Goal: Task Accomplishment & Management: Manage account settings

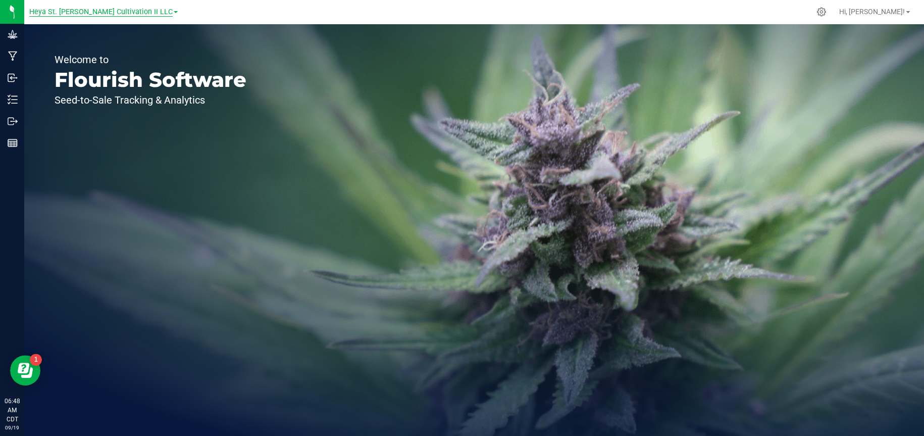
click at [133, 15] on span "Heya St. [PERSON_NAME] Cultivation II LLC" at bounding box center [100, 12] width 143 height 9
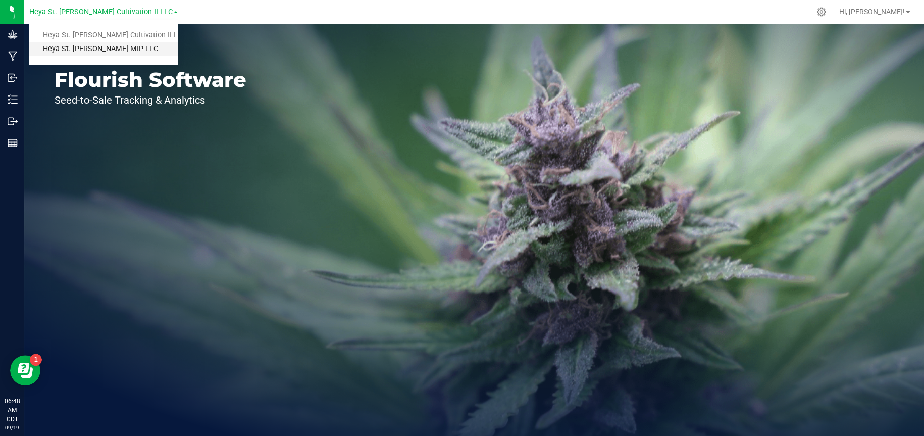
click at [141, 47] on link "Heya St. [PERSON_NAME] MIP LLC" at bounding box center [103, 49] width 148 height 14
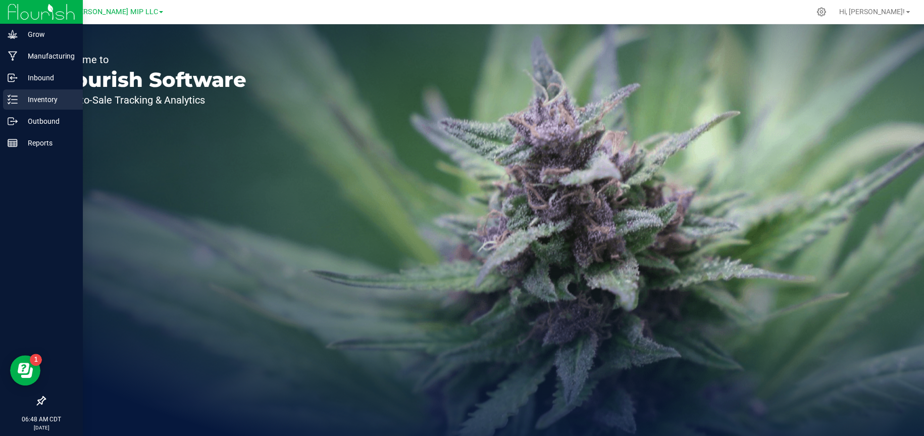
click at [28, 100] on p "Inventory" at bounding box center [48, 99] width 61 height 12
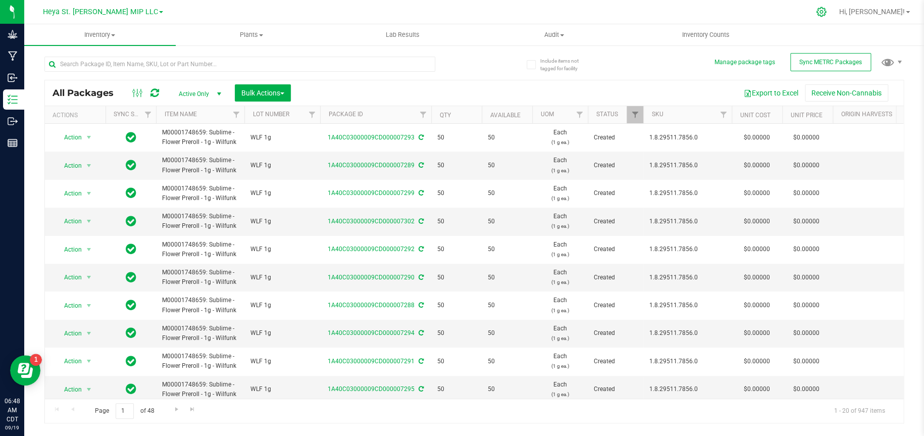
click at [827, 10] on icon at bounding box center [821, 12] width 11 height 11
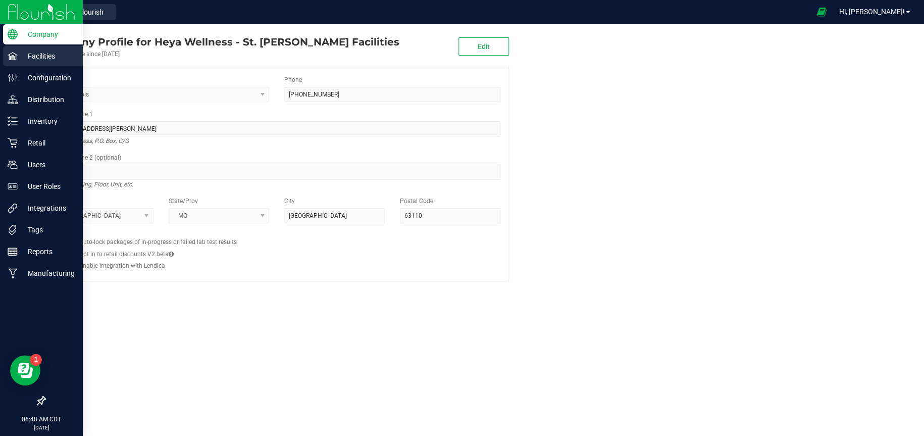
click at [41, 52] on p "Facilities" at bounding box center [48, 56] width 61 height 12
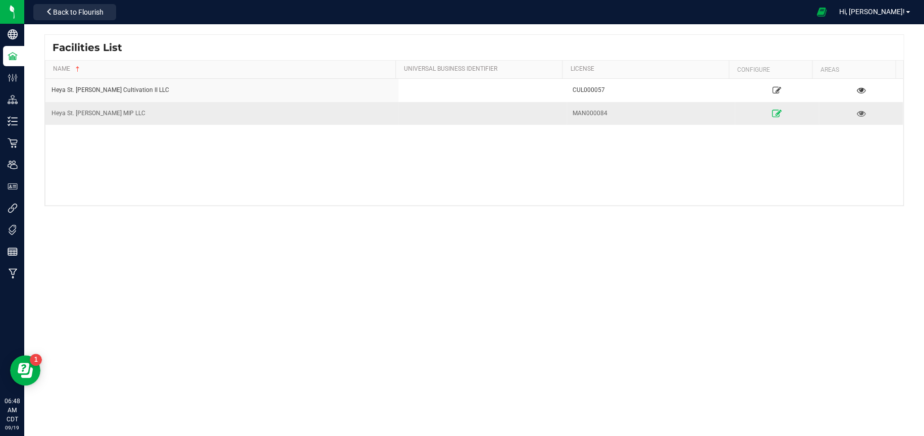
click at [773, 115] on icon at bounding box center [777, 113] width 10 height 7
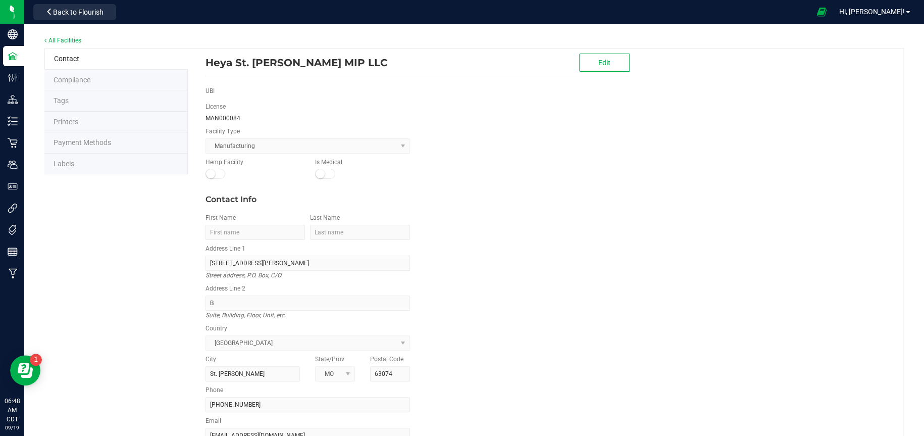
click at [146, 161] on li "Labels" at bounding box center [115, 164] width 143 height 21
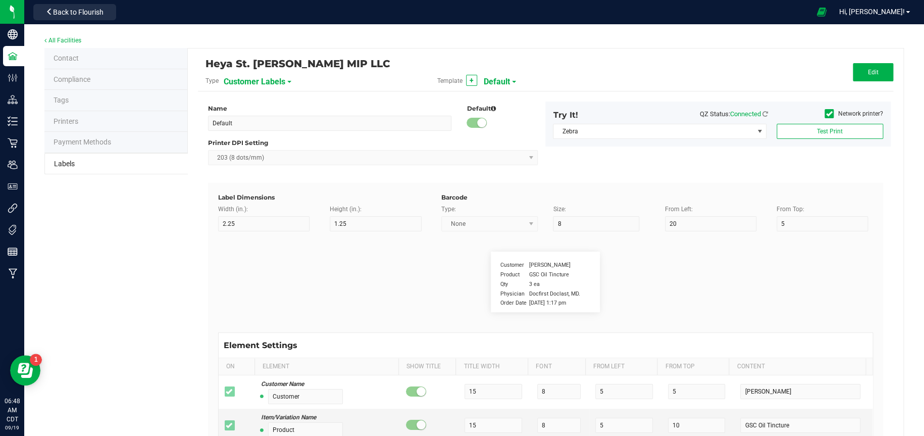
click at [273, 82] on span "Customer Labels" at bounding box center [255, 81] width 62 height 17
click at [262, 141] on span "Package Labels" at bounding box center [249, 140] width 43 height 7
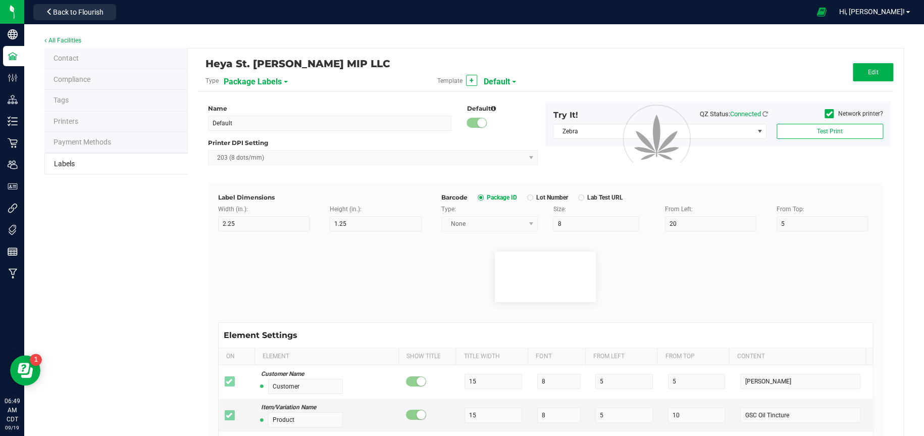
type input "1g Flower Preroll"
type input "3"
type input "5"
type input "3"
type input "30"
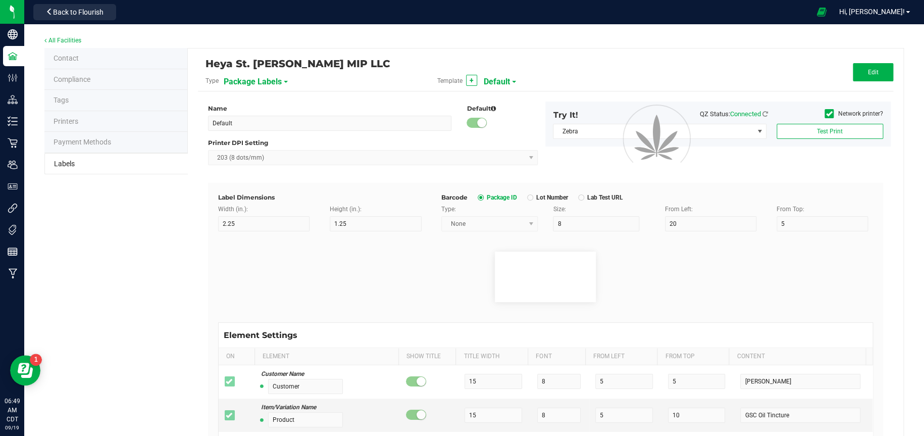
type input "Active and Inactive Ingredients"
type input "50"
type input "5.5"
type input "3"
type input "4"
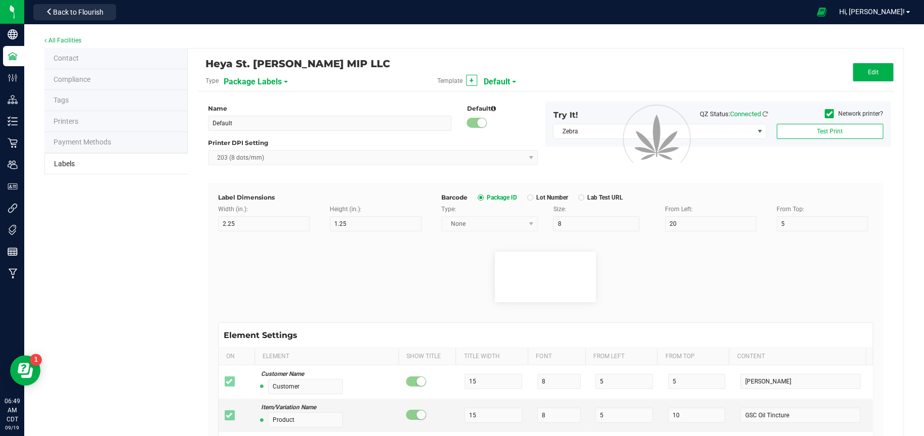
type input "____________________________________"
type input "10"
type input "0"
type input "7"
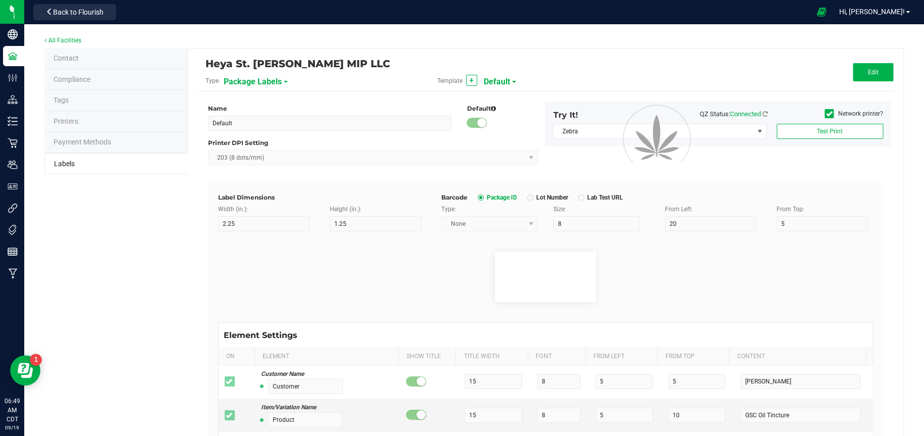
type input "Servings/Doses per Package:"
type input "26"
type input "5"
type input "3"
type input "12.5"
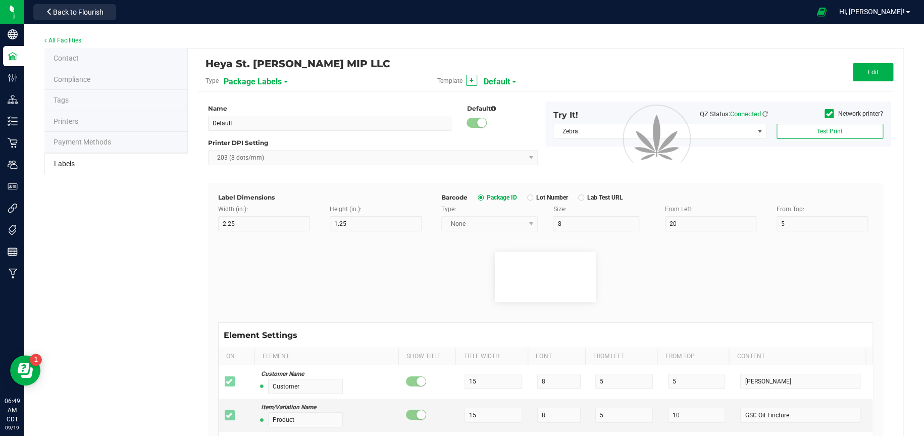
type input "1"
type input "Best if Used By:"
type input "18"
type input "5"
type input "3"
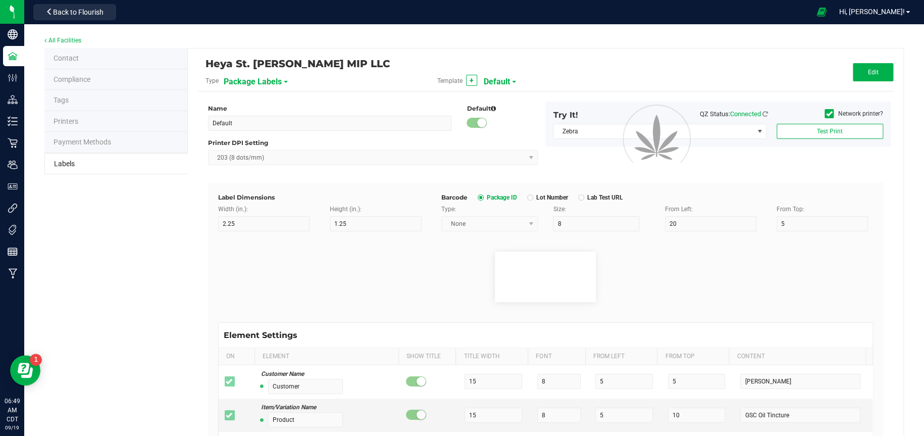
type input "15"
type input "[DATE]"
type input "Produced By:"
type input "18"
type input "5"
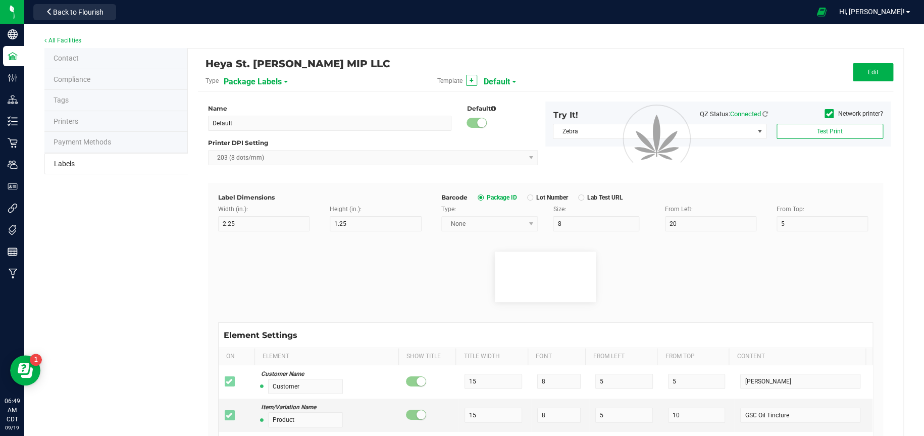
type input "3"
type input "17.5"
type input "MAN000084"
type input "Testing Lab:"
type input "18"
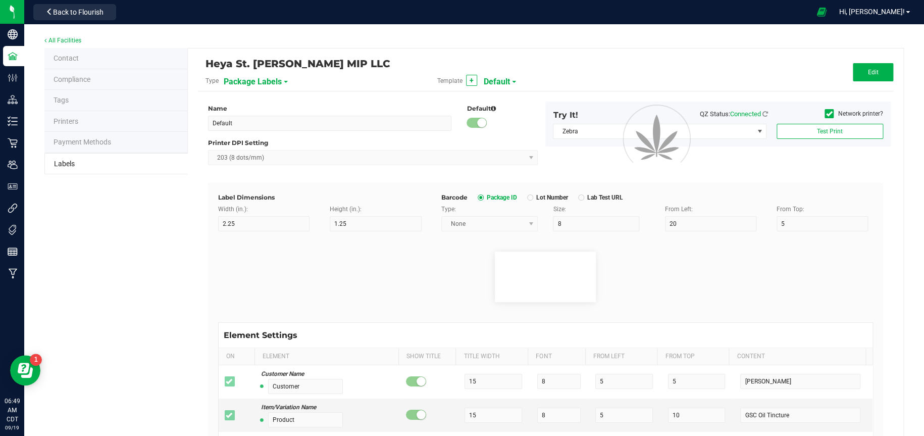
type input "5"
type input "3"
type input "20"
type input "TES0000010"
type input "Product Size:"
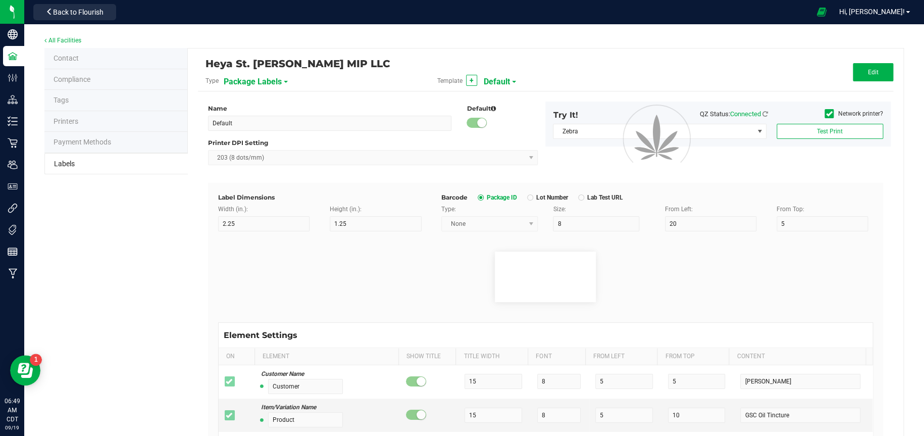
type input "18"
type input "5"
type input "3"
type input "34.5"
type input "1 gram"
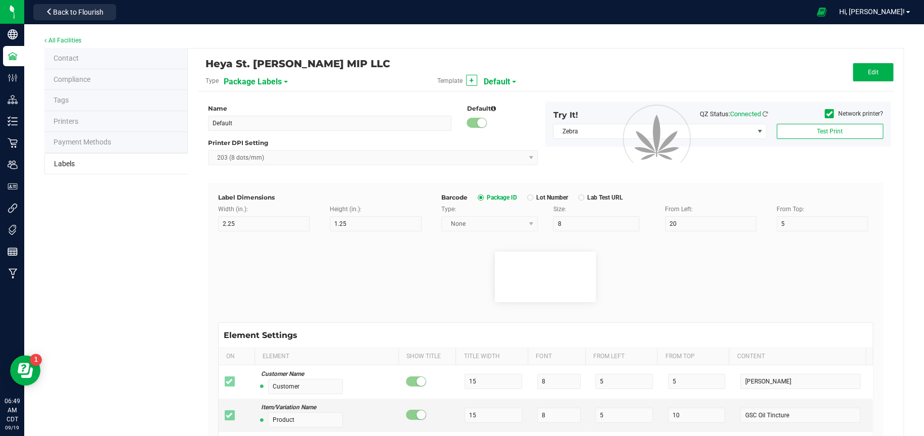
type input "____________________________________"
type input "10"
type input "0"
type input "35"
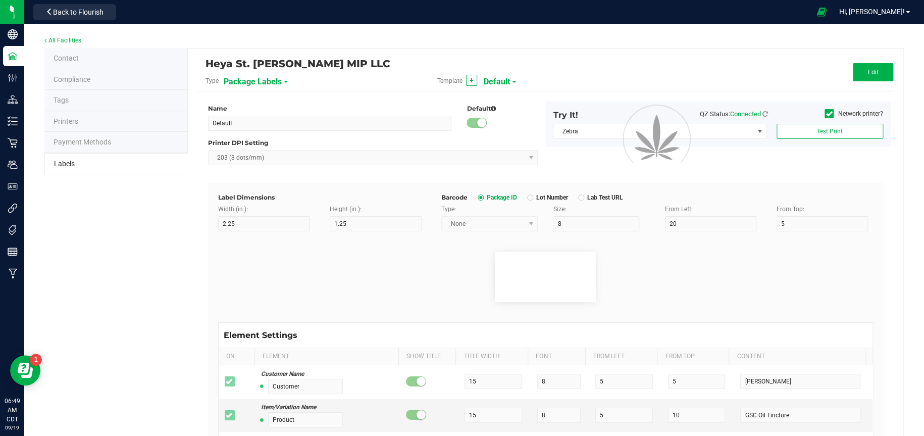
type input "[MEDICAL_DATA] Profile per Serving/Dose:"
type input "55"
type input "5.5"
type input "3"
type input "38"
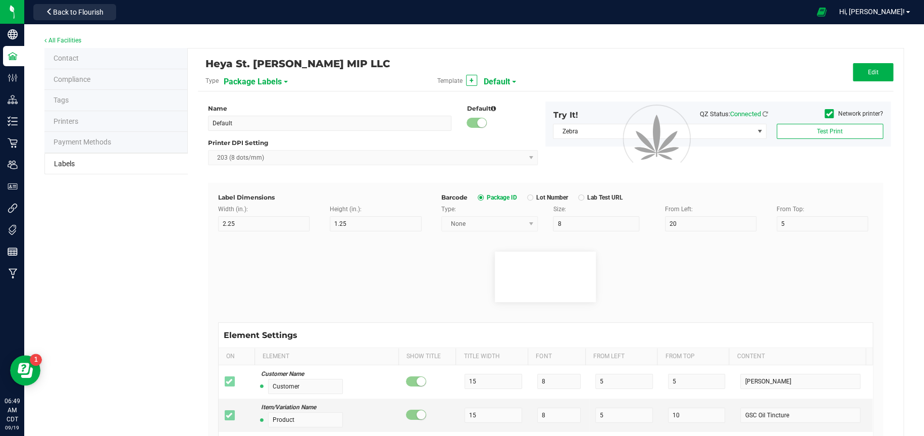
type input "Delta-9 THC mg/serving:"
type input "22"
type input "5"
type input "3"
type input "40.2"
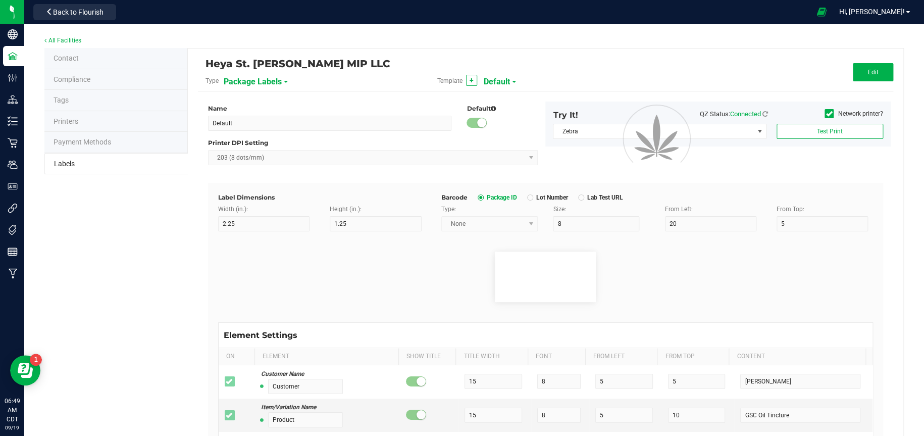
type input "6.408"
type input "____________________________________"
type input "10"
type input "0"
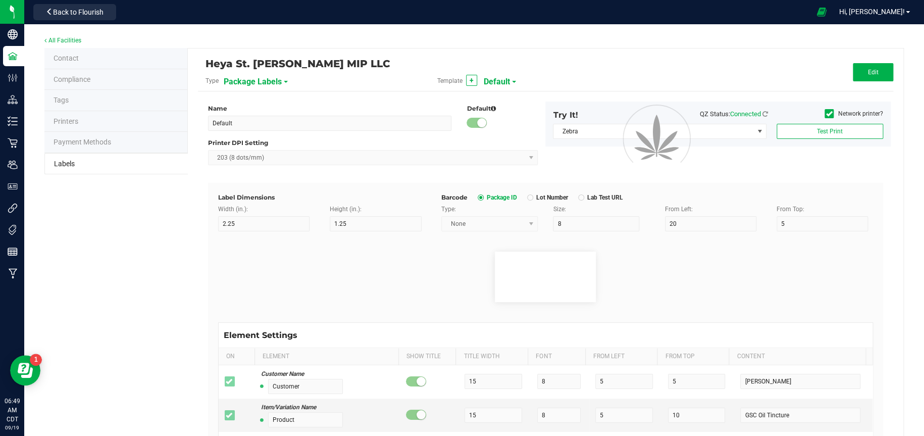
type input "46"
type input "Terpene Profile"
type input "55"
type input "5.5"
type input "3"
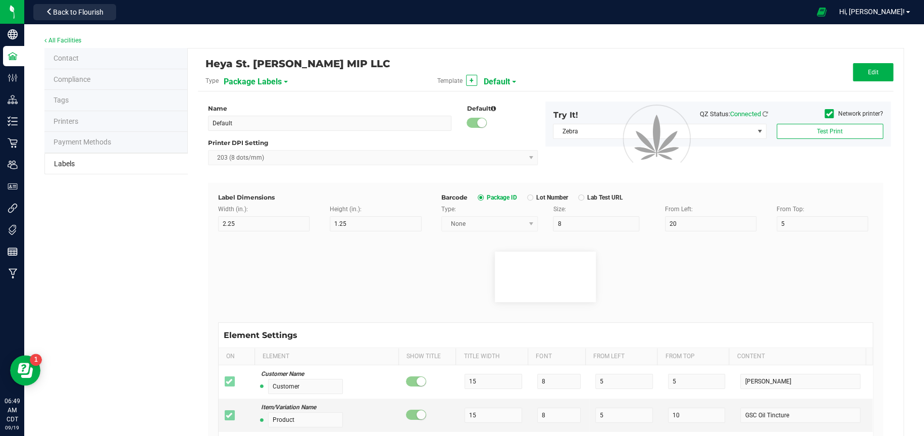
type input "49"
type input "Limonene"
type input "22"
type input "5"
type input "3"
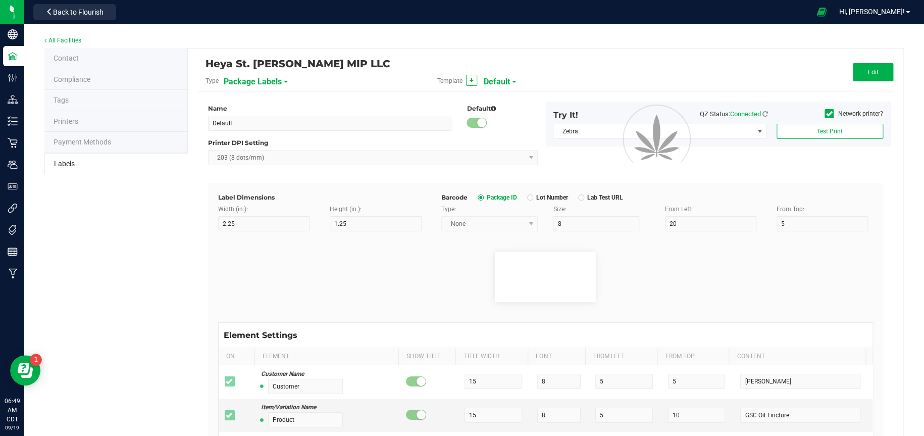
type input "51"
type input "0.465%"
type input "b-Caryophllene"
type input "22"
type input "5"
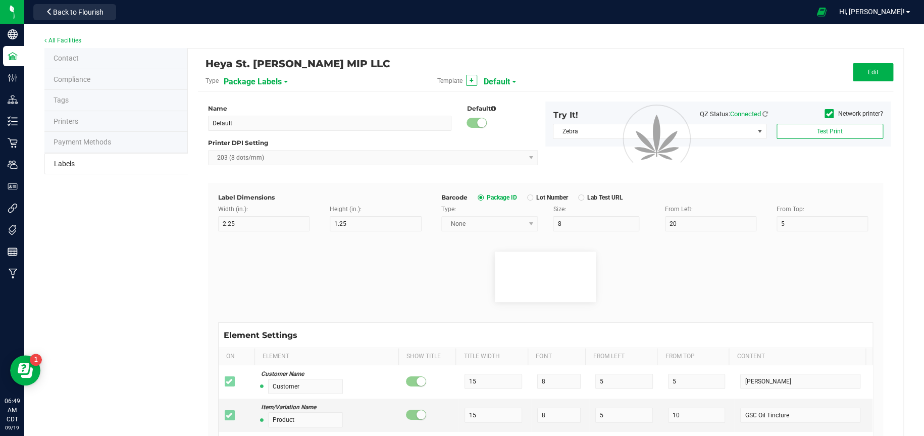
type input "3"
type input "53"
type input "0.177%"
type input "a-Pinene"
type input "22"
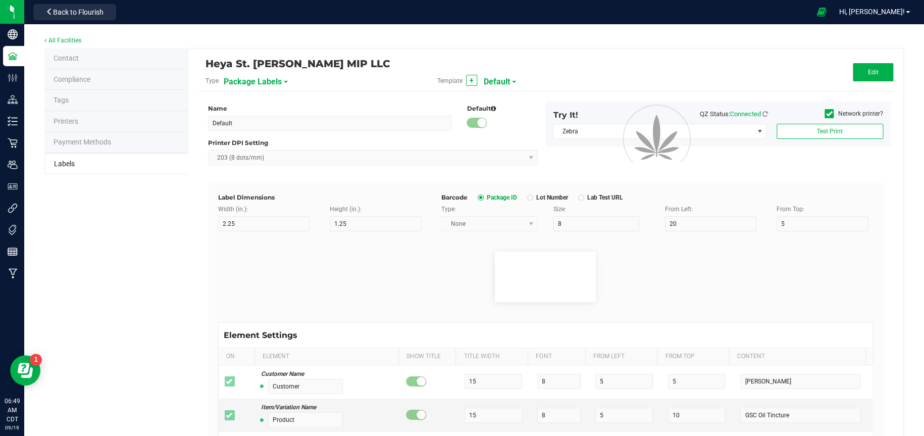
type input "5"
type input "3"
type input "55"
type input "0.119%"
type input "____________________________________"
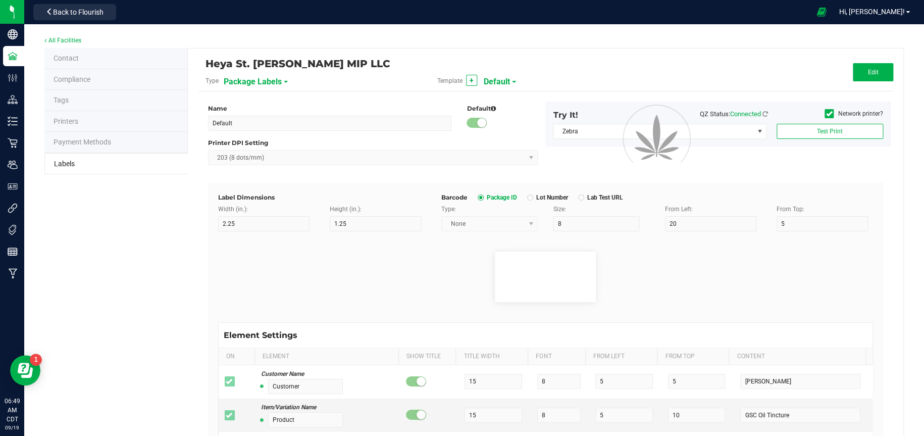
type input "10"
type input "0"
type input "55.5"
type input "Instructions and Length of Effect"
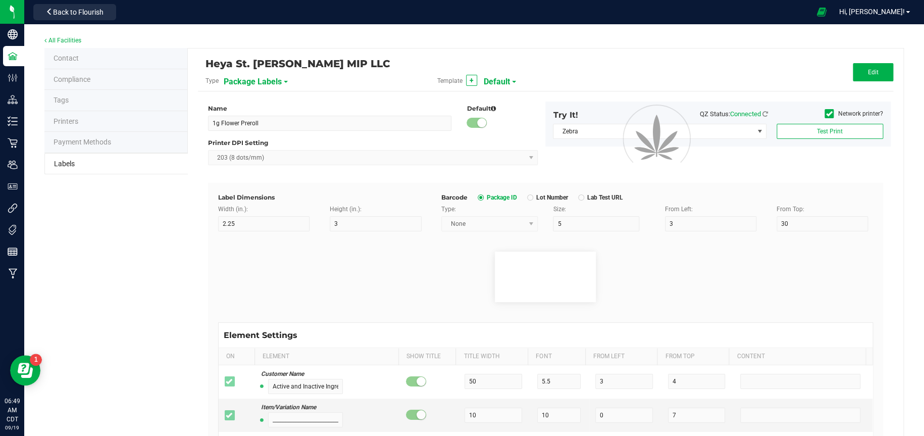
type input "55"
type input "5.5"
type input "3"
type input "58.5"
type input "Heat .1g of flower to 392 degrees Fahrenheit (200C) and inhale"
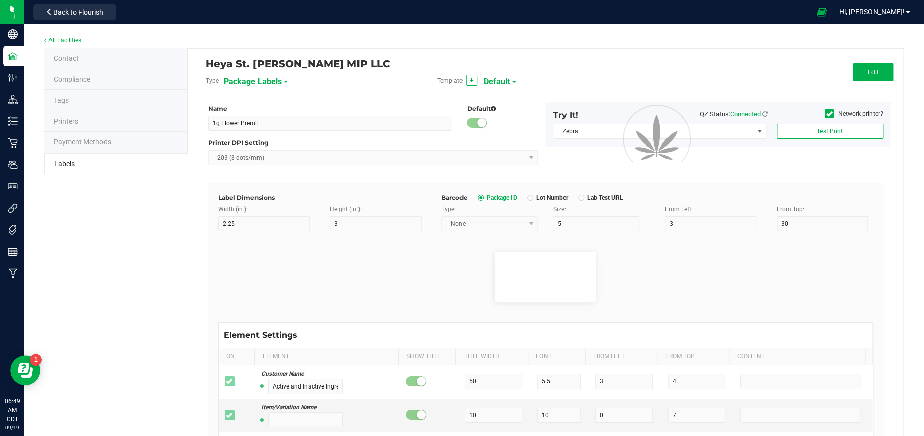
type input "56"
type input "5"
type input "3"
type input "60.5"
type input "vapor or smoke. Effects typically last 1-4 hours."
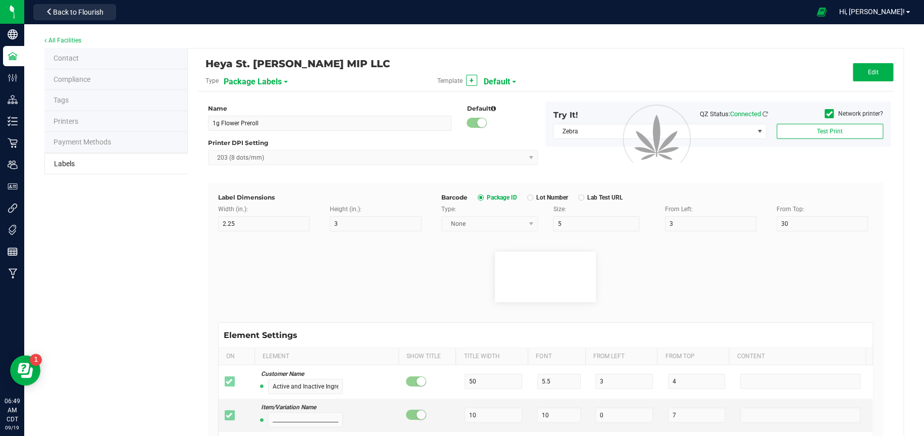
type input "55"
type input "5"
type input "3"
type input "62.5"
type input "____________________________________"
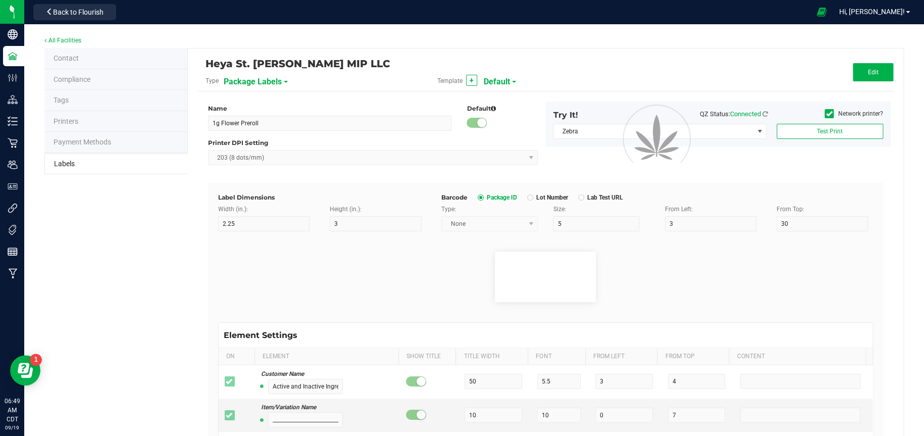
type input "10"
type input "0"
type input "63"
type input "Cognitive and physical impairment may result from the use of"
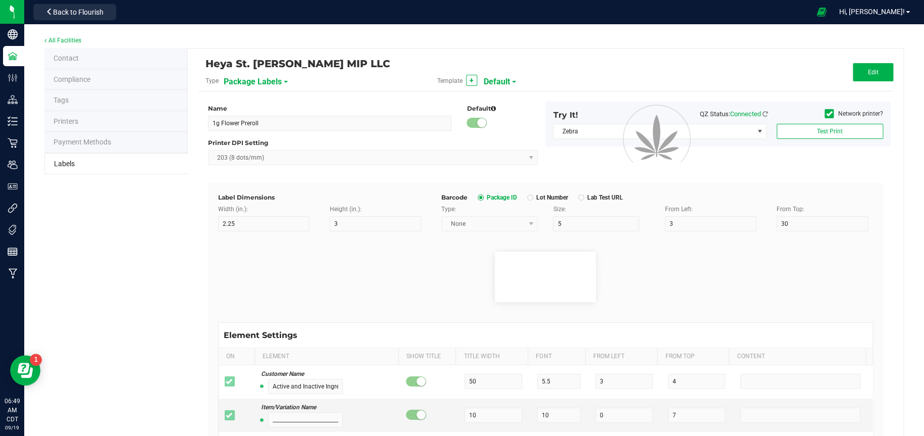
type input "55"
type input "5.5"
type input "3"
type input "74"
type input "marijuana. Keep out of reach of children."
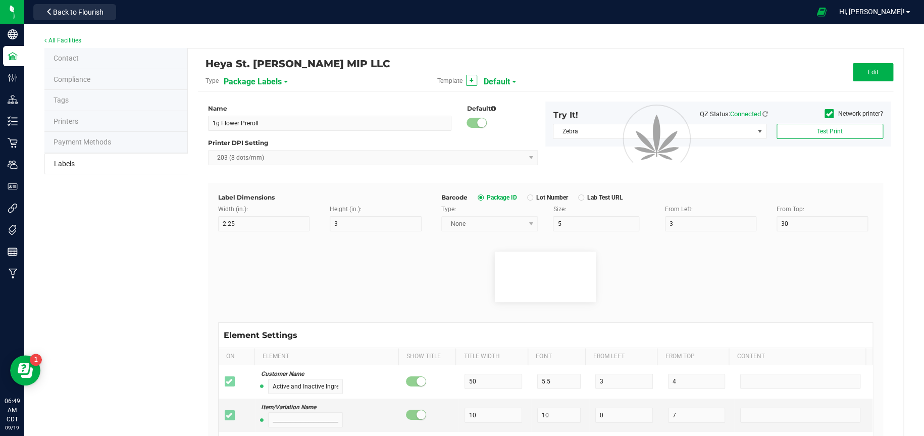
type input "54"
type input "5.5"
type input "3"
type input "76"
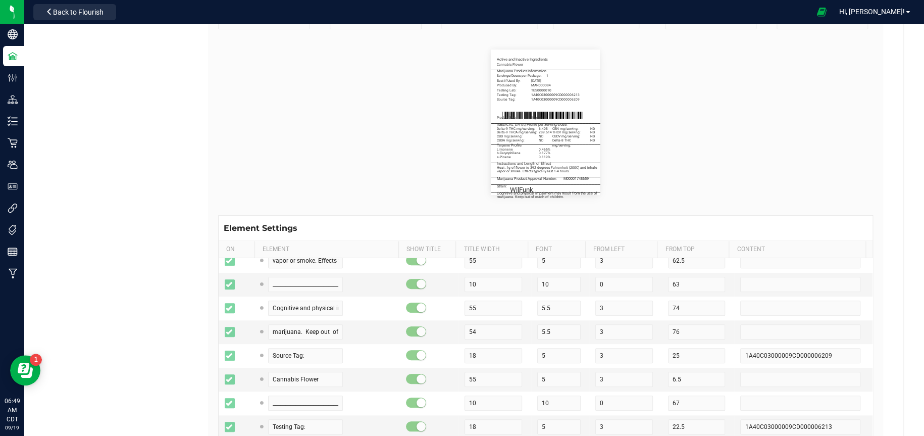
scroll to position [454, 0]
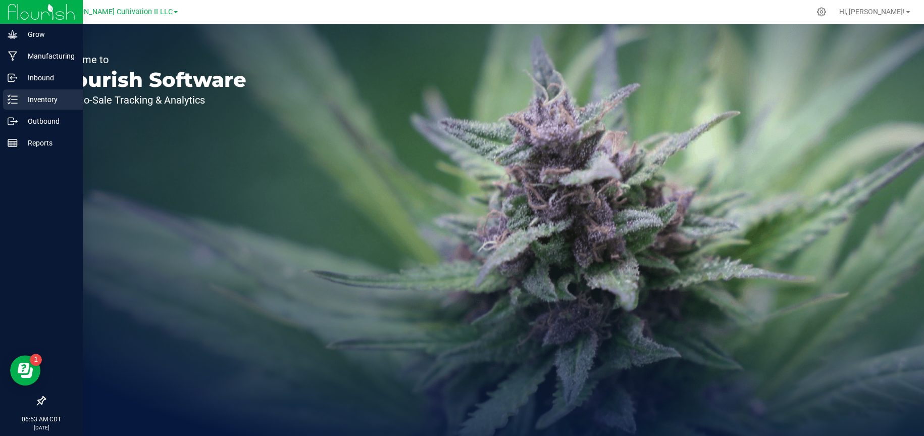
click at [31, 97] on p "Inventory" at bounding box center [48, 99] width 61 height 12
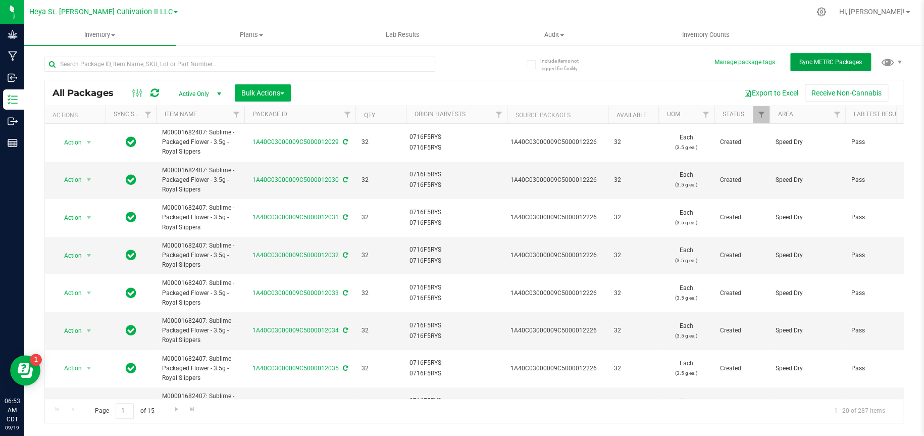
click at [815, 64] on span "Sync METRC Packages" at bounding box center [830, 62] width 63 height 7
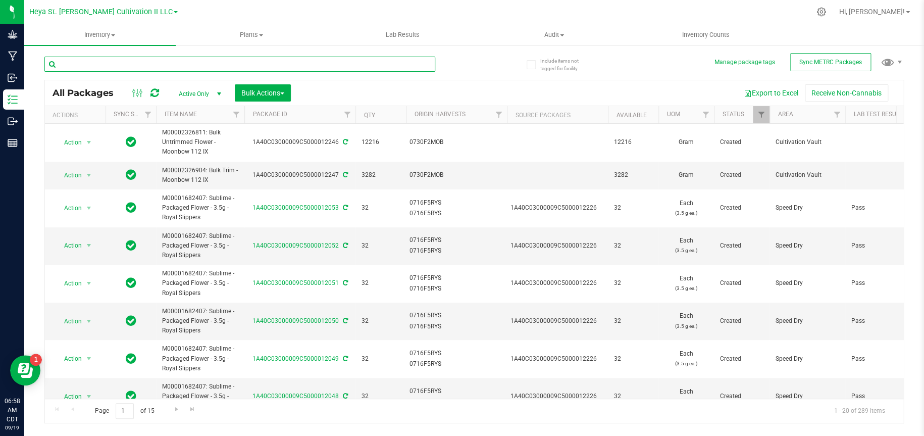
click at [222, 59] on input "text" at bounding box center [239, 64] width 391 height 15
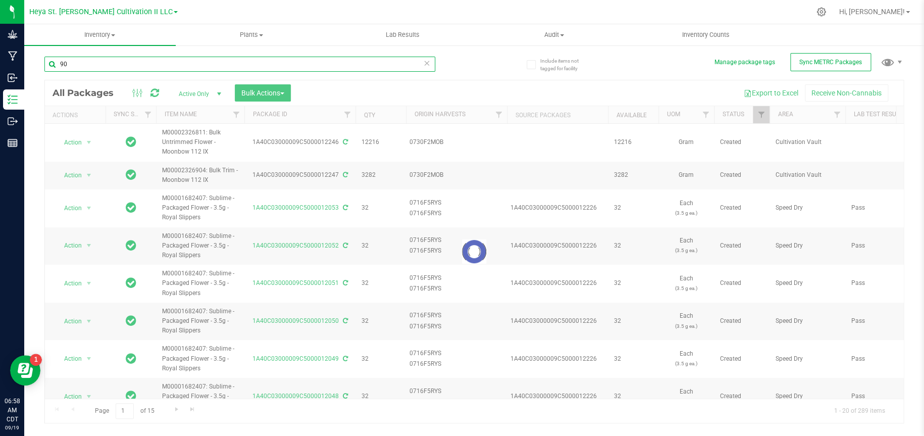
type input "9"
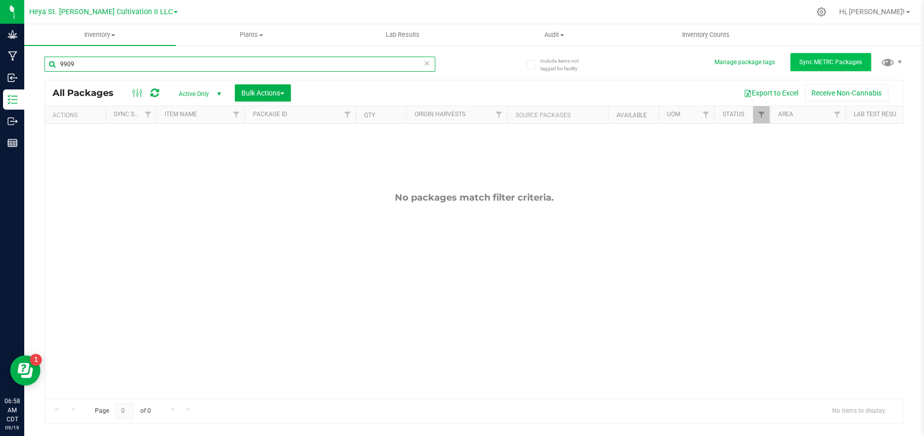
type input "9909"
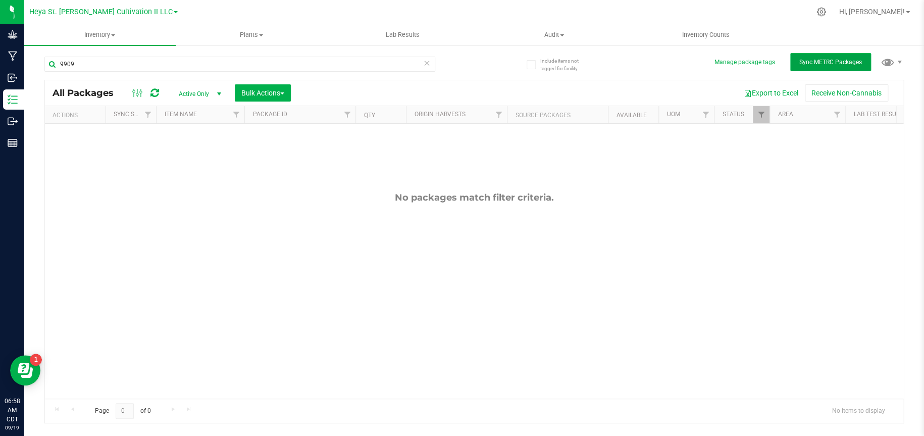
click at [799, 65] on span "Sync METRC Packages" at bounding box center [830, 62] width 63 height 7
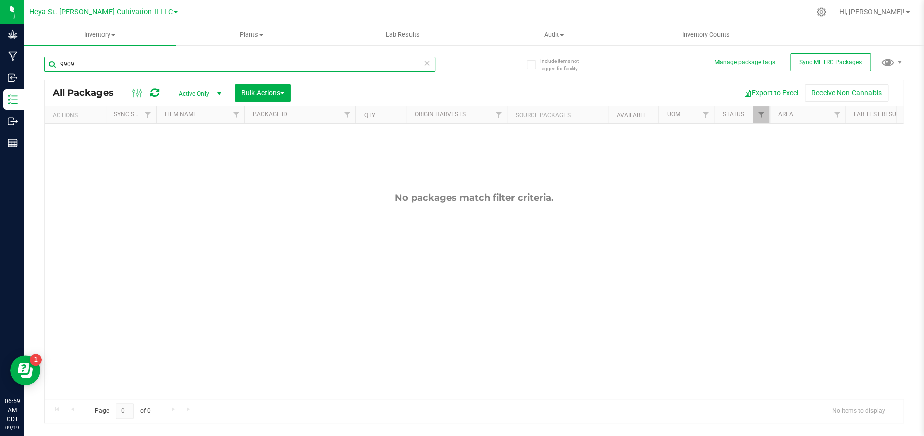
click at [91, 65] on input "9909" at bounding box center [239, 64] width 391 height 15
click at [100, 7] on link "Heya St. [PERSON_NAME] Cultivation II LLC" at bounding box center [103, 12] width 148 height 10
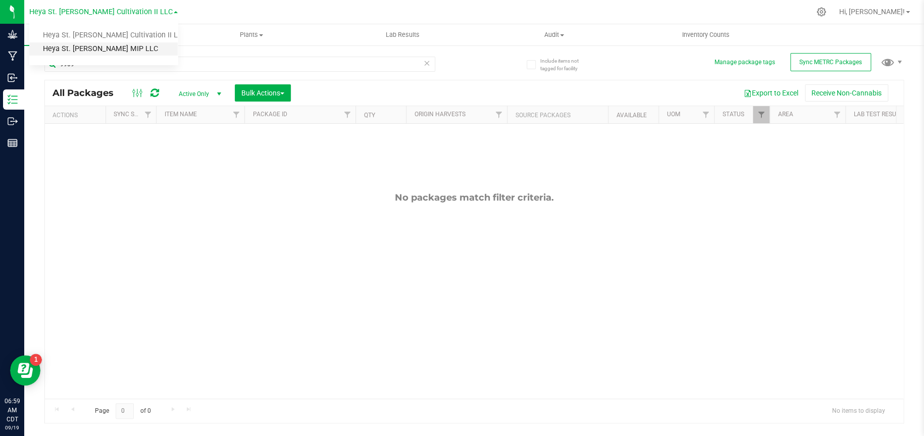
click at [97, 50] on link "Heya St. [PERSON_NAME] MIP LLC" at bounding box center [103, 49] width 148 height 14
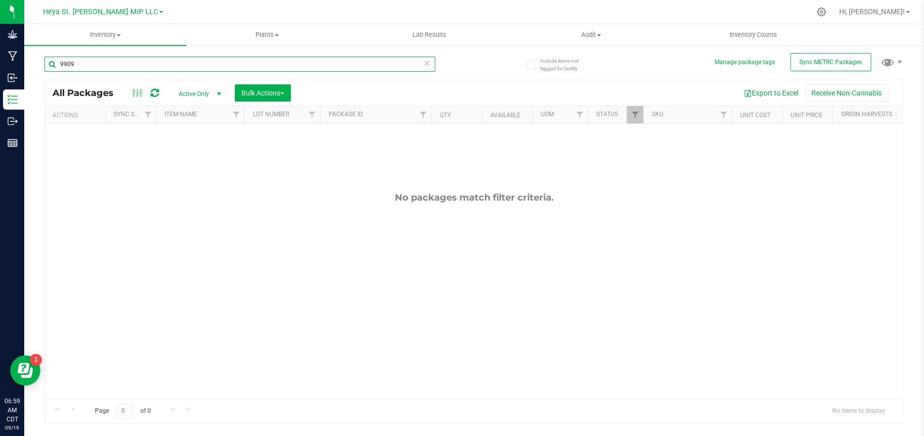
click at [100, 66] on input "9909" at bounding box center [239, 64] width 391 height 15
type input "9909"
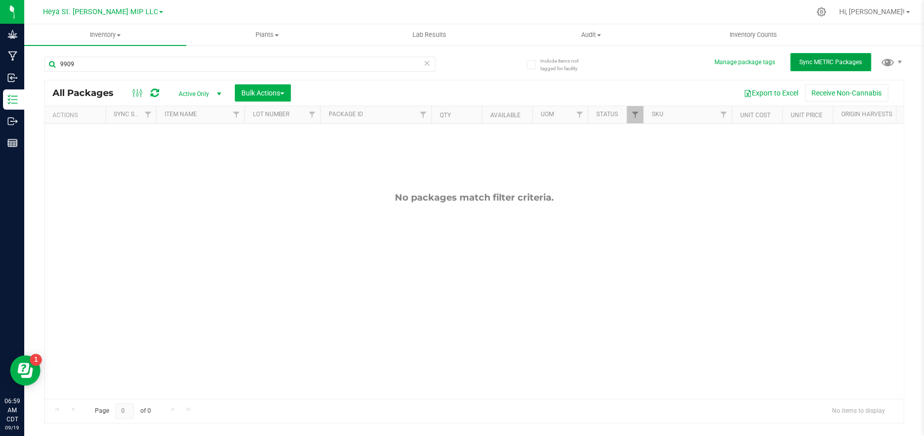
click at [810, 62] on span "Sync METRC Packages" at bounding box center [830, 62] width 63 height 7
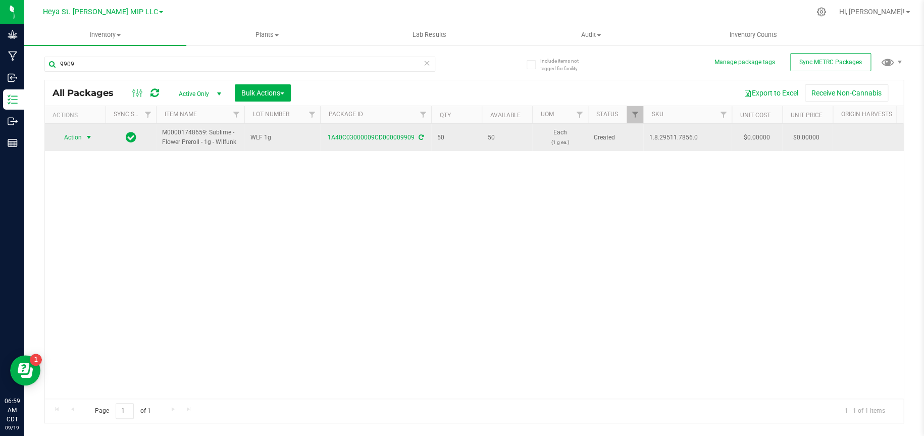
click at [85, 138] on span "select" at bounding box center [89, 137] width 8 height 8
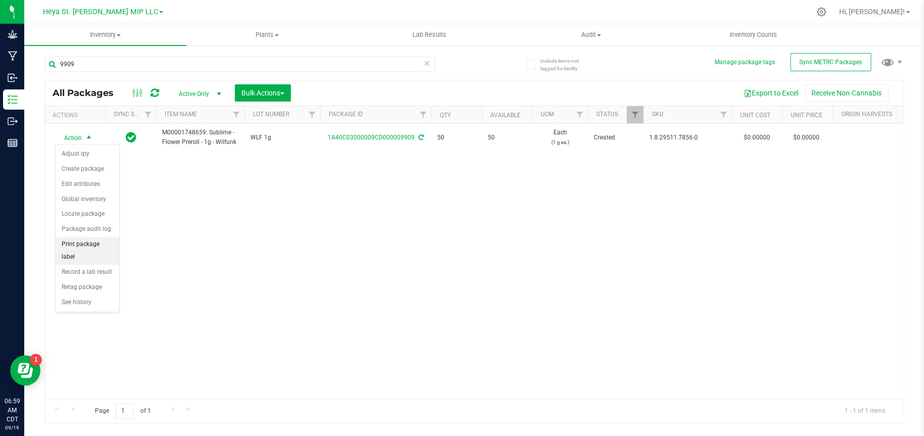
click at [84, 245] on li "Print package label" at bounding box center [88, 251] width 64 height 28
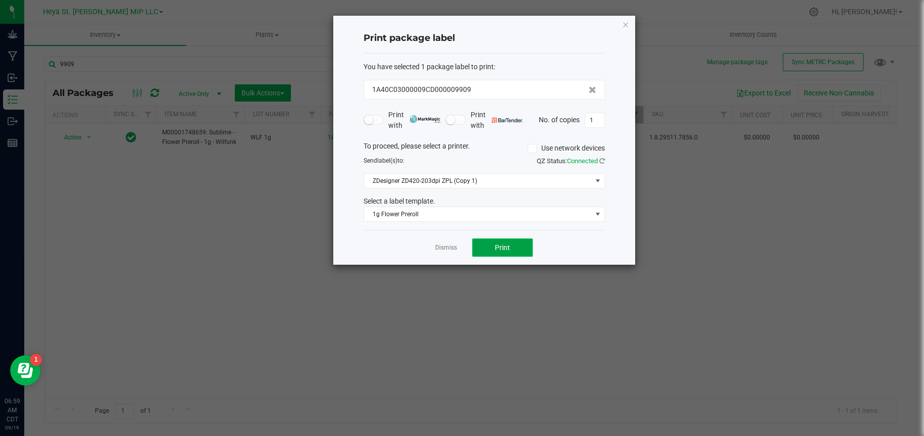
click at [508, 246] on span "Print" at bounding box center [502, 247] width 15 height 8
click at [602, 123] on input "1" at bounding box center [594, 120] width 19 height 14
type input "49"
click at [515, 252] on button "Print" at bounding box center [502, 247] width 61 height 18
click at [625, 22] on icon "button" at bounding box center [625, 24] width 7 height 12
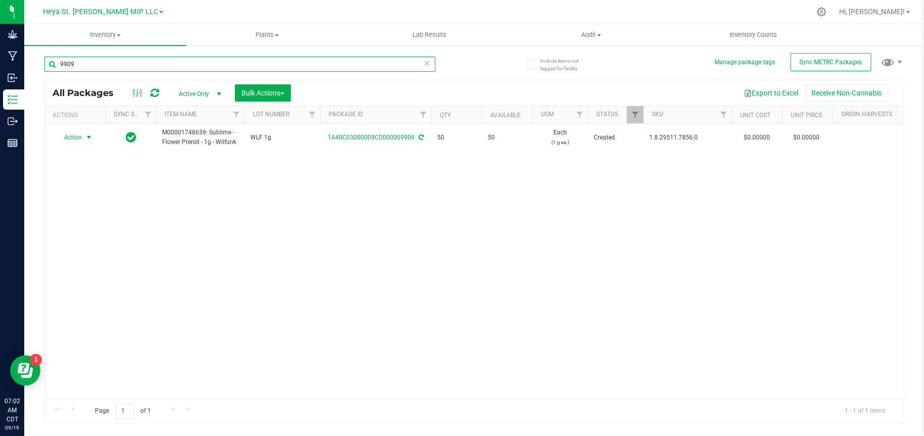
click at [236, 67] on input "9909" at bounding box center [239, 64] width 391 height 15
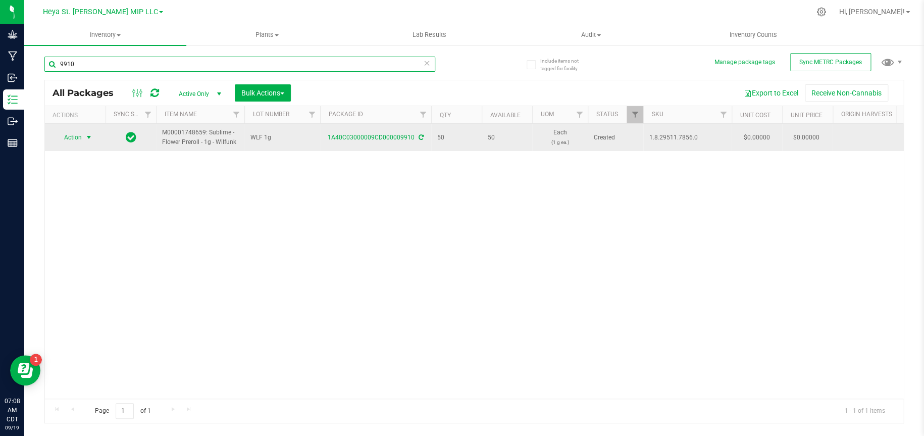
type input "9910"
click at [78, 140] on span "Action" at bounding box center [68, 137] width 27 height 14
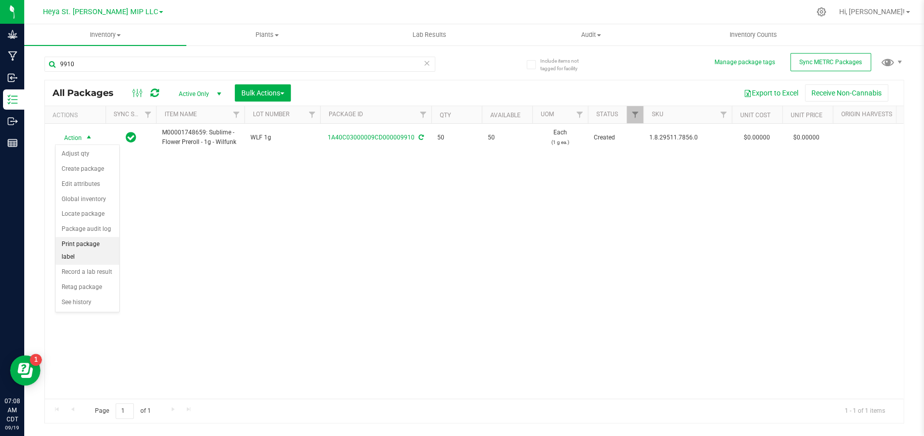
click at [83, 238] on li "Print package label" at bounding box center [88, 251] width 64 height 28
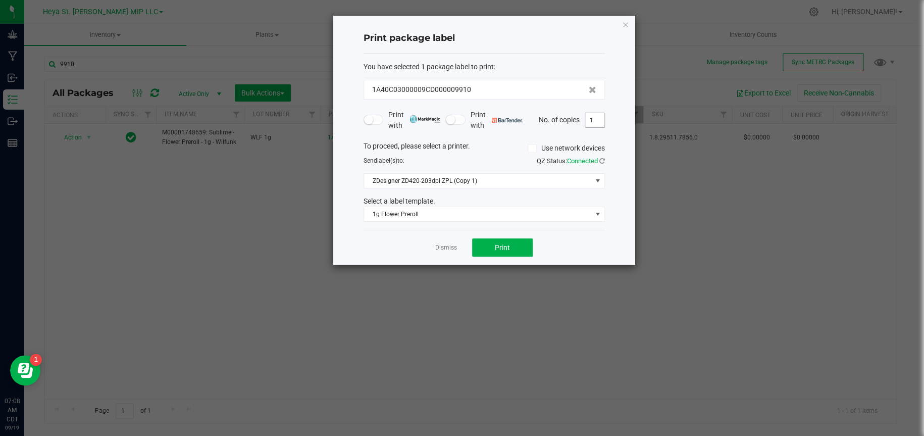
click at [594, 120] on input "1" at bounding box center [594, 120] width 19 height 14
type input "50"
click at [518, 252] on button "Print" at bounding box center [502, 247] width 61 height 18
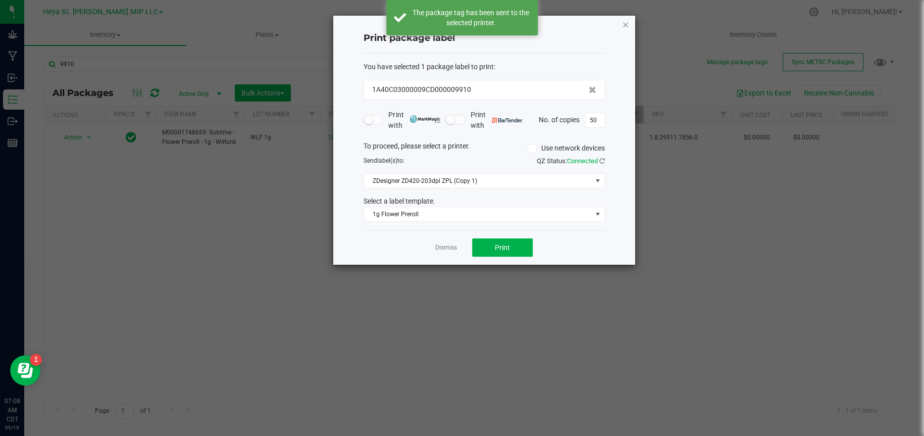
click at [623, 20] on icon "button" at bounding box center [625, 24] width 7 height 12
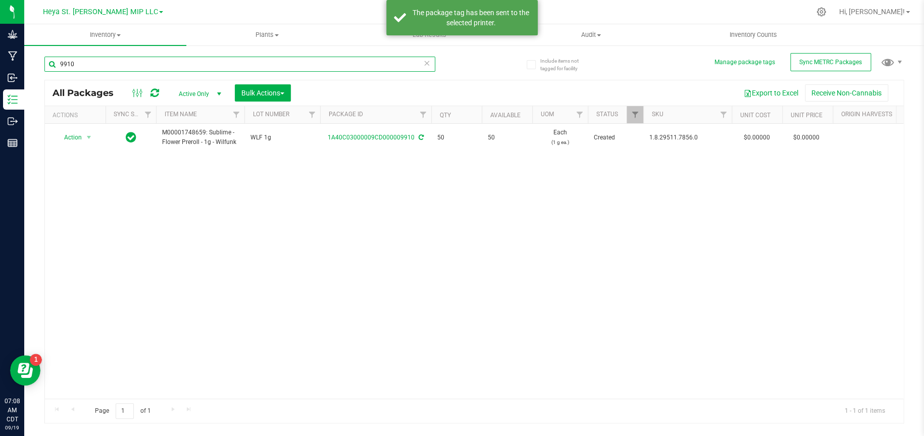
click at [133, 66] on input "9910" at bounding box center [239, 64] width 391 height 15
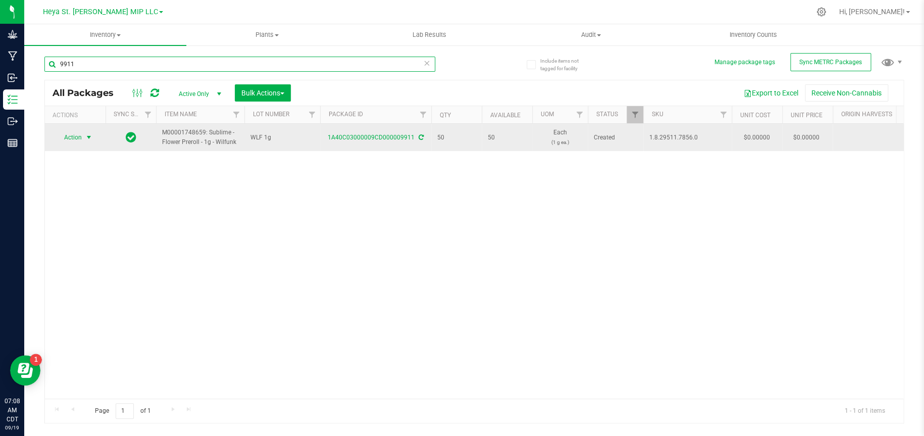
type input "9911"
click at [81, 140] on span "Action" at bounding box center [68, 137] width 27 height 14
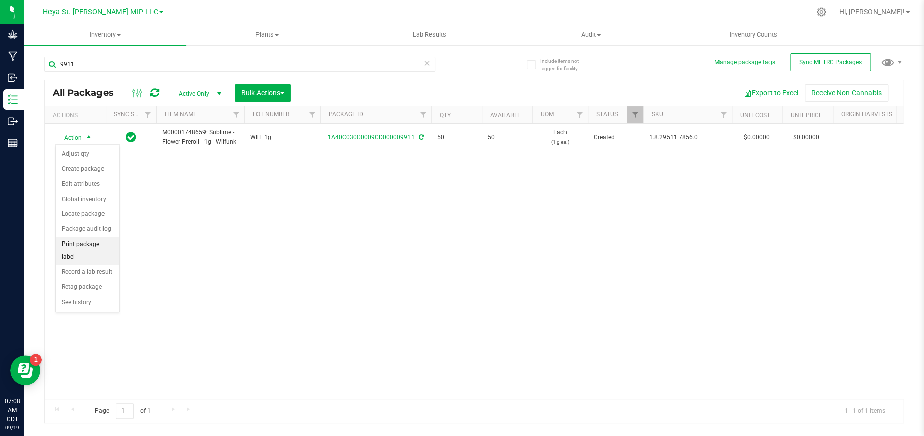
click at [105, 244] on li "Print package label" at bounding box center [88, 251] width 64 height 28
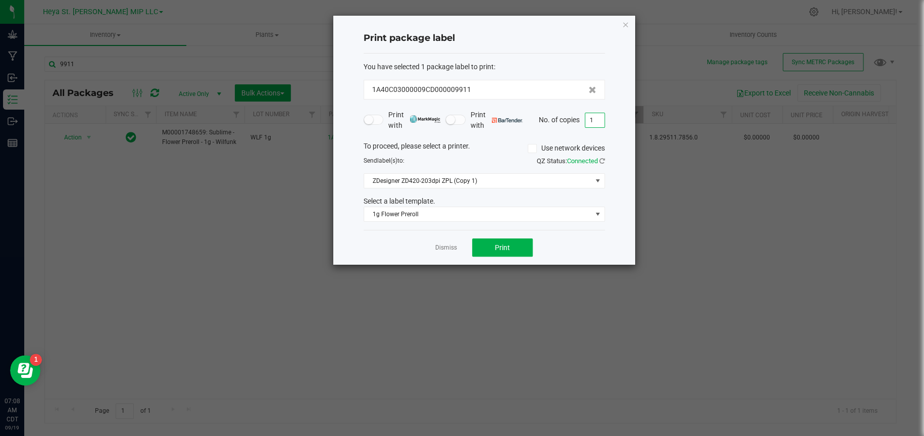
click at [594, 116] on input "1" at bounding box center [594, 120] width 19 height 14
type input "50"
click at [508, 252] on button "Print" at bounding box center [502, 247] width 61 height 18
click at [626, 20] on icon "button" at bounding box center [625, 24] width 7 height 12
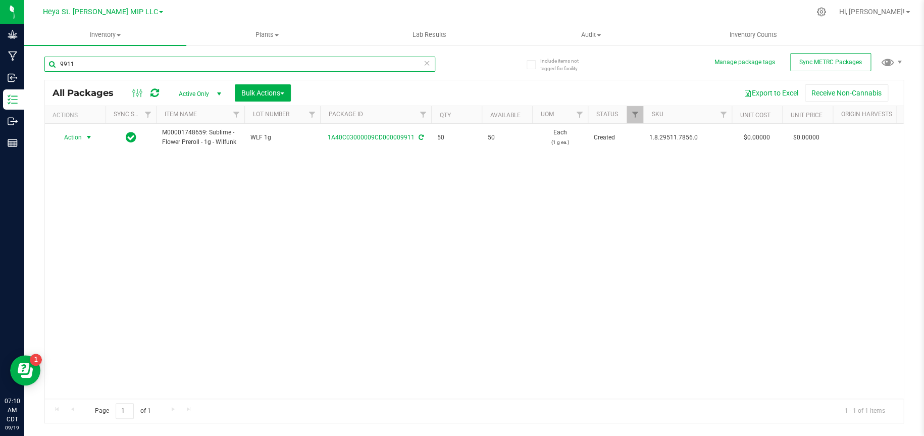
click at [299, 60] on input "9911" at bounding box center [239, 64] width 391 height 15
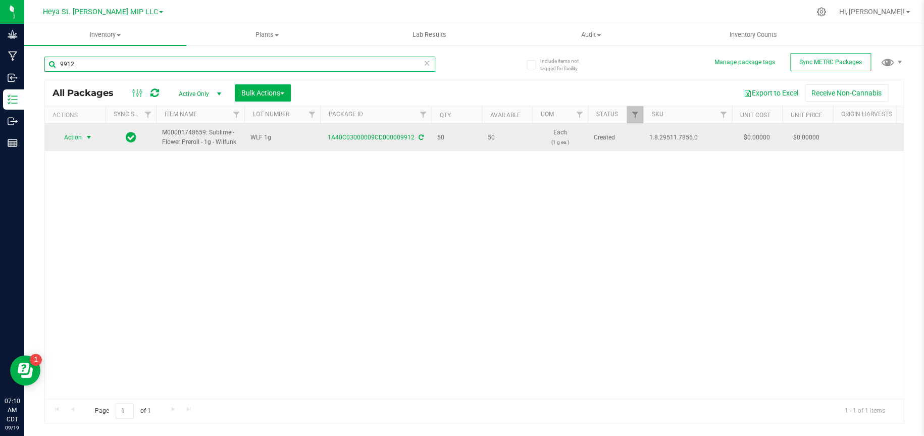
type input "9912"
click at [84, 141] on span "select" at bounding box center [89, 137] width 13 height 14
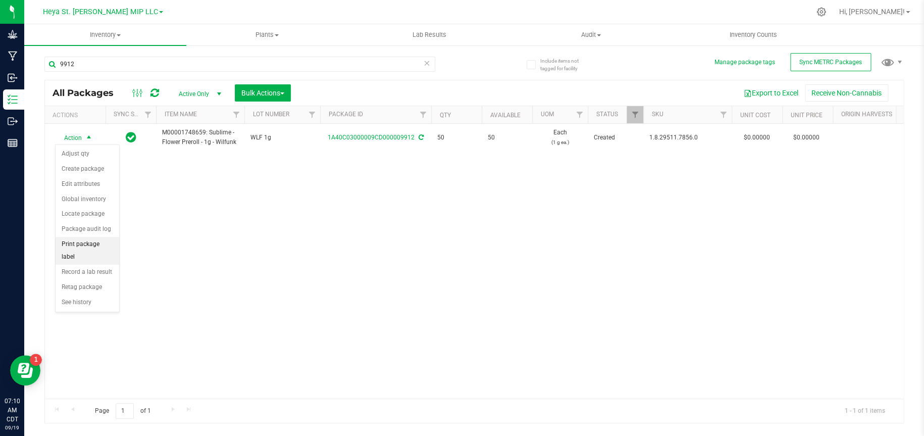
click at [82, 241] on li "Print package label" at bounding box center [88, 251] width 64 height 28
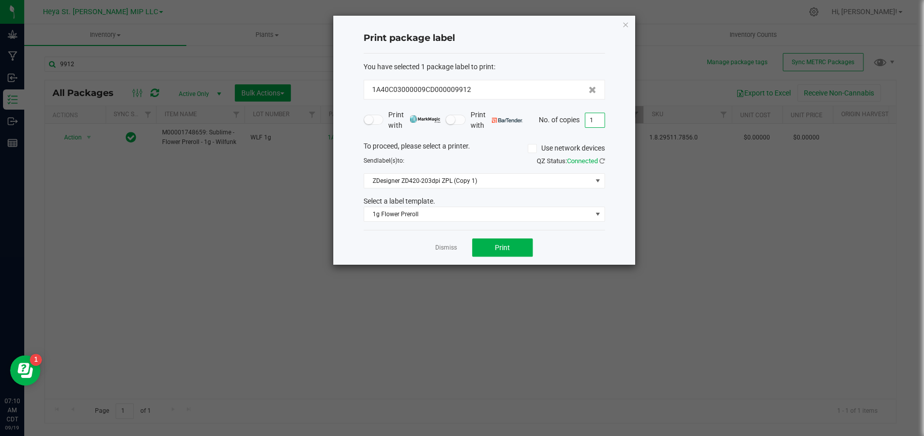
click at [589, 123] on input "1" at bounding box center [594, 120] width 19 height 14
type input "50"
click at [513, 247] on button "Print" at bounding box center [502, 247] width 61 height 18
click at [628, 24] on icon "button" at bounding box center [625, 24] width 7 height 12
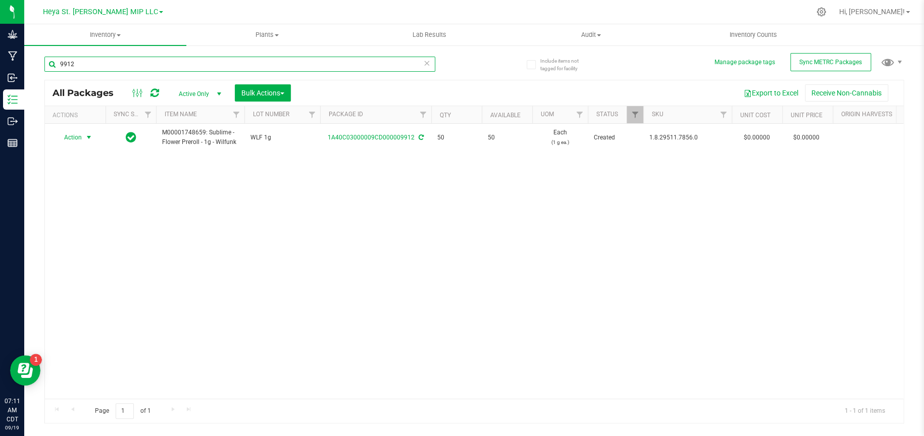
click at [218, 68] on input "9912" at bounding box center [239, 64] width 391 height 15
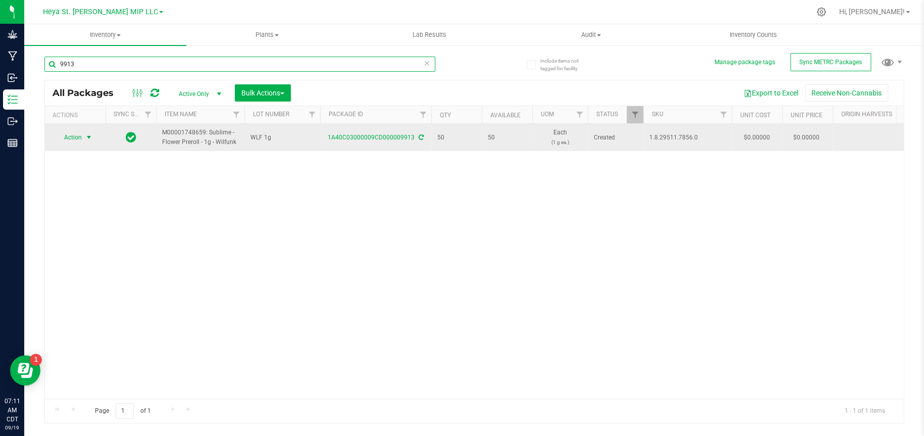
type input "9913"
click at [84, 135] on span "select" at bounding box center [89, 137] width 13 height 14
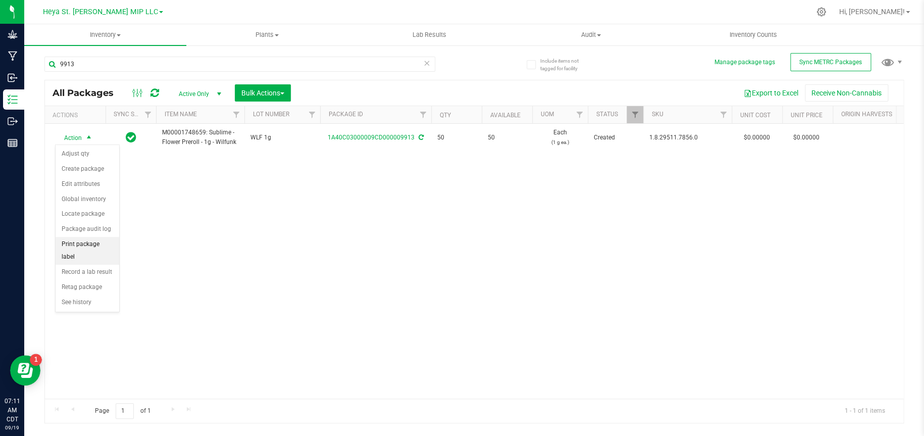
click at [97, 244] on li "Print package label" at bounding box center [88, 251] width 64 height 28
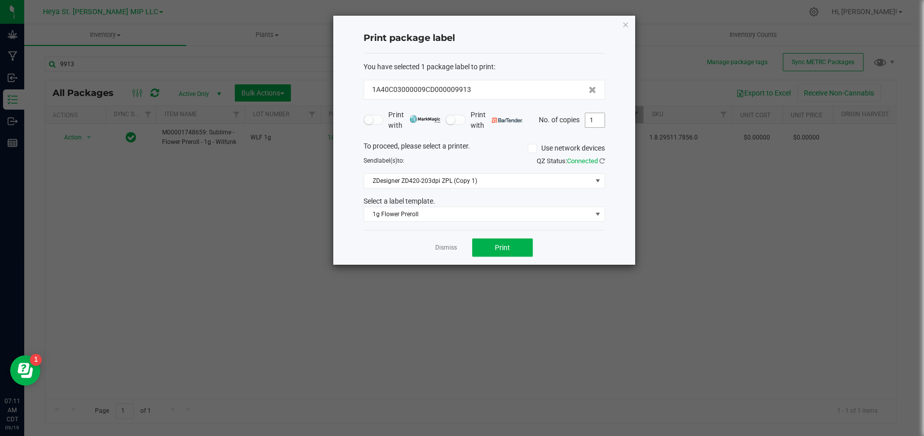
click at [600, 121] on input "1" at bounding box center [594, 120] width 19 height 14
type input "50"
click at [525, 246] on button "Print" at bounding box center [502, 247] width 61 height 18
click at [627, 21] on icon "button" at bounding box center [625, 24] width 7 height 12
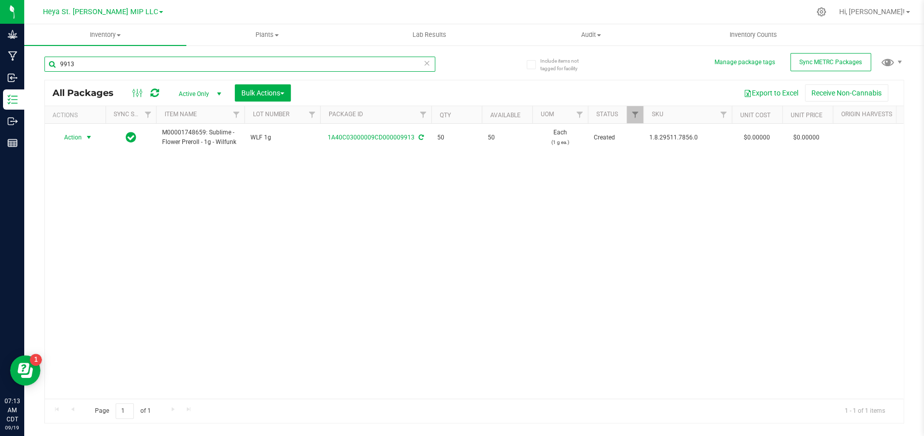
click at [322, 68] on input "9913" at bounding box center [239, 64] width 391 height 15
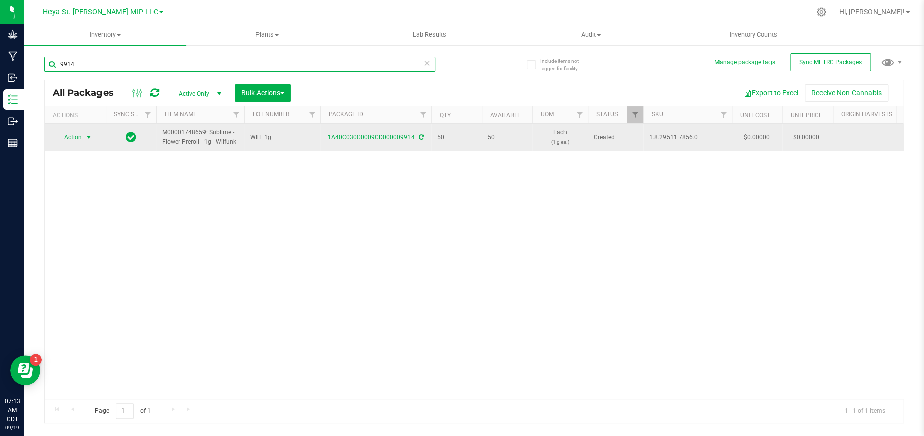
type input "9914"
click at [86, 138] on span "select" at bounding box center [89, 137] width 8 height 8
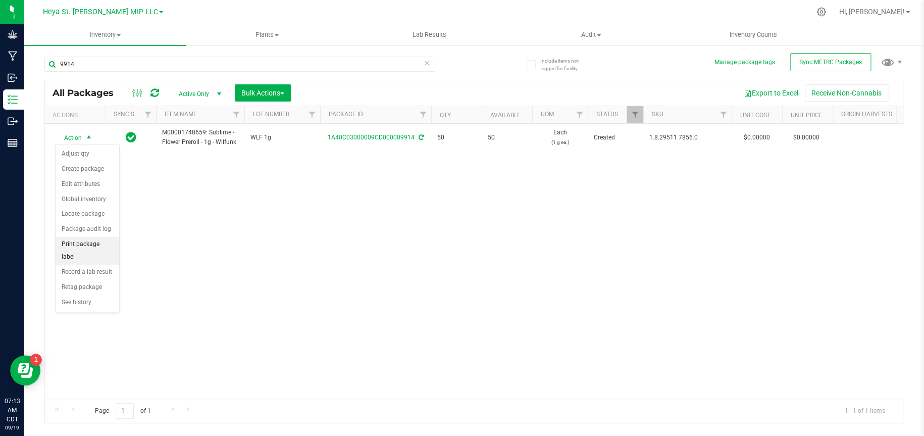
click at [86, 246] on li "Print package label" at bounding box center [88, 251] width 64 height 28
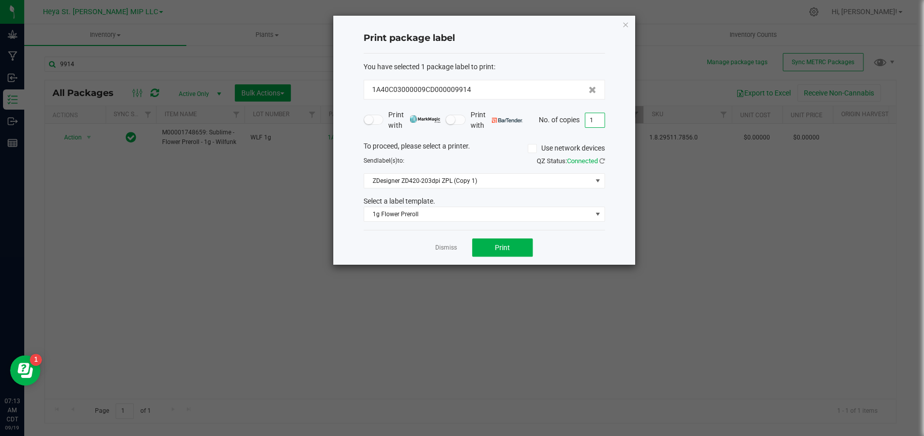
click at [594, 115] on input "1" at bounding box center [594, 120] width 19 height 14
type input "50"
click at [506, 251] on span "Print" at bounding box center [502, 247] width 15 height 8
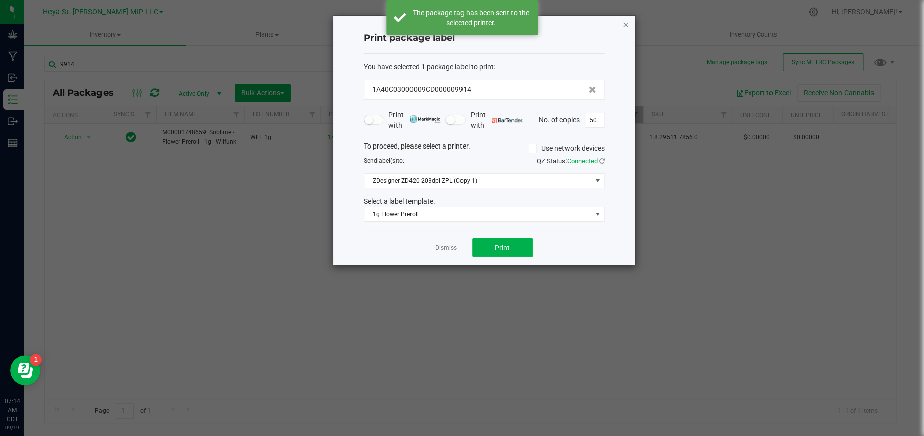
click at [626, 23] on icon "button" at bounding box center [625, 24] width 7 height 12
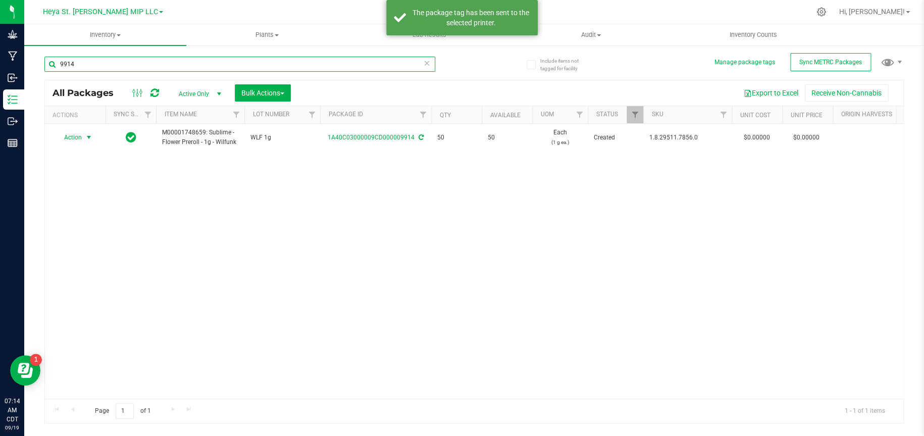
click at [238, 63] on input "9914" at bounding box center [239, 64] width 391 height 15
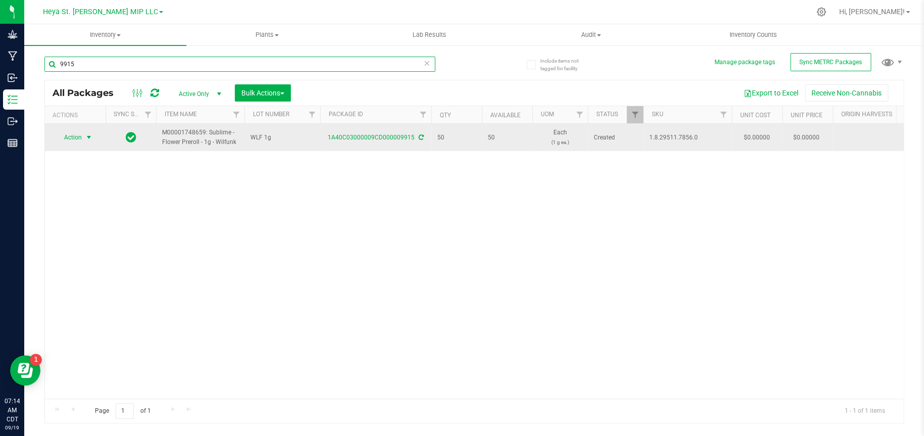
type input "9915"
click at [89, 133] on span "select" at bounding box center [89, 137] width 8 height 8
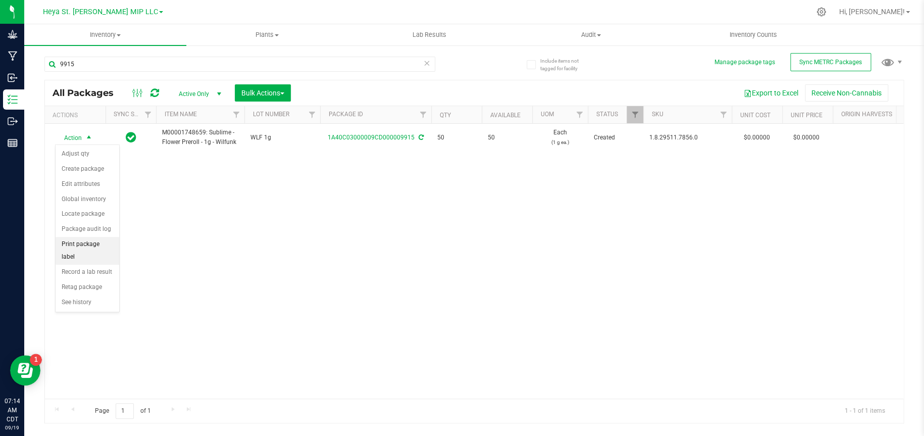
click at [108, 246] on li "Print package label" at bounding box center [88, 251] width 64 height 28
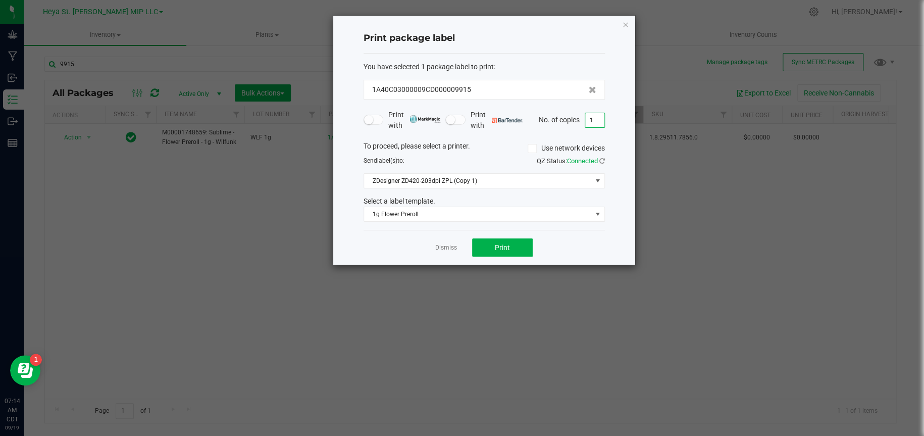
click at [596, 113] on input "1" at bounding box center [594, 120] width 19 height 14
type input "50"
click at [477, 242] on button "Print" at bounding box center [502, 247] width 61 height 18
click at [628, 27] on icon "button" at bounding box center [625, 24] width 7 height 12
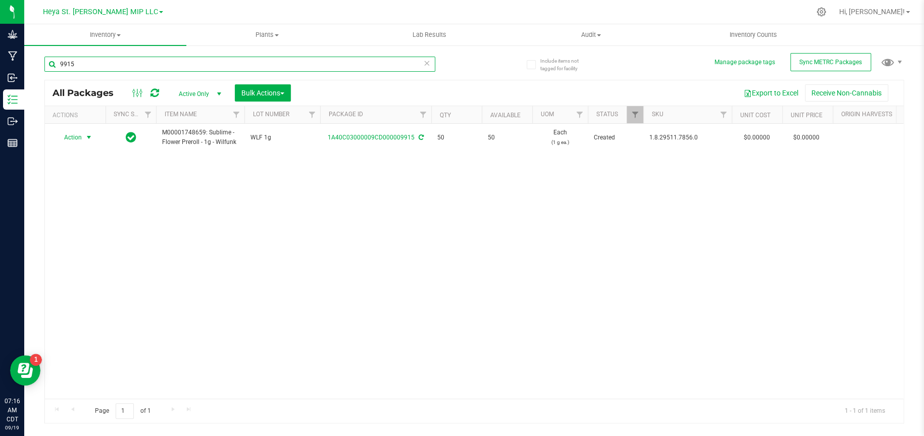
click at [320, 63] on input "9915" at bounding box center [239, 64] width 391 height 15
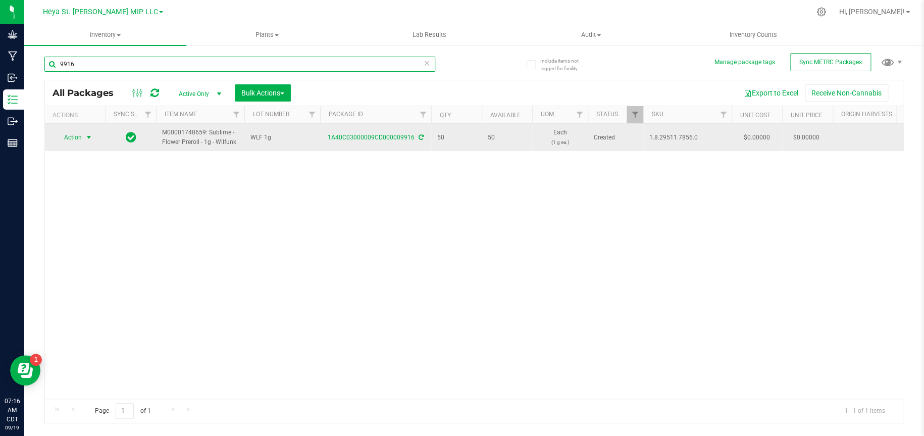
type input "9916"
click at [83, 138] on span "select" at bounding box center [89, 137] width 13 height 14
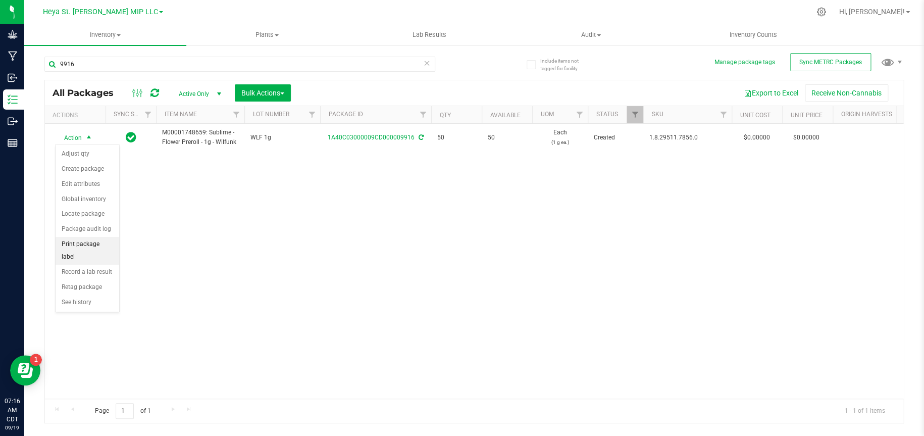
click at [103, 246] on li "Print package label" at bounding box center [88, 251] width 64 height 28
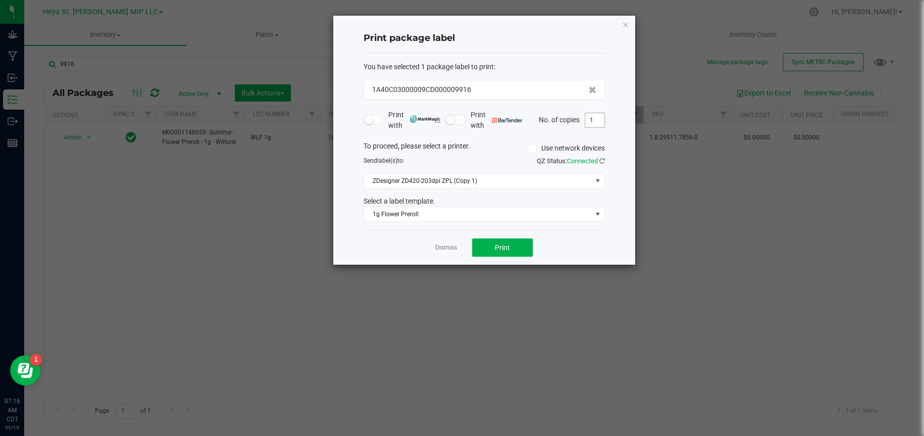
click at [601, 118] on input "1" at bounding box center [594, 120] width 19 height 14
type input "50"
click at [519, 248] on button "Print" at bounding box center [502, 247] width 61 height 18
click at [622, 21] on icon "button" at bounding box center [625, 24] width 7 height 12
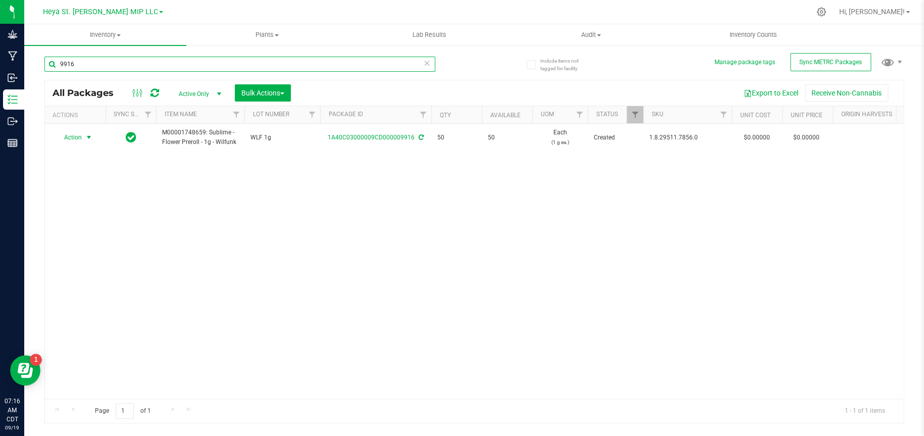
click at [104, 69] on input "9916" at bounding box center [239, 64] width 391 height 15
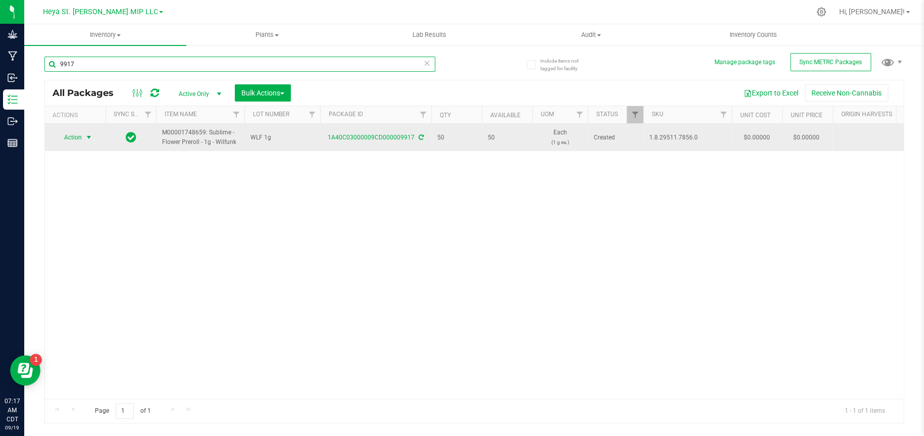
type input "9917"
click at [81, 135] on span "Action" at bounding box center [68, 137] width 27 height 14
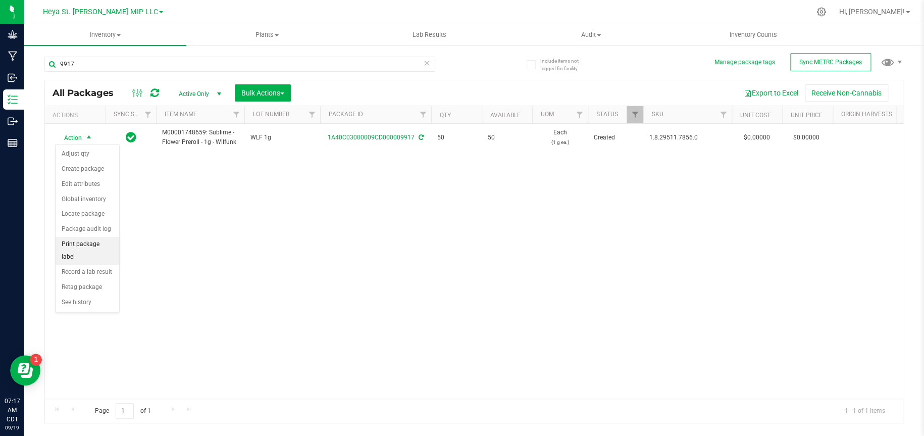
click at [92, 243] on li "Print package label" at bounding box center [88, 251] width 64 height 28
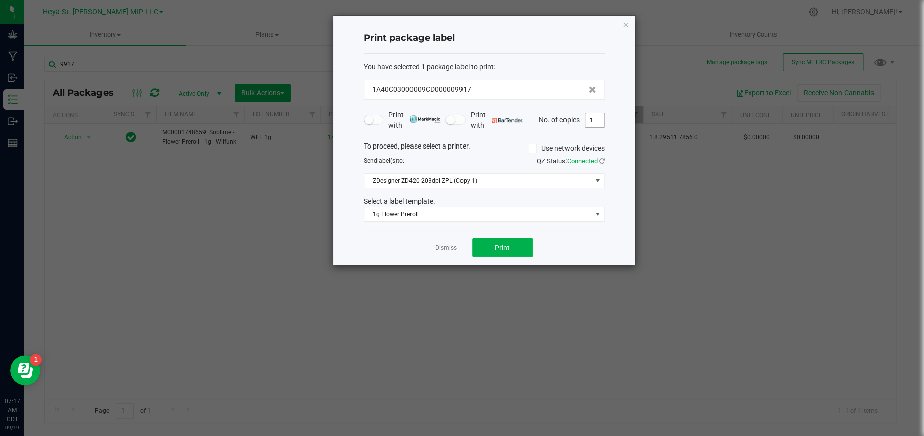
click at [600, 119] on input "1" at bounding box center [594, 120] width 19 height 14
type input "50"
click at [493, 252] on button "Print" at bounding box center [502, 247] width 61 height 18
click at [626, 23] on icon "button" at bounding box center [625, 24] width 7 height 12
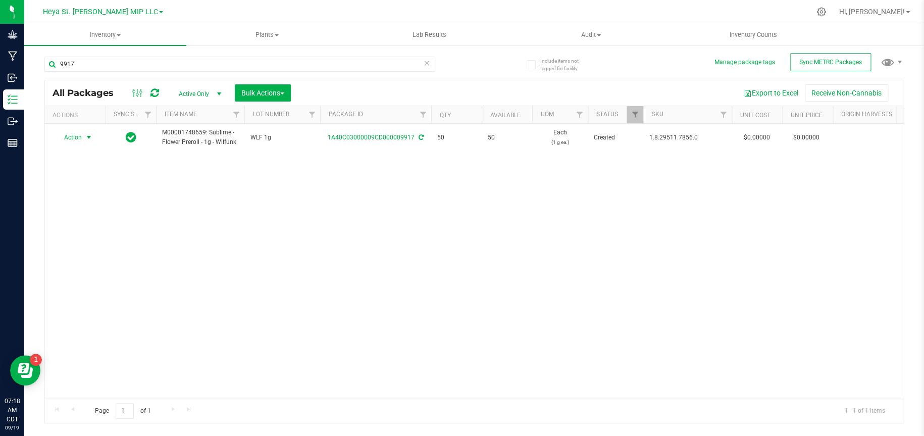
click at [141, 56] on div "9917" at bounding box center [259, 63] width 430 height 32
click at [141, 60] on input "9917" at bounding box center [239, 64] width 391 height 15
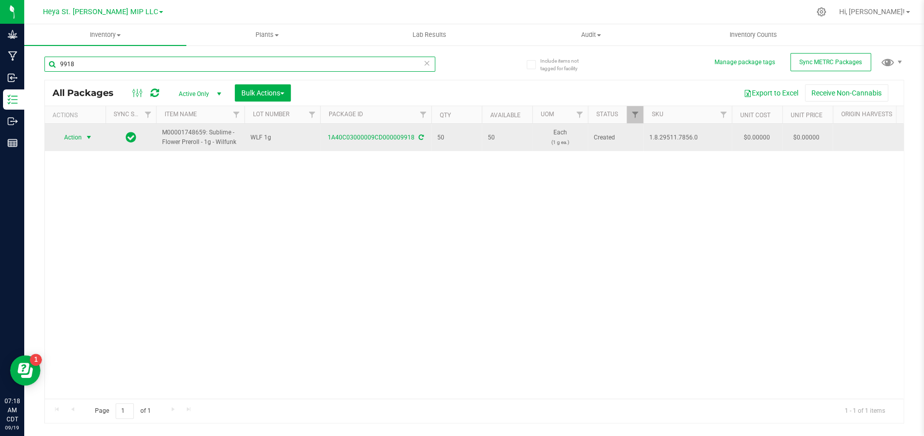
type input "9918"
click at [90, 136] on span "select" at bounding box center [89, 137] width 8 height 8
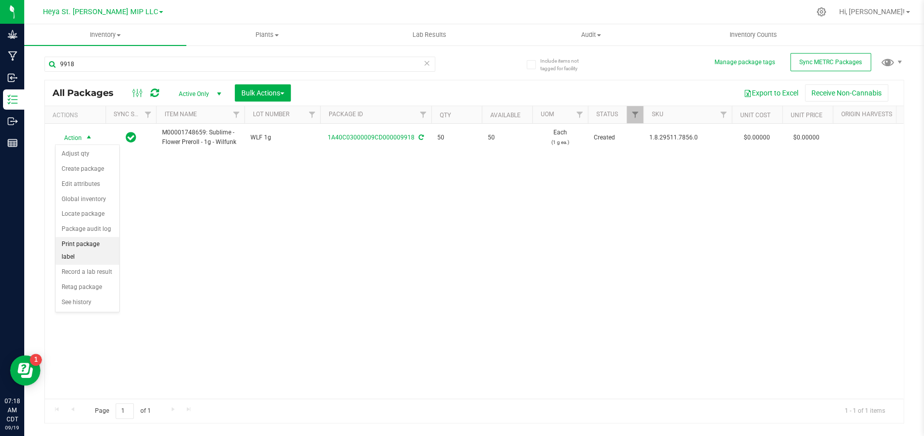
click at [91, 248] on li "Print package label" at bounding box center [88, 251] width 64 height 28
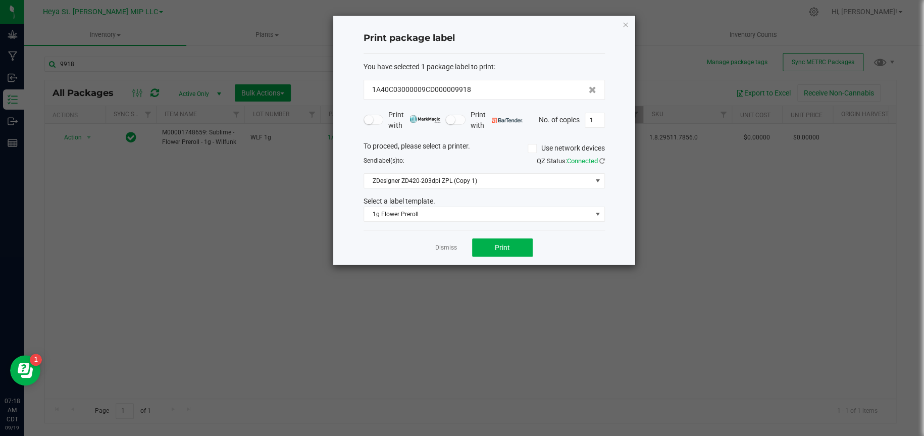
click at [606, 117] on div "Print package label You have selected 1 package label to print : 1A40C03000009C…" at bounding box center [484, 140] width 302 height 249
click at [594, 121] on input "1" at bounding box center [594, 120] width 19 height 14
type input "50"
click at [503, 248] on span "Print" at bounding box center [502, 247] width 15 height 8
click at [624, 24] on icon "button" at bounding box center [625, 24] width 7 height 12
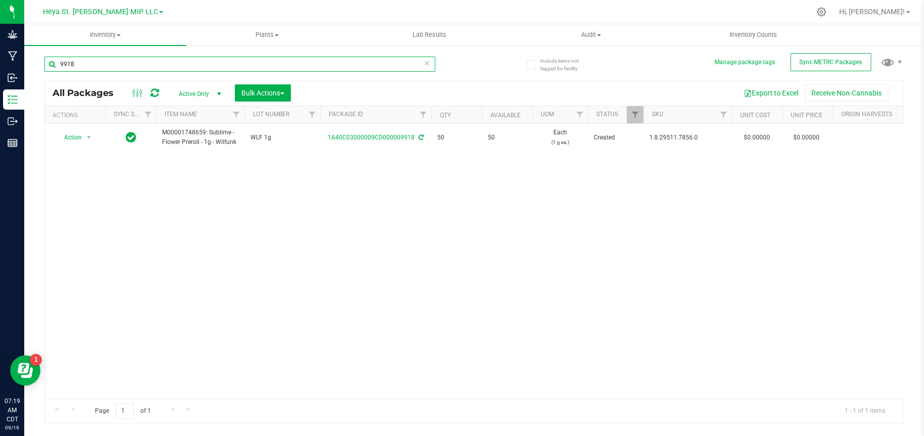
click at [135, 69] on input "9918" at bounding box center [239, 64] width 391 height 15
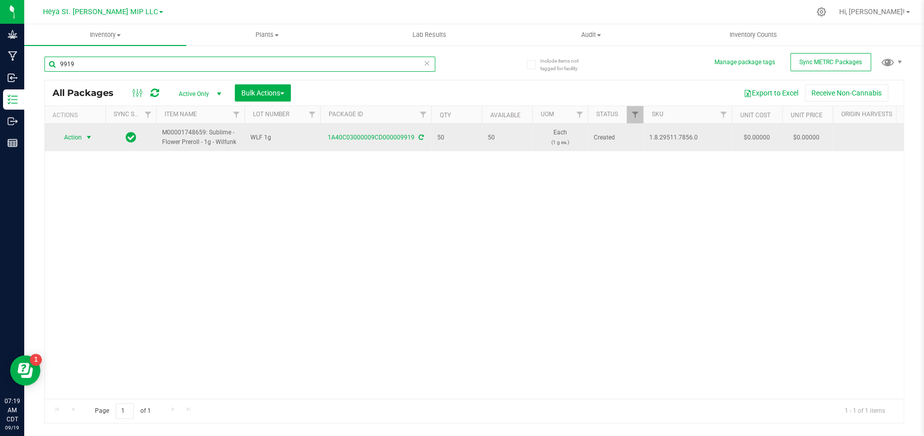
type input "9919"
click at [87, 138] on span "select" at bounding box center [89, 137] width 8 height 8
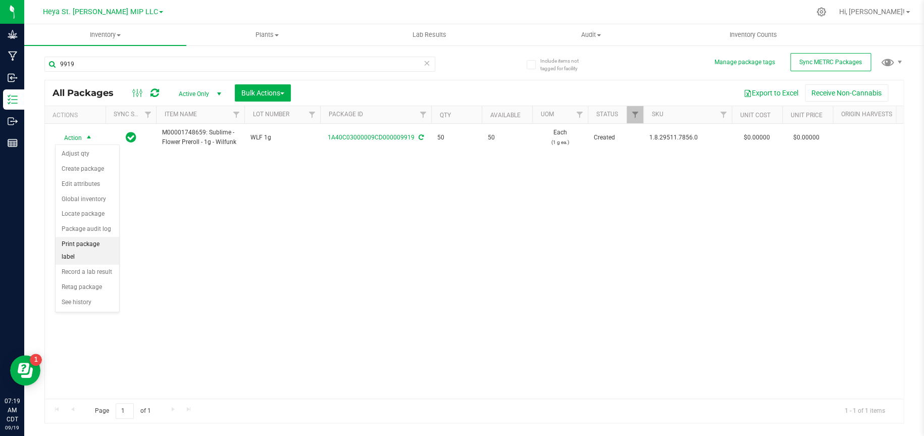
click at [95, 247] on li "Print package label" at bounding box center [88, 251] width 64 height 28
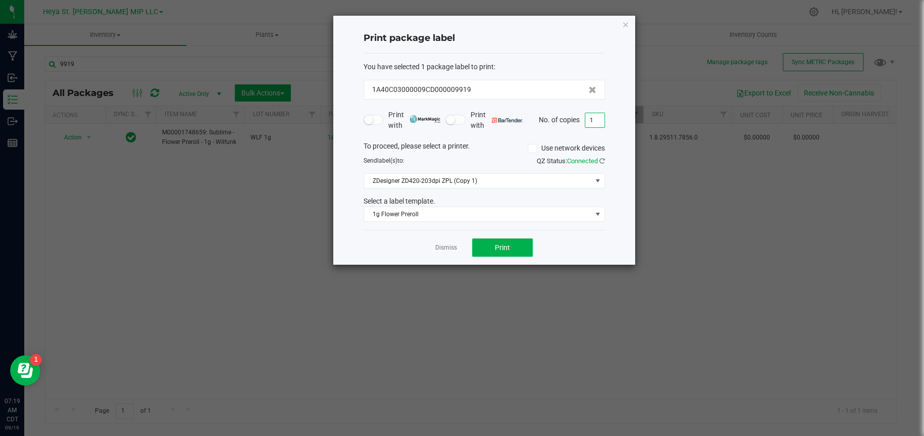
click at [599, 118] on input "1" at bounding box center [594, 120] width 19 height 14
type input "50"
click at [502, 249] on span "Print" at bounding box center [502, 247] width 15 height 8
click at [622, 22] on icon "button" at bounding box center [625, 24] width 7 height 12
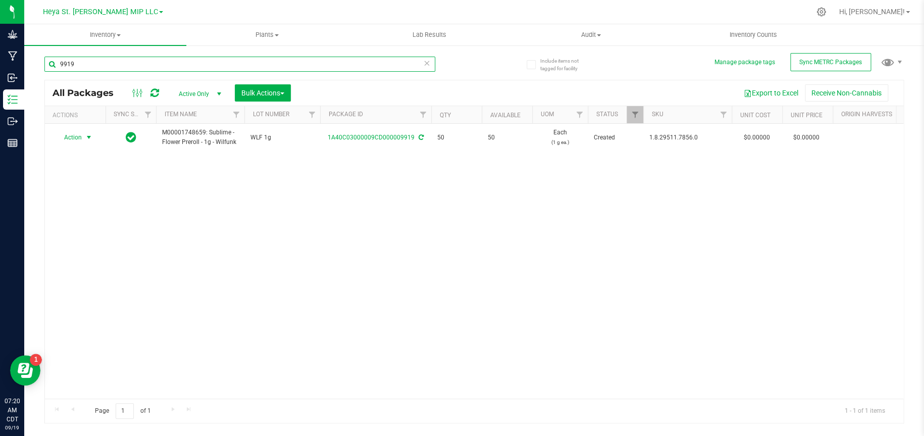
click at [392, 59] on input "9919" at bounding box center [239, 64] width 391 height 15
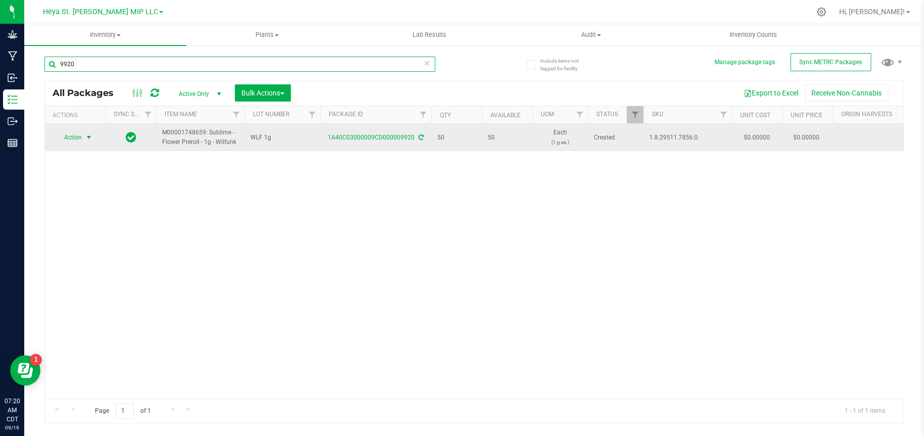
type input "9920"
click at [79, 141] on span "Action" at bounding box center [68, 137] width 27 height 14
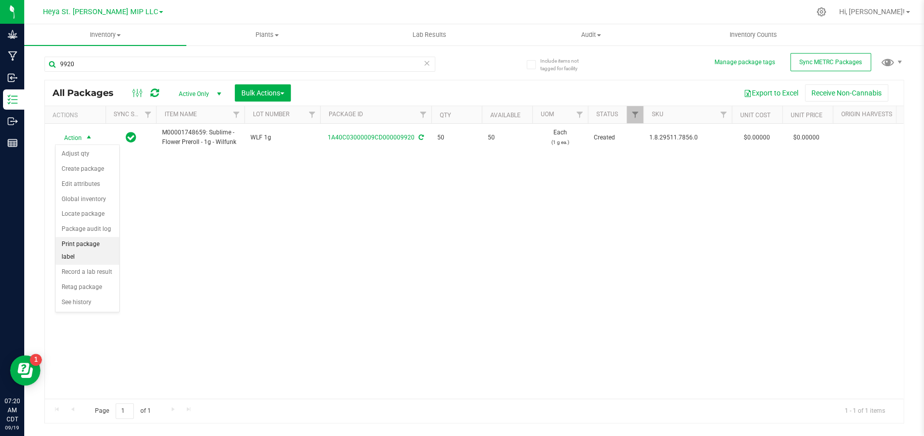
click at [84, 242] on li "Print package label" at bounding box center [88, 251] width 64 height 28
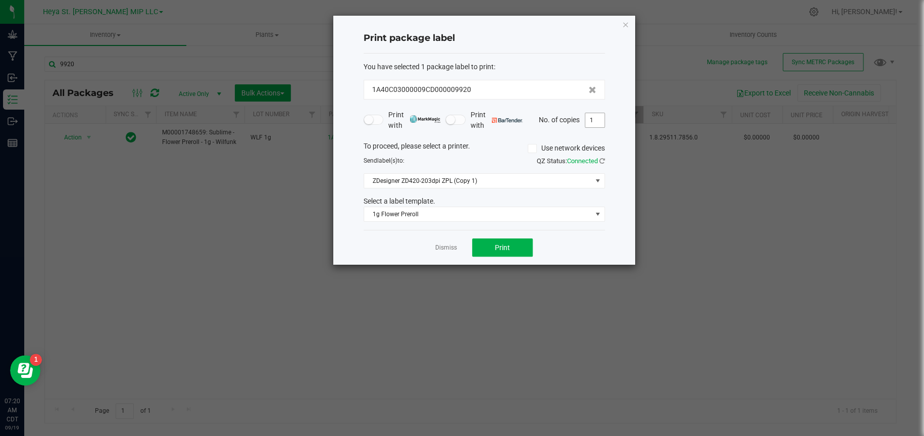
click at [592, 123] on input "1" at bounding box center [594, 120] width 19 height 14
type input "50"
click at [501, 247] on span "Print" at bounding box center [502, 247] width 15 height 8
click at [624, 21] on icon "button" at bounding box center [625, 24] width 7 height 12
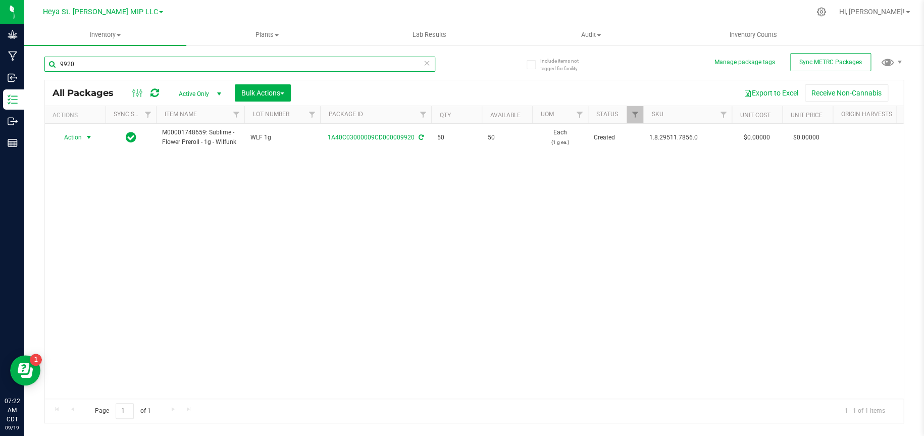
click at [130, 66] on input "9920" at bounding box center [239, 64] width 391 height 15
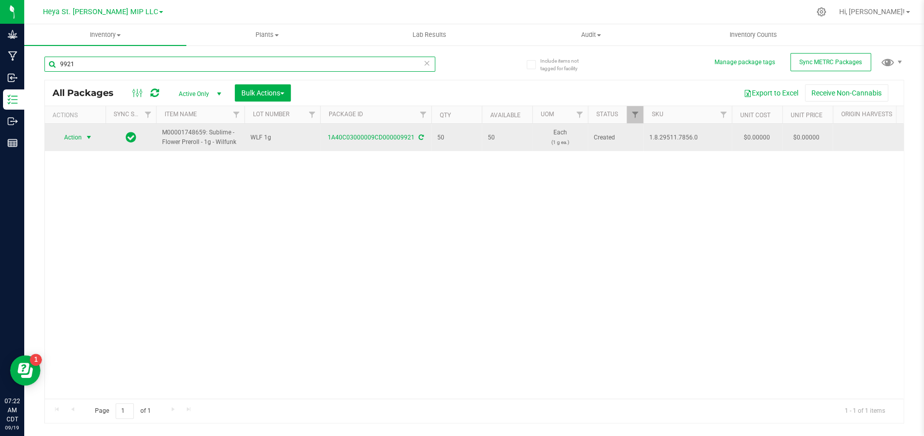
type input "9921"
click at [86, 135] on span "select" at bounding box center [89, 137] width 8 height 8
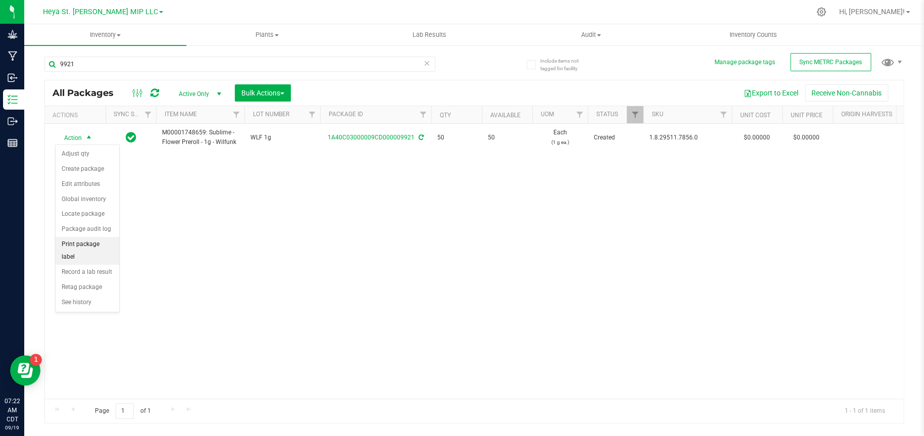
click at [86, 241] on li "Print package label" at bounding box center [88, 251] width 64 height 28
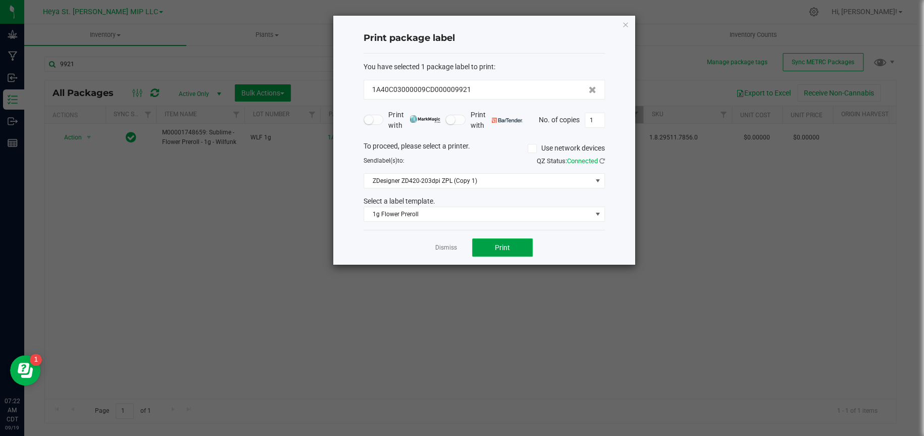
click at [510, 251] on button "Print" at bounding box center [502, 247] width 61 height 18
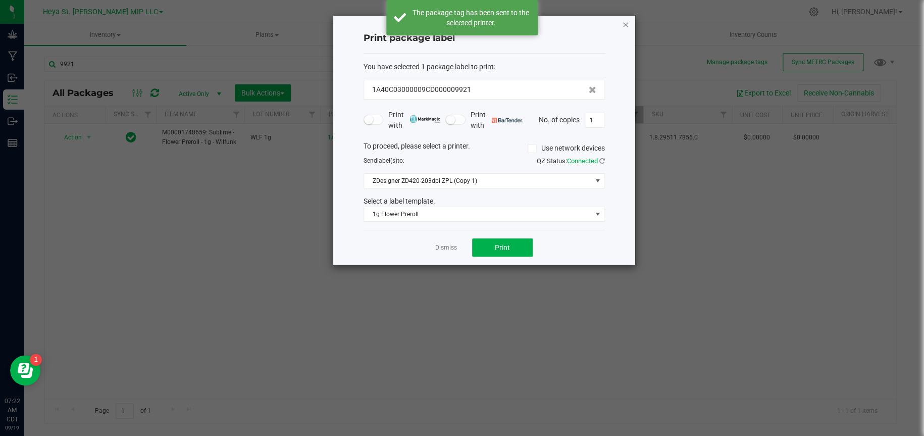
click at [626, 26] on icon "button" at bounding box center [625, 24] width 7 height 12
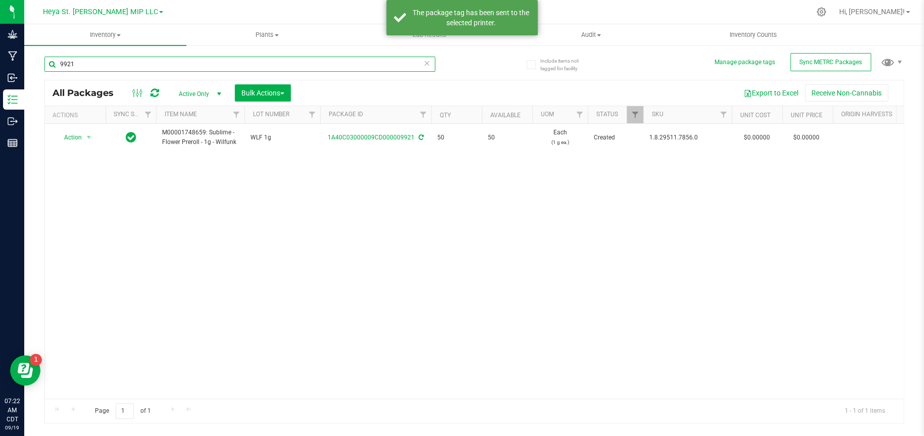
click at [183, 66] on input "9921" at bounding box center [239, 64] width 391 height 15
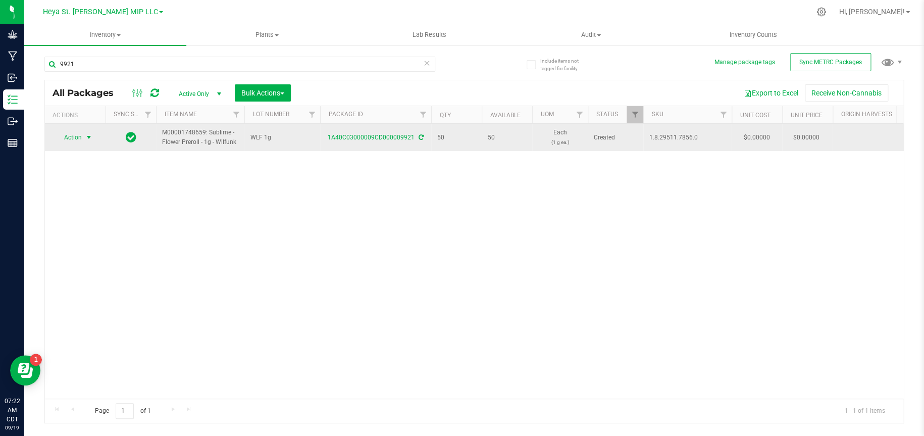
click at [80, 137] on span "Action" at bounding box center [68, 137] width 27 height 14
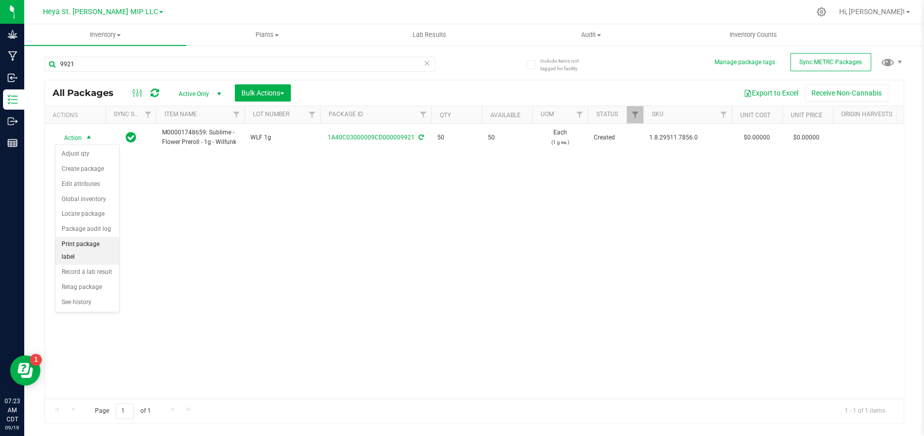
click at [93, 242] on li "Print package label" at bounding box center [88, 251] width 64 height 28
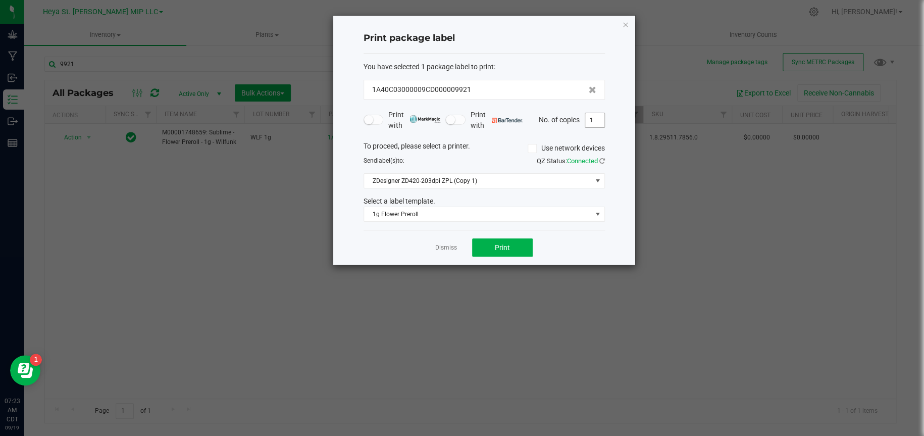
click at [596, 116] on input "1" at bounding box center [594, 120] width 19 height 14
type input "49"
click at [508, 249] on span "Print" at bounding box center [502, 247] width 15 height 8
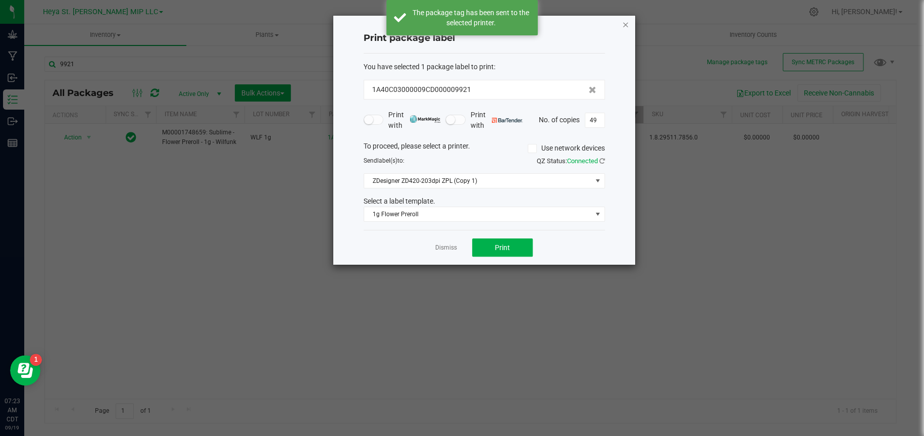
click at [626, 23] on icon "button" at bounding box center [625, 24] width 7 height 12
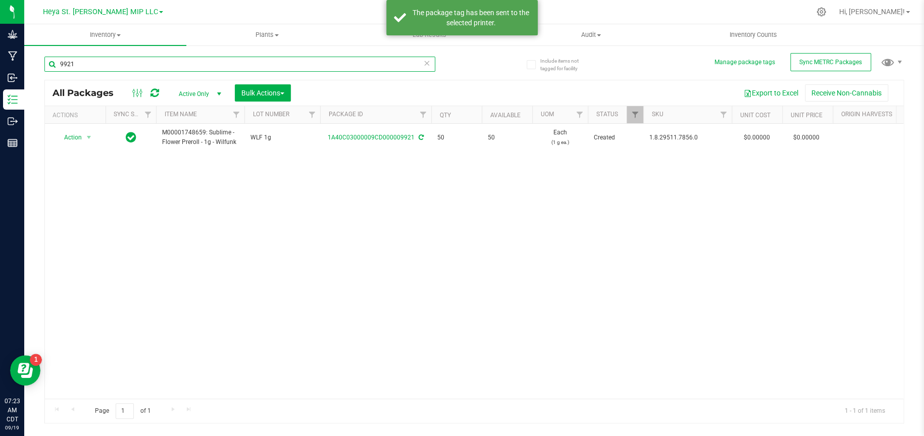
click at [93, 61] on input "9921" at bounding box center [239, 64] width 391 height 15
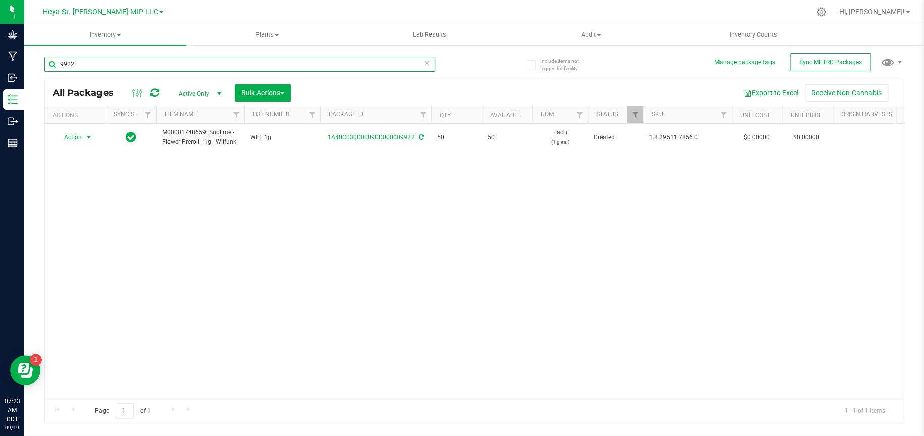
type input "9922"
click at [79, 138] on span "Action" at bounding box center [68, 137] width 27 height 14
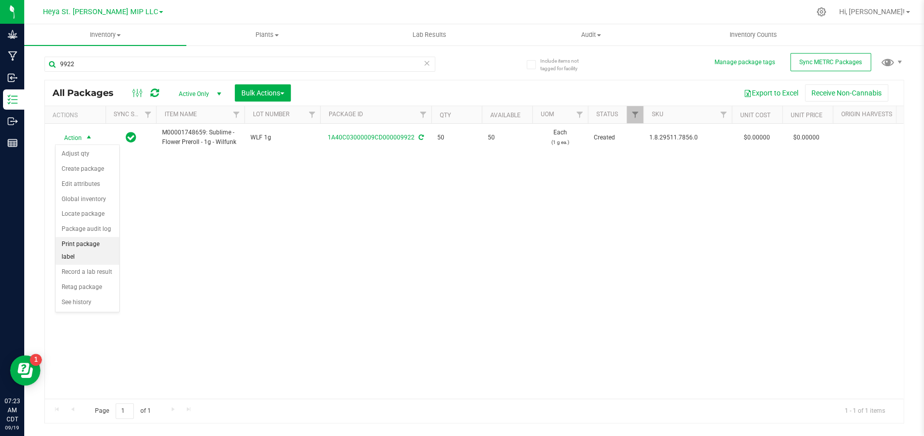
click at [89, 244] on li "Print package label" at bounding box center [88, 251] width 64 height 28
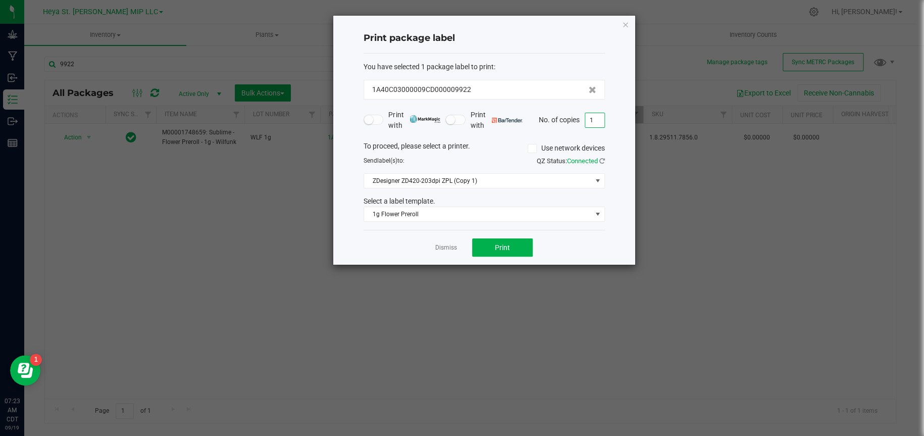
click at [601, 121] on input "1" at bounding box center [594, 120] width 19 height 14
type input "50"
click at [515, 255] on button "Print" at bounding box center [502, 247] width 61 height 18
click at [625, 22] on icon "button" at bounding box center [625, 24] width 7 height 12
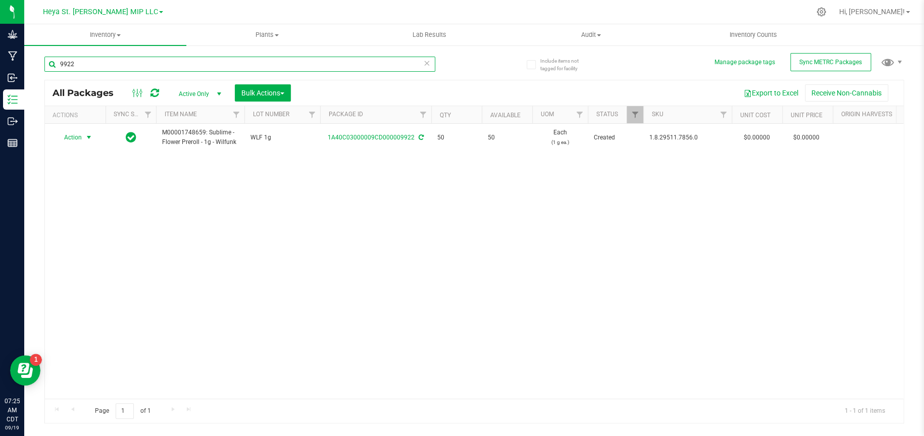
click at [361, 61] on input "9922" at bounding box center [239, 64] width 391 height 15
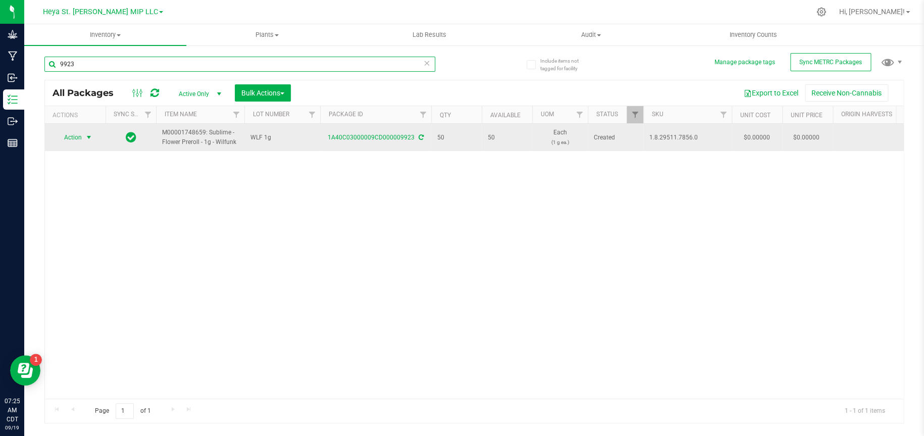
type input "9923"
click at [84, 142] on span "select" at bounding box center [89, 137] width 13 height 14
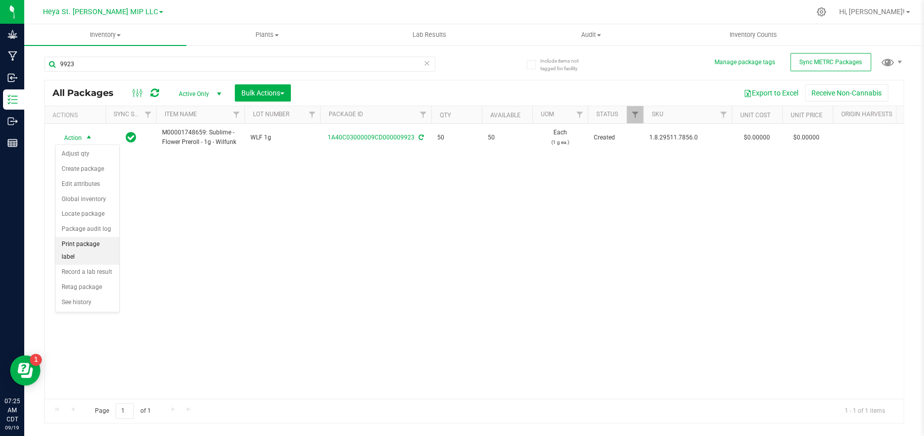
click at [95, 247] on li "Print package label" at bounding box center [88, 251] width 64 height 28
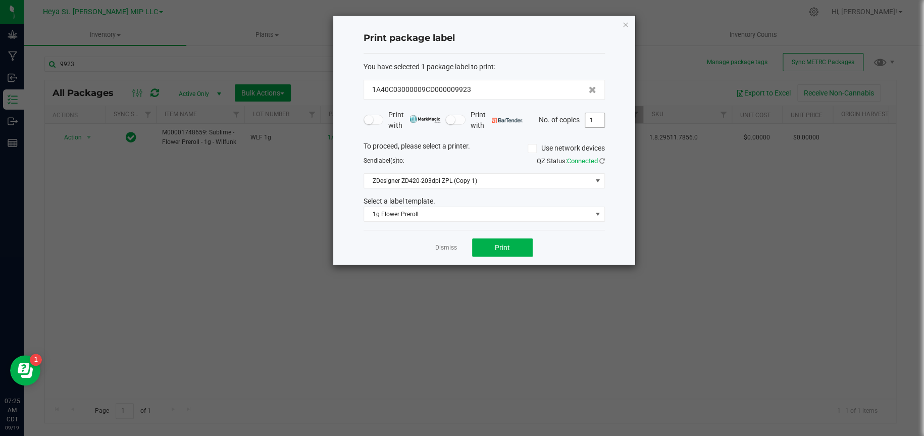
click at [593, 123] on input "1" at bounding box center [594, 120] width 19 height 14
type input "50"
click at [511, 243] on button "Print" at bounding box center [502, 247] width 61 height 18
click at [625, 25] on icon "button" at bounding box center [625, 24] width 7 height 12
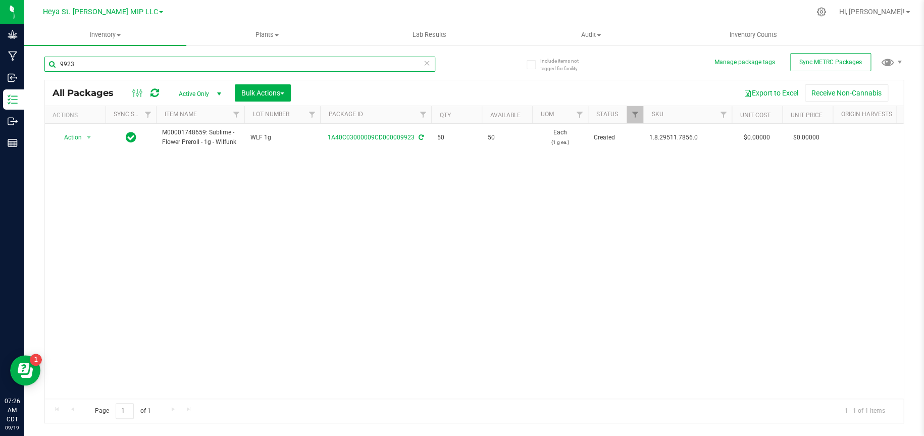
click at [97, 59] on input "9923" at bounding box center [239, 64] width 391 height 15
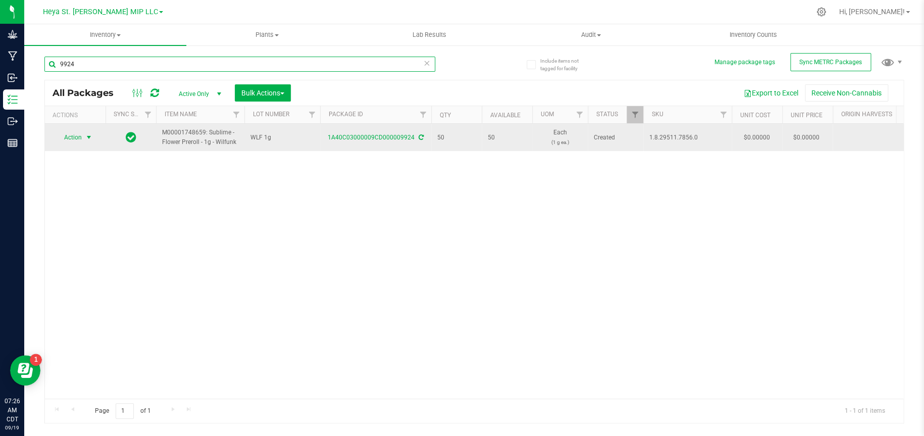
type input "9924"
click at [86, 139] on span "select" at bounding box center [89, 137] width 8 height 8
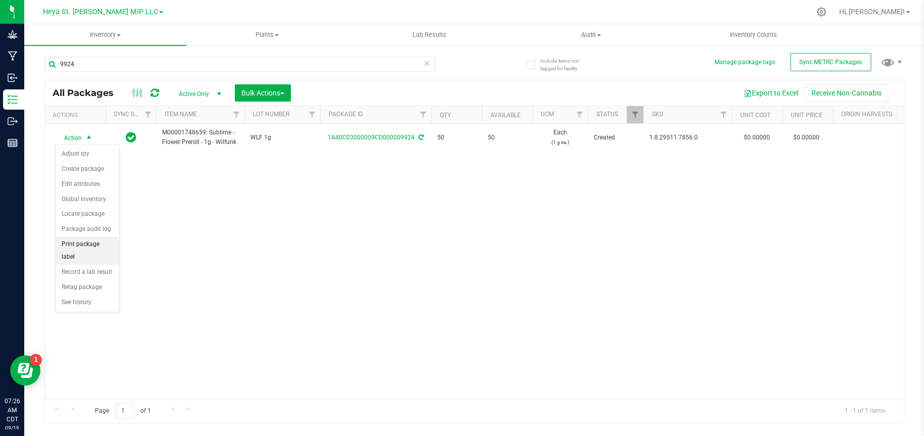
click at [98, 243] on li "Print package label" at bounding box center [88, 251] width 64 height 28
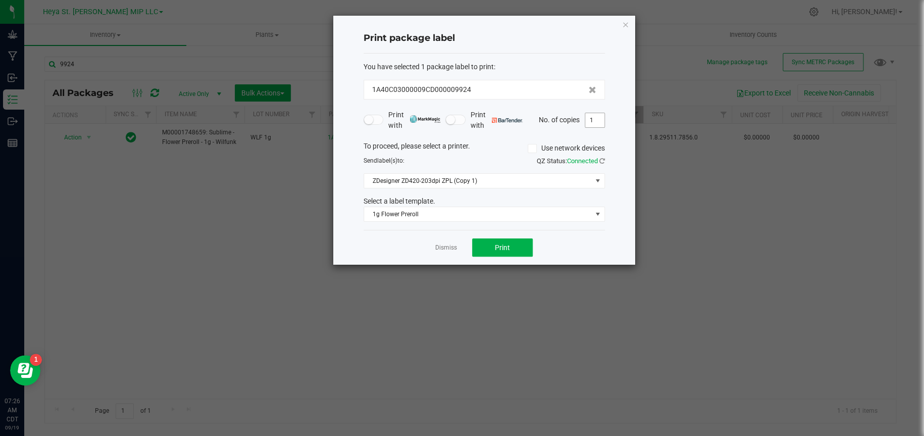
click at [597, 113] on input "1" at bounding box center [594, 120] width 19 height 14
type input "50"
click at [518, 245] on button "Print" at bounding box center [502, 247] width 61 height 18
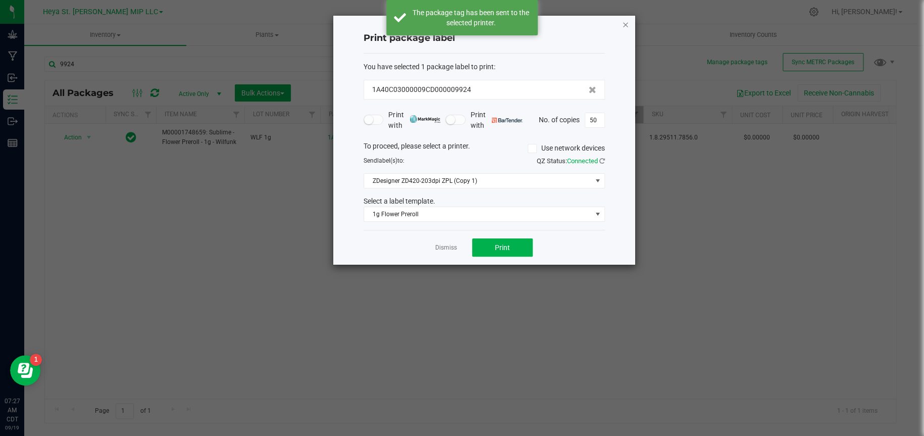
click at [625, 24] on icon "button" at bounding box center [625, 24] width 7 height 12
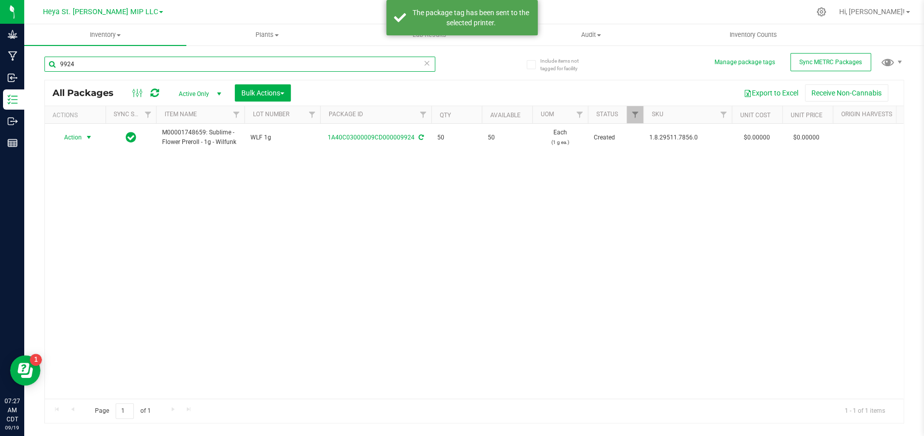
click at [155, 68] on input "9924" at bounding box center [239, 64] width 391 height 15
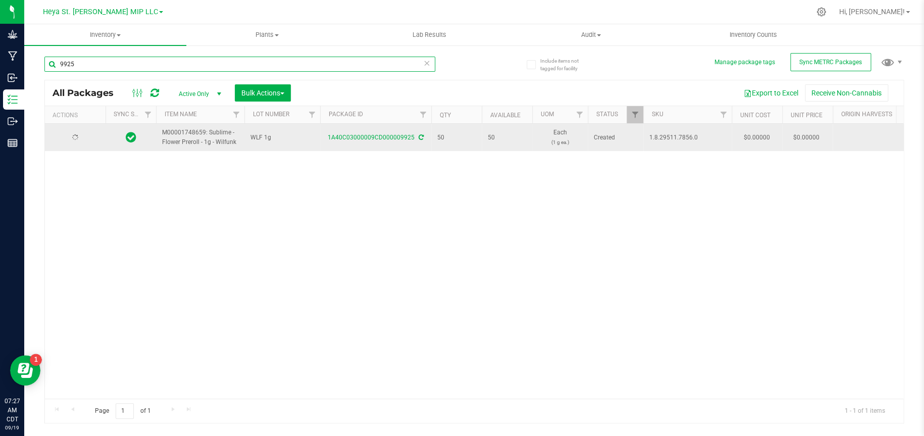
type input "9925"
click at [78, 136] on span "Action" at bounding box center [68, 137] width 27 height 14
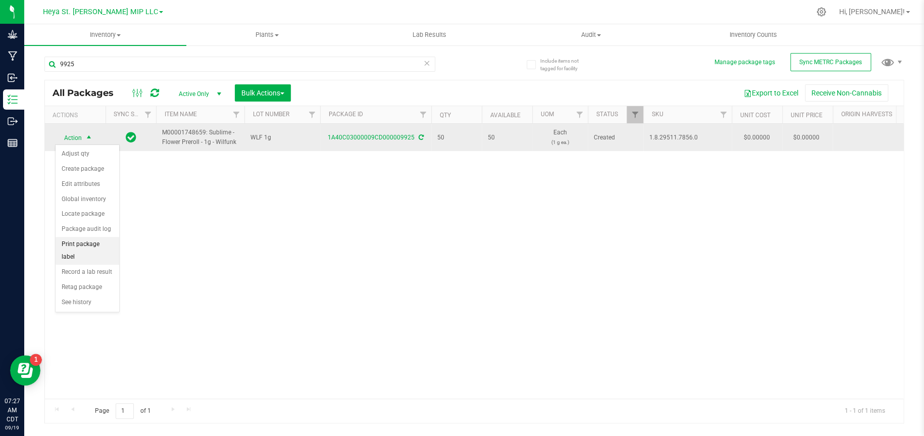
click at [92, 247] on li "Print package label" at bounding box center [88, 251] width 64 height 28
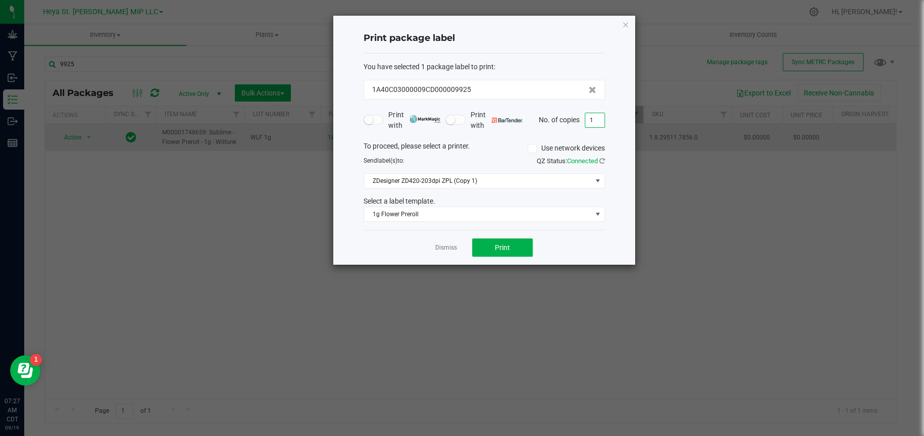
click at [590, 119] on input "1" at bounding box center [594, 120] width 19 height 14
type input "50"
click at [522, 245] on button "Print" at bounding box center [502, 247] width 61 height 18
click at [626, 22] on icon "button" at bounding box center [625, 24] width 7 height 12
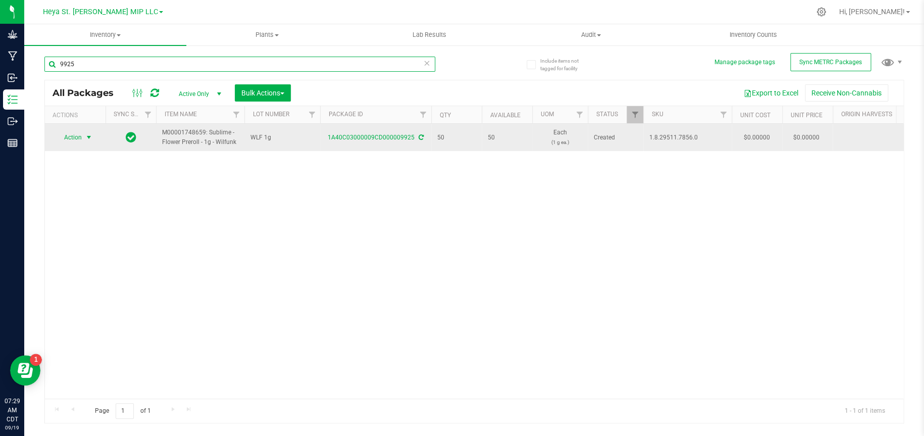
click at [164, 65] on input "9925" at bounding box center [239, 64] width 391 height 15
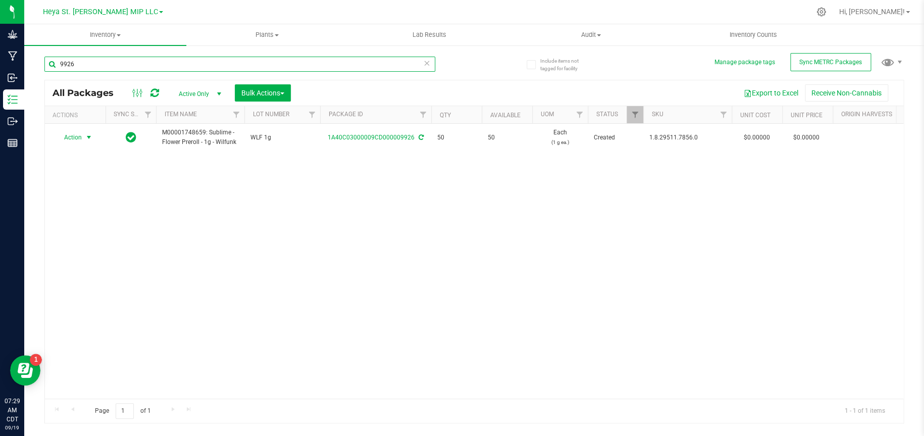
type input "9926"
click at [88, 135] on span "select" at bounding box center [89, 137] width 8 height 8
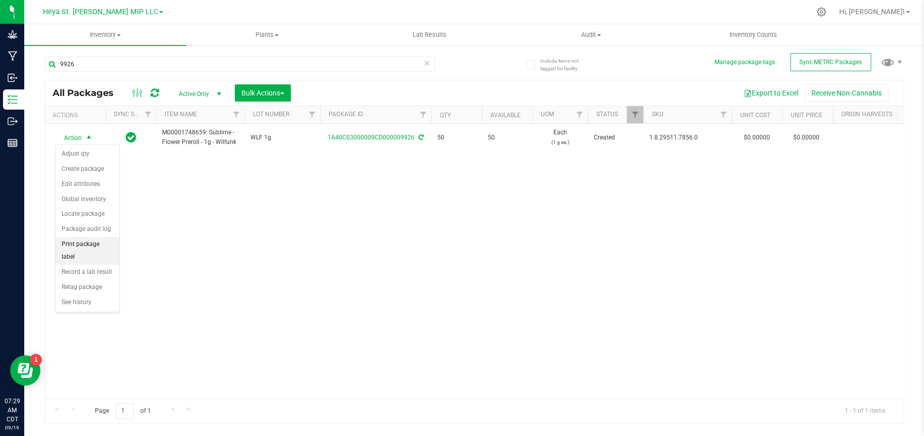
click at [81, 242] on li "Print package label" at bounding box center [88, 251] width 64 height 28
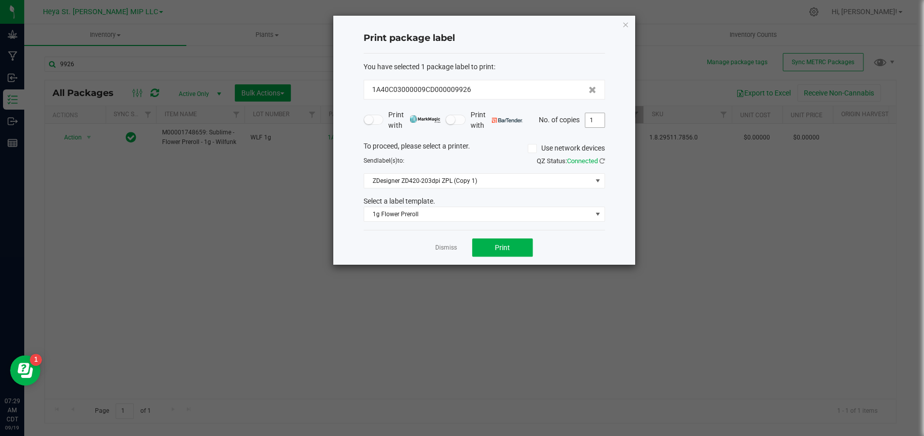
click at [597, 120] on input "1" at bounding box center [594, 120] width 19 height 14
type input "50"
click at [488, 248] on button "Print" at bounding box center [502, 247] width 61 height 18
click at [625, 21] on icon "button" at bounding box center [625, 24] width 7 height 12
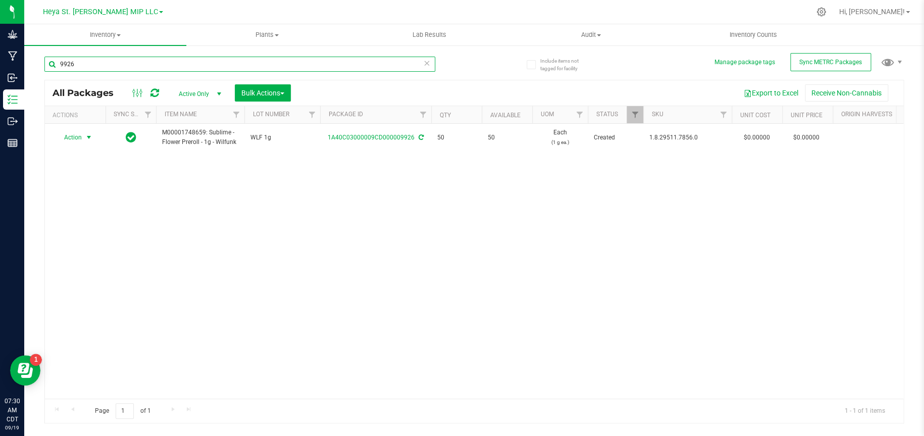
click at [116, 65] on input "9926" at bounding box center [239, 64] width 391 height 15
type input "9927"
click at [89, 137] on span "select" at bounding box center [89, 137] width 8 height 8
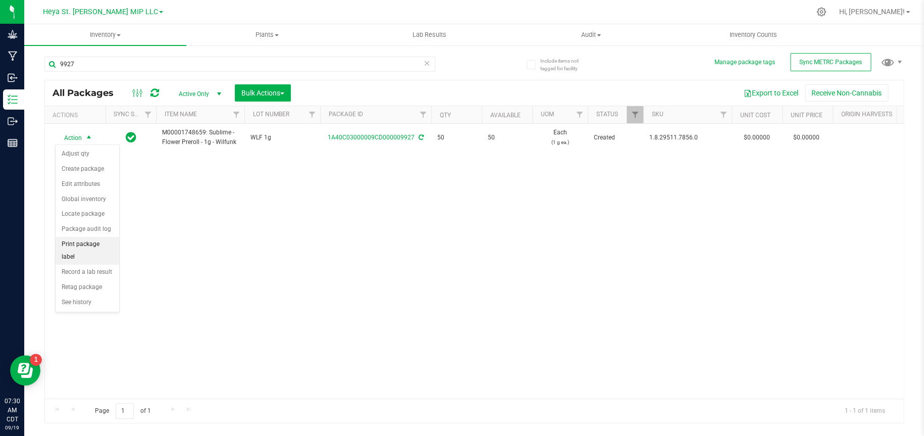
click at [91, 242] on li "Print package label" at bounding box center [88, 251] width 64 height 28
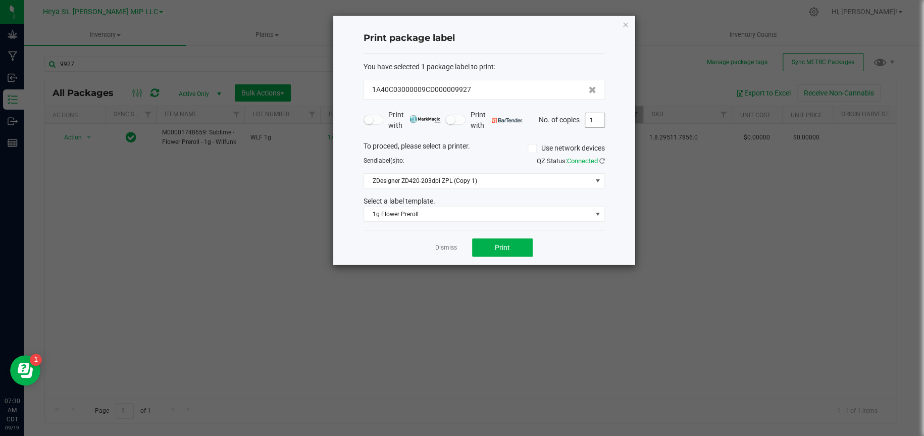
click at [595, 117] on input "1" at bounding box center [594, 120] width 19 height 14
type input "50"
click at [515, 245] on button "Print" at bounding box center [502, 247] width 61 height 18
click at [625, 24] on icon "button" at bounding box center [625, 24] width 7 height 12
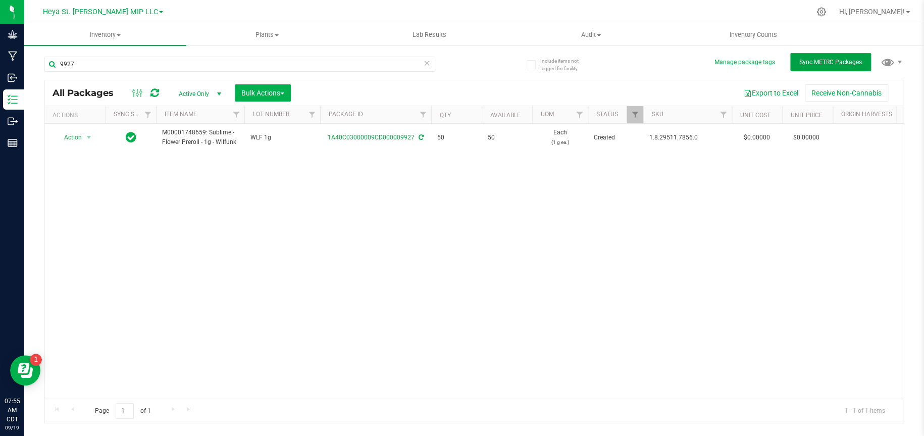
click at [830, 64] on span "Sync METRC Packages" at bounding box center [830, 62] width 63 height 7
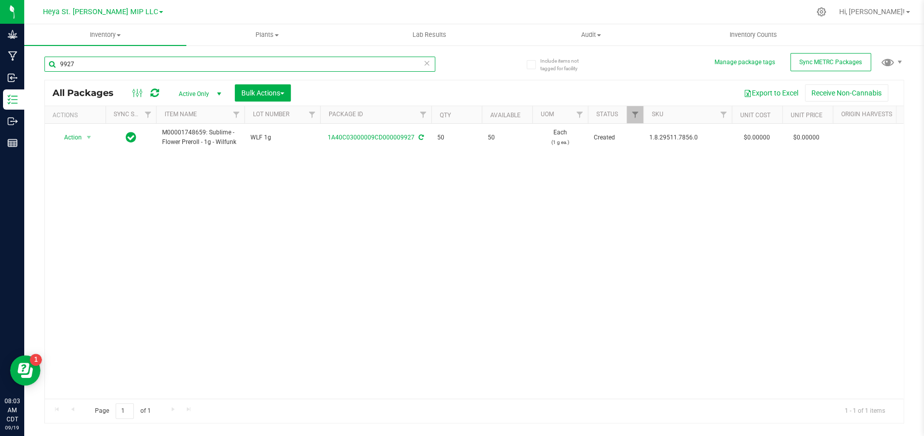
click at [79, 60] on input "9927" at bounding box center [239, 64] width 391 height 15
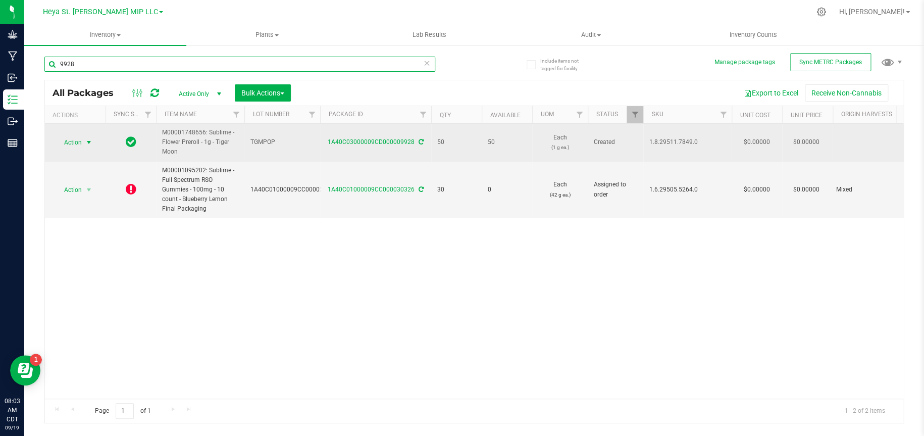
type input "9928"
click at [88, 141] on span "select" at bounding box center [89, 142] width 8 height 8
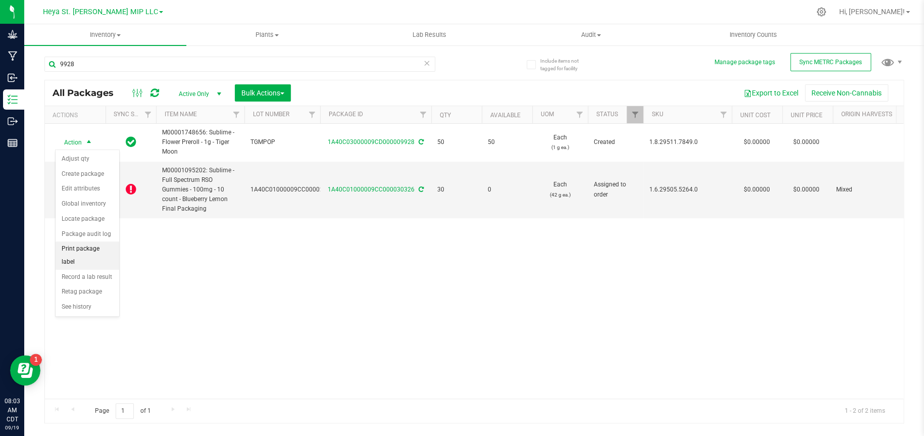
click at [76, 246] on li "Print package label" at bounding box center [88, 255] width 64 height 28
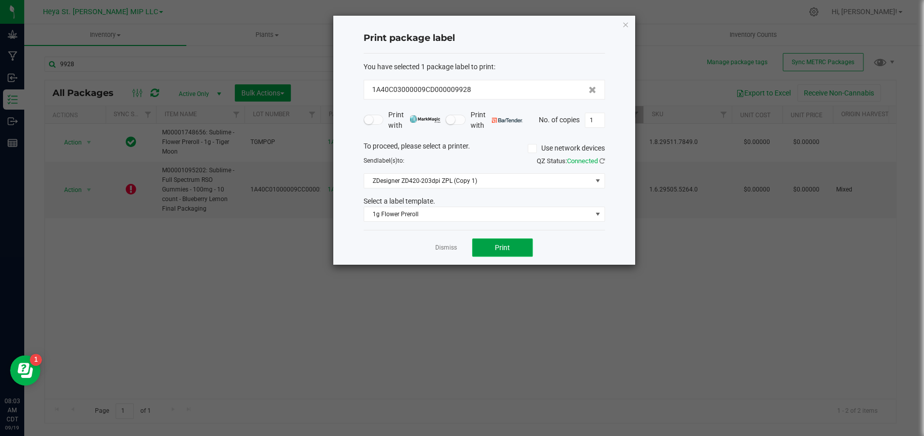
click at [524, 253] on button "Print" at bounding box center [502, 247] width 61 height 18
click at [593, 116] on input "1" at bounding box center [594, 120] width 19 height 14
type input "50"
click at [508, 251] on span "Print" at bounding box center [502, 247] width 15 height 8
click at [626, 25] on icon "button" at bounding box center [625, 24] width 7 height 12
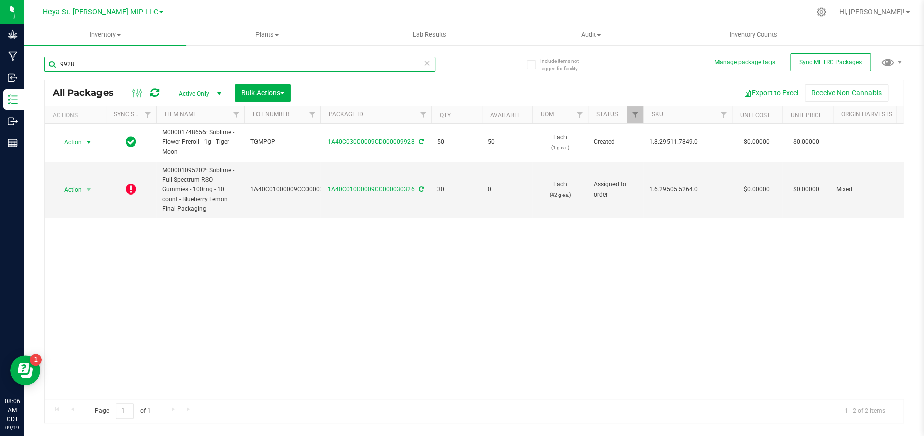
click at [181, 58] on input "9928" at bounding box center [239, 64] width 391 height 15
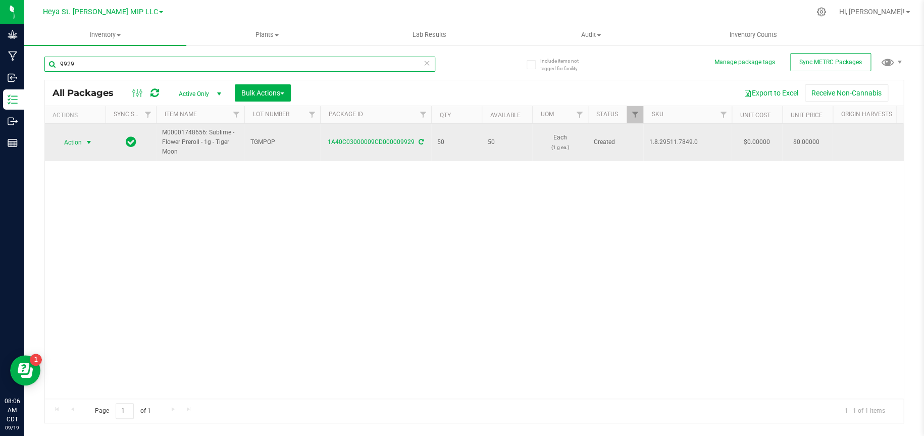
type input "9929"
click at [89, 142] on span "select" at bounding box center [89, 142] width 8 height 8
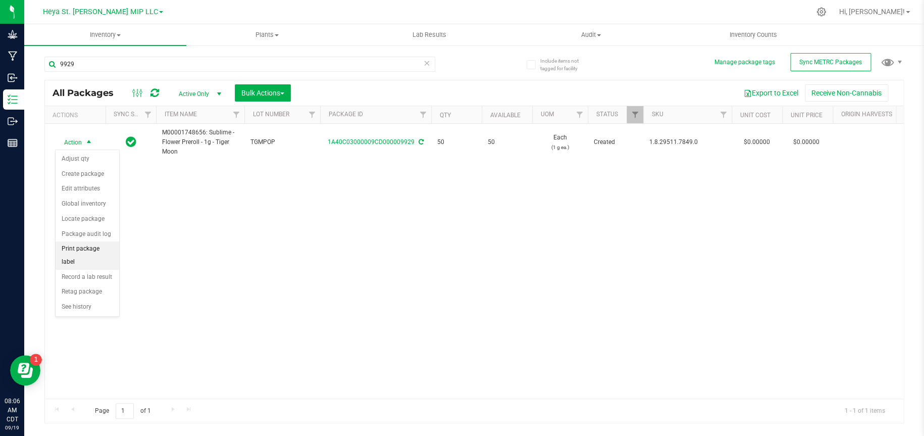
click at [88, 251] on li "Print package label" at bounding box center [88, 255] width 64 height 28
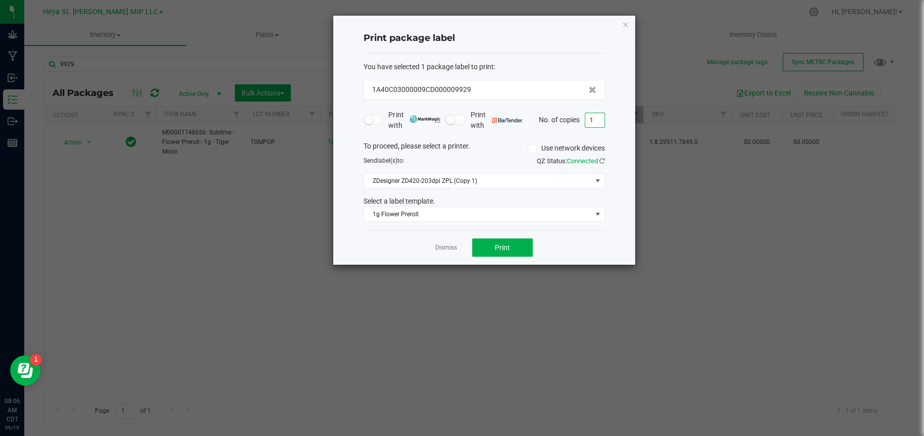
click at [590, 121] on input "1" at bounding box center [594, 120] width 19 height 14
type input "50"
click at [502, 243] on span "Print" at bounding box center [502, 247] width 15 height 8
click at [623, 24] on icon "button" at bounding box center [625, 24] width 7 height 12
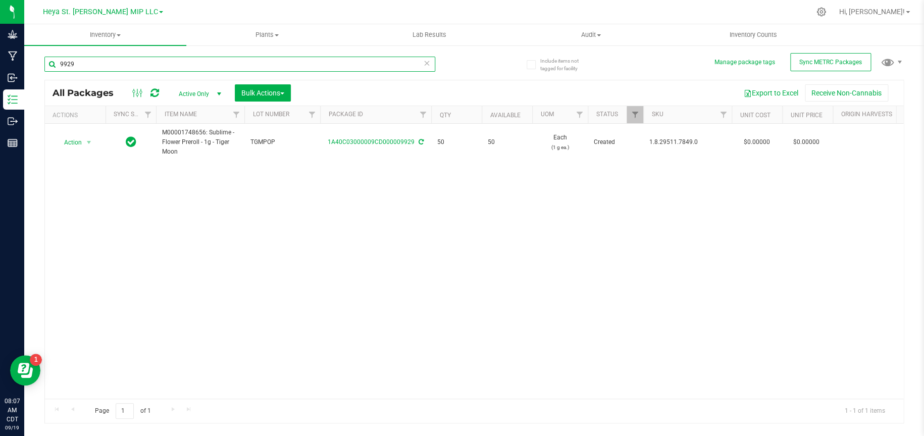
click at [373, 57] on input "9929" at bounding box center [239, 64] width 391 height 15
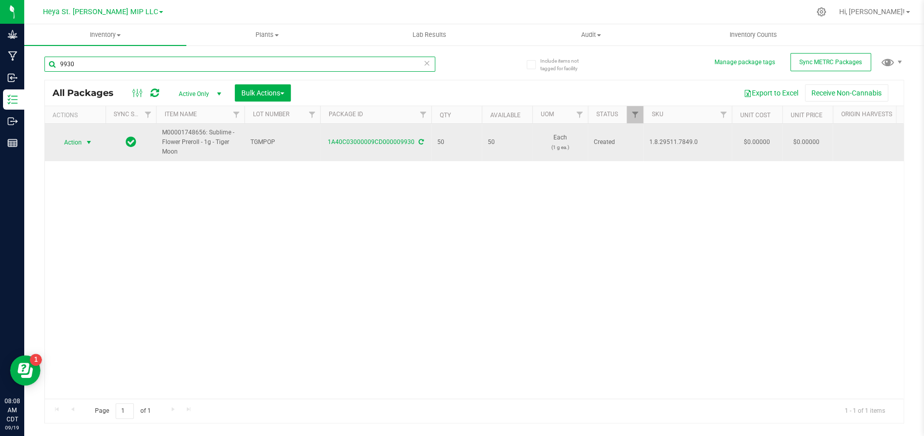
type input "9930"
click at [86, 137] on span "select" at bounding box center [89, 142] width 13 height 14
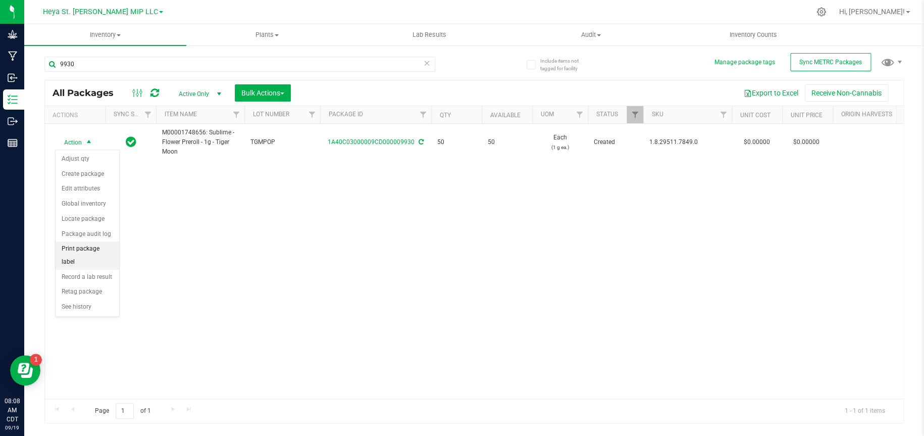
click at [95, 250] on li "Print package label" at bounding box center [88, 255] width 64 height 28
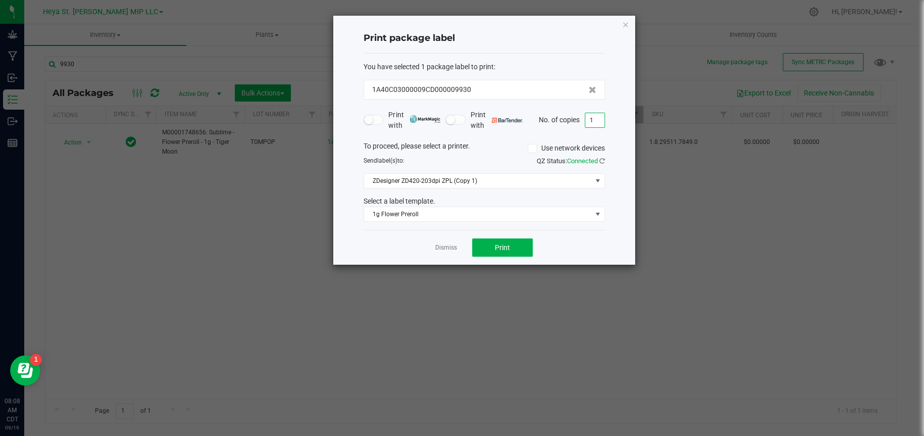
click at [598, 117] on input "1" at bounding box center [594, 120] width 19 height 14
type input "50"
click at [497, 252] on button "Print" at bounding box center [502, 247] width 61 height 18
click at [626, 23] on icon "button" at bounding box center [625, 24] width 7 height 12
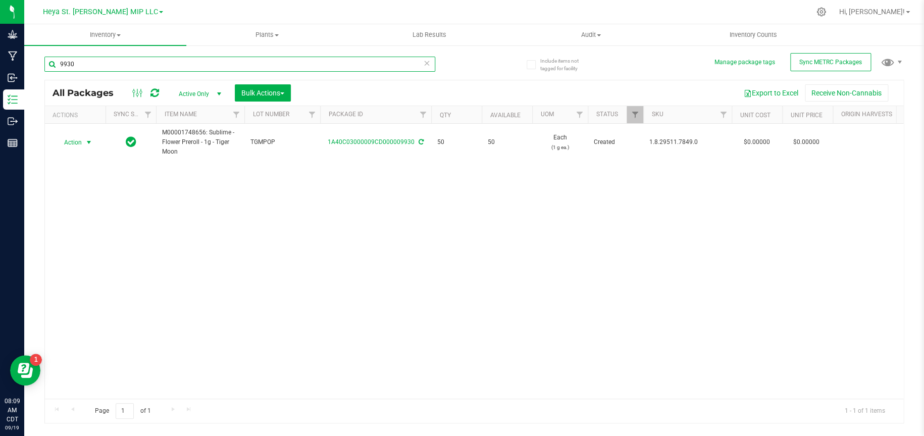
click at [228, 60] on input "9930" at bounding box center [239, 64] width 391 height 15
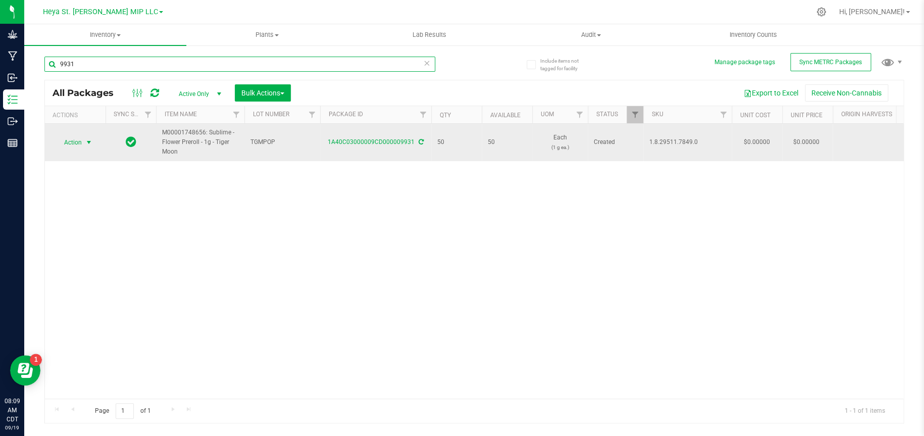
type input "9931"
click at [90, 143] on span "select" at bounding box center [89, 142] width 8 height 8
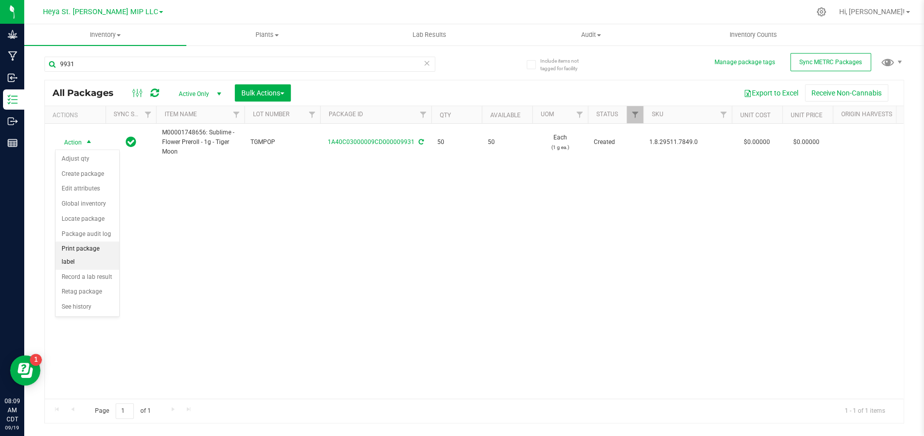
click at [71, 251] on li "Print package label" at bounding box center [88, 255] width 64 height 28
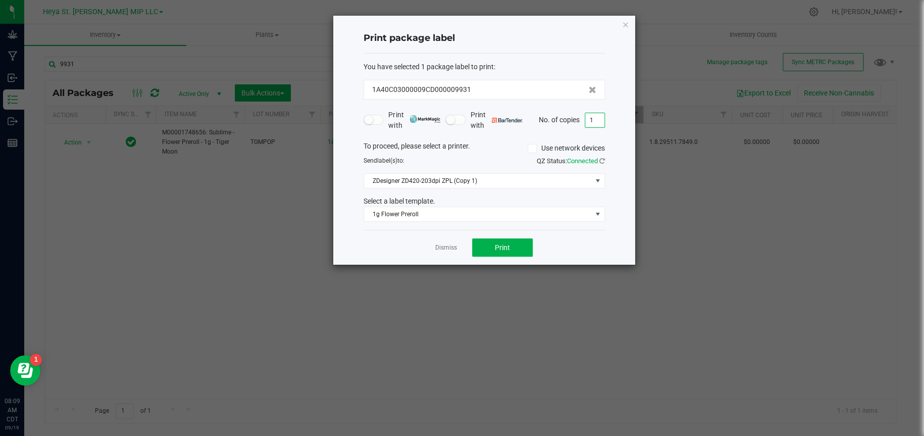
click at [596, 116] on input "1" at bounding box center [594, 120] width 19 height 14
type input "50"
click at [487, 246] on button "Print" at bounding box center [502, 247] width 61 height 18
click at [622, 23] on icon "button" at bounding box center [625, 24] width 7 height 12
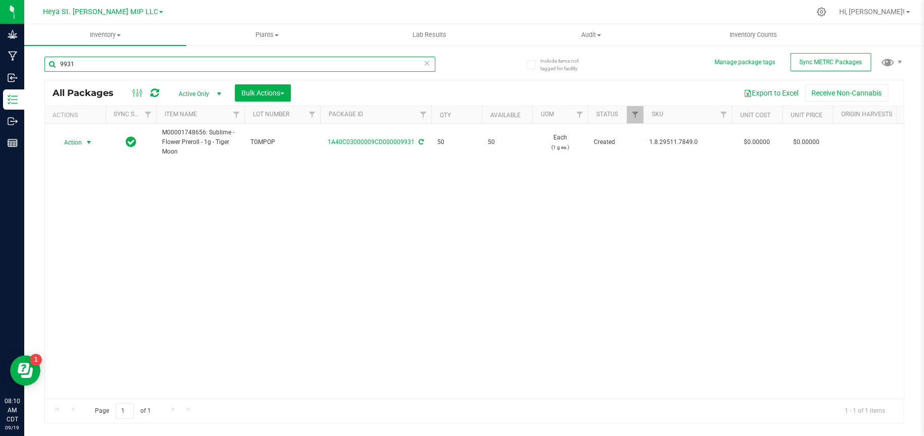
click at [211, 67] on input "9931" at bounding box center [239, 64] width 391 height 15
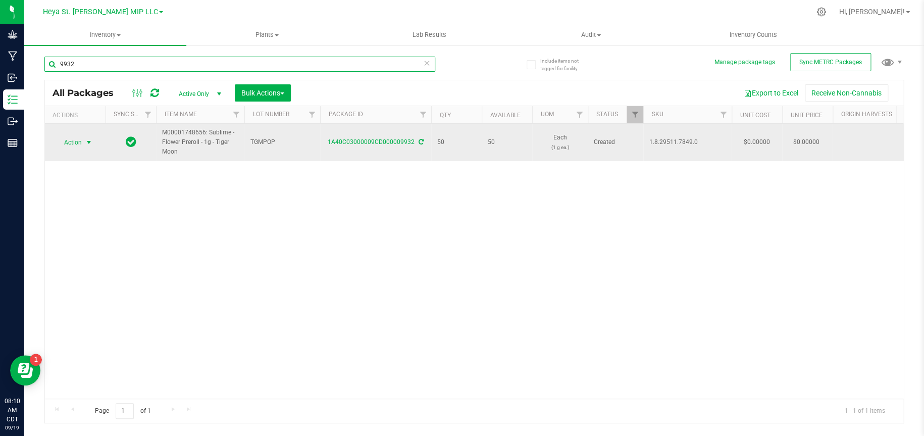
type input "9932"
click at [85, 142] on span "select" at bounding box center [89, 142] width 8 height 8
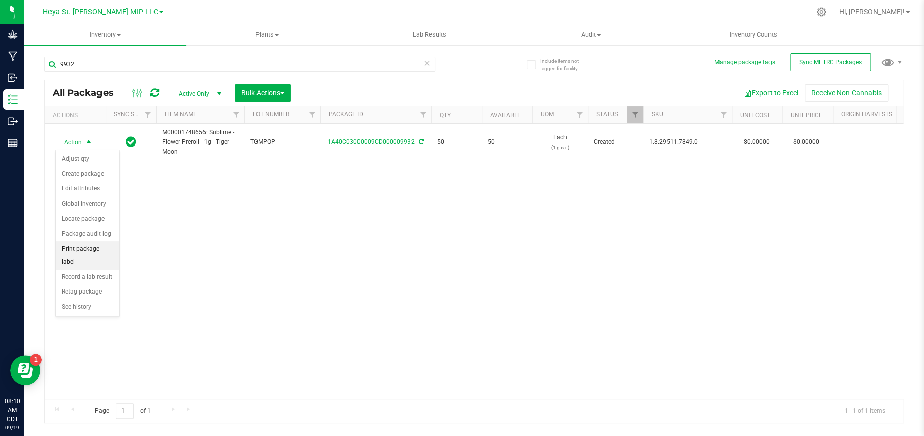
click at [91, 252] on li "Print package label" at bounding box center [88, 255] width 64 height 28
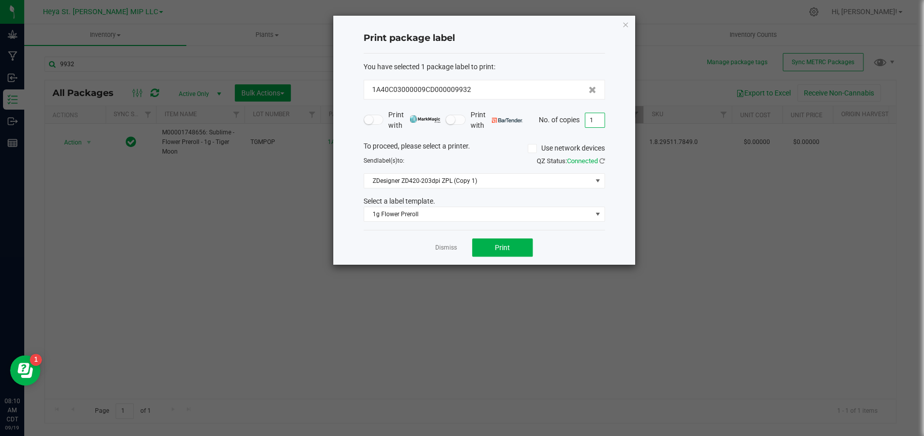
click at [599, 115] on input "1" at bounding box center [594, 120] width 19 height 14
type input "50"
click at [516, 244] on button "Print" at bounding box center [502, 247] width 61 height 18
click at [626, 20] on icon "button" at bounding box center [625, 24] width 7 height 12
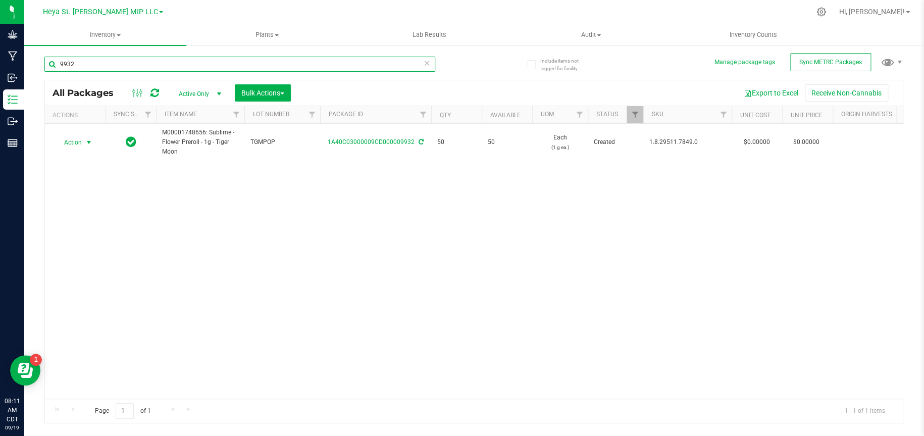
drag, startPoint x: 198, startPoint y: 63, endPoint x: 204, endPoint y: 59, distance: 7.0
click at [198, 63] on input "9932" at bounding box center [239, 64] width 391 height 15
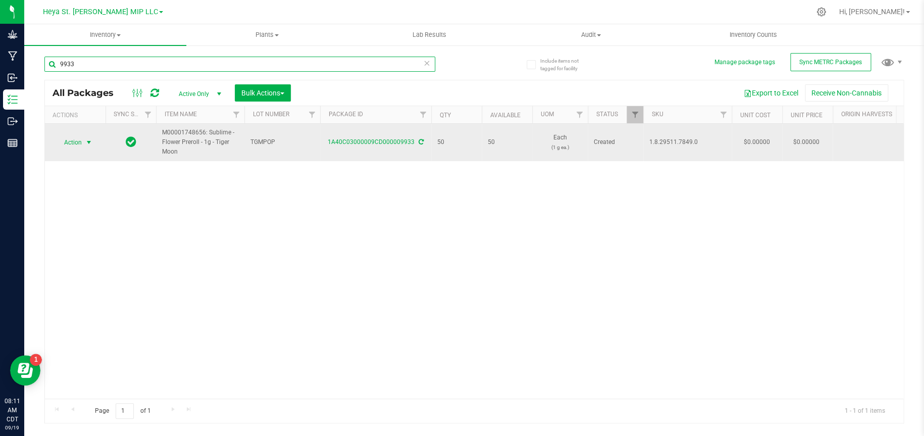
type input "9933"
click at [85, 141] on span "select" at bounding box center [89, 142] width 8 height 8
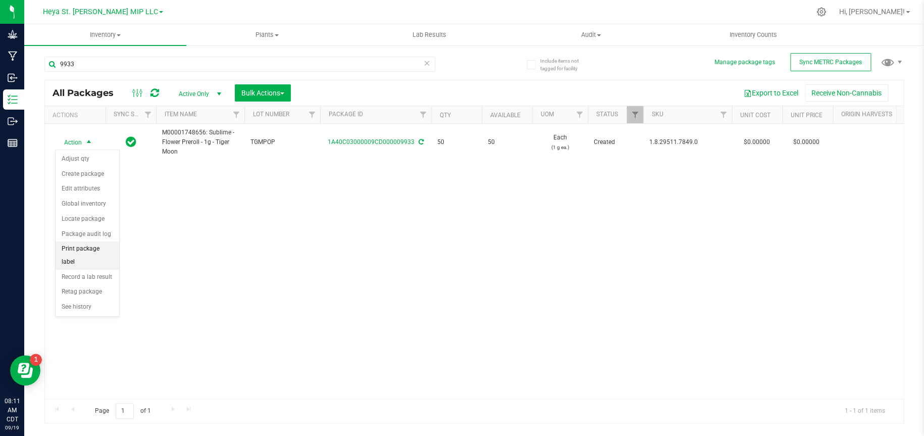
click at [75, 249] on li "Print package label" at bounding box center [88, 255] width 64 height 28
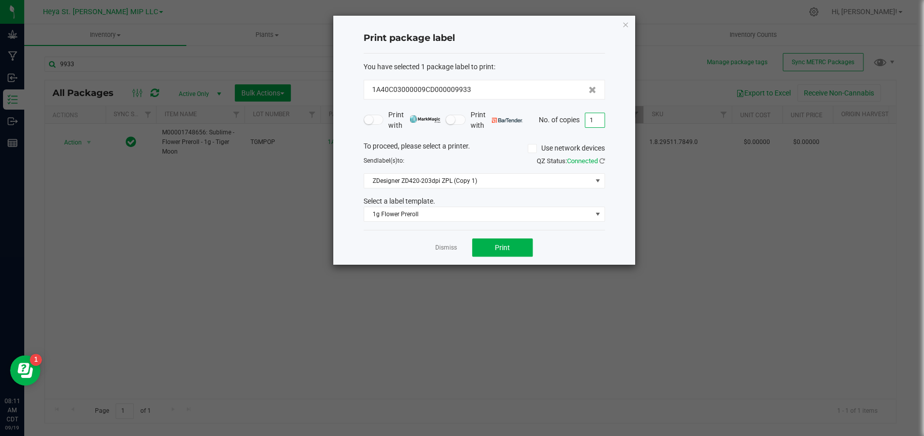
click at [597, 123] on input "1" at bounding box center [594, 120] width 19 height 14
type input "50"
click at [528, 250] on button "Print" at bounding box center [502, 247] width 61 height 18
click at [627, 22] on icon "button" at bounding box center [625, 24] width 7 height 12
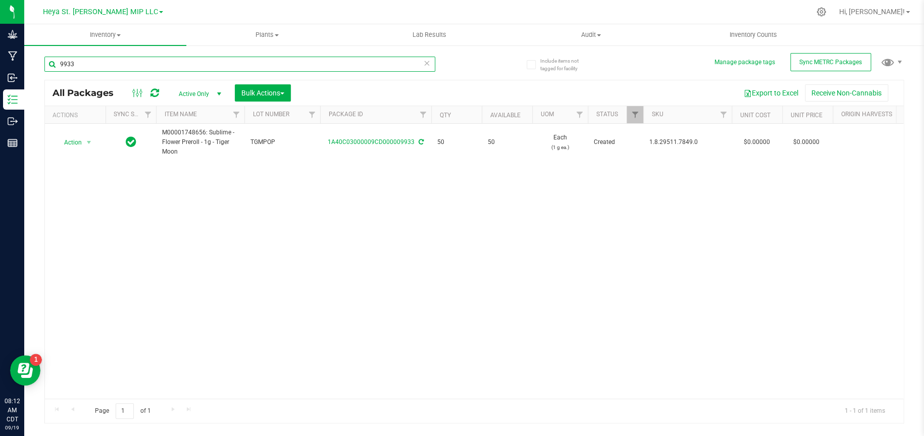
click at [192, 62] on input "9933" at bounding box center [239, 64] width 391 height 15
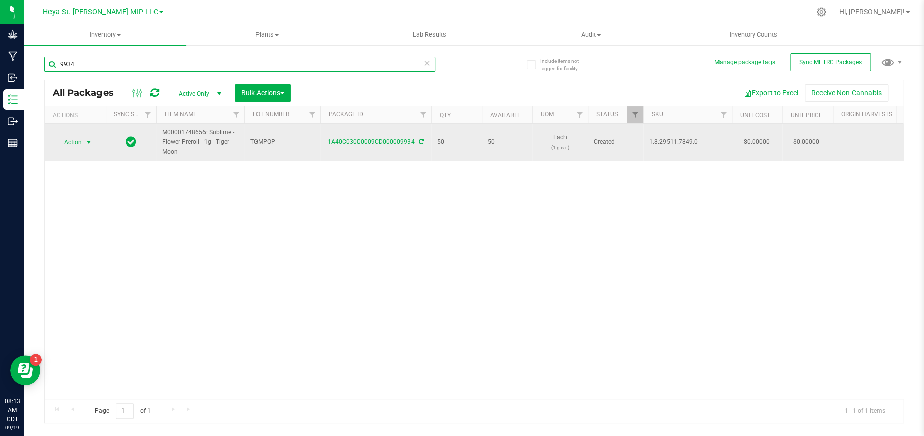
type input "9934"
click at [87, 143] on span "select" at bounding box center [89, 142] width 8 height 8
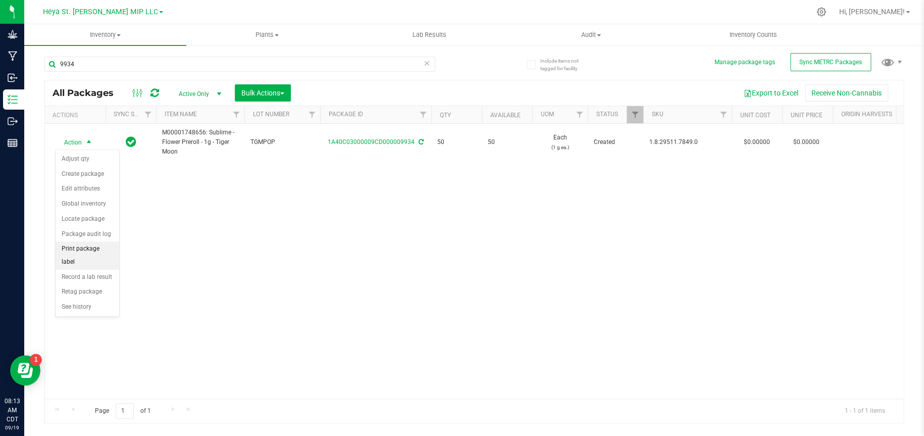
click at [105, 247] on li "Print package label" at bounding box center [88, 255] width 64 height 28
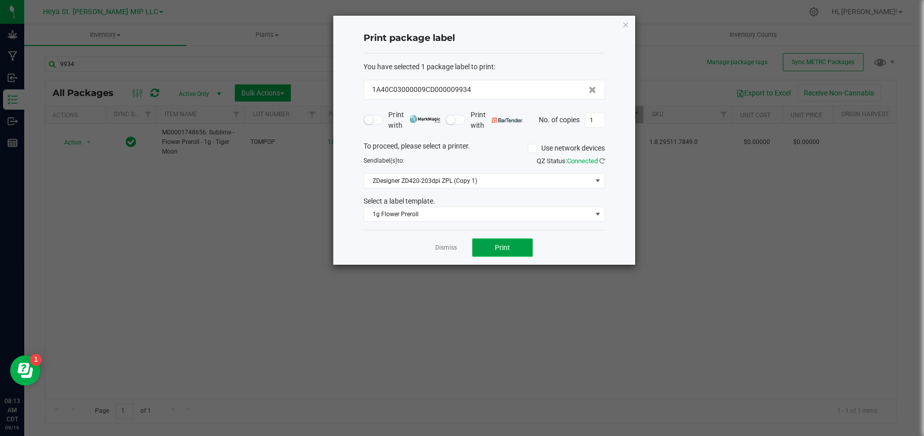
click at [490, 249] on button "Print" at bounding box center [502, 247] width 61 height 18
click at [599, 121] on input "1" at bounding box center [594, 120] width 19 height 14
type input "49"
click at [502, 243] on span "Print" at bounding box center [502, 247] width 15 height 8
click at [621, 26] on div "Print package label You have selected 1 package label to print : 1A40C03000009C…" at bounding box center [484, 140] width 302 height 249
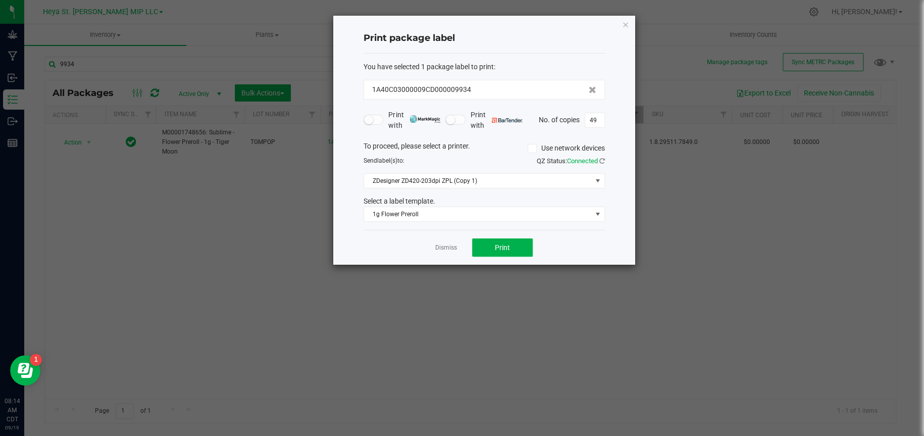
click at [621, 20] on div "Print package label You have selected 1 package label to print : 1A40C03000009C…" at bounding box center [484, 140] width 302 height 249
click at [627, 23] on icon "button" at bounding box center [625, 24] width 7 height 12
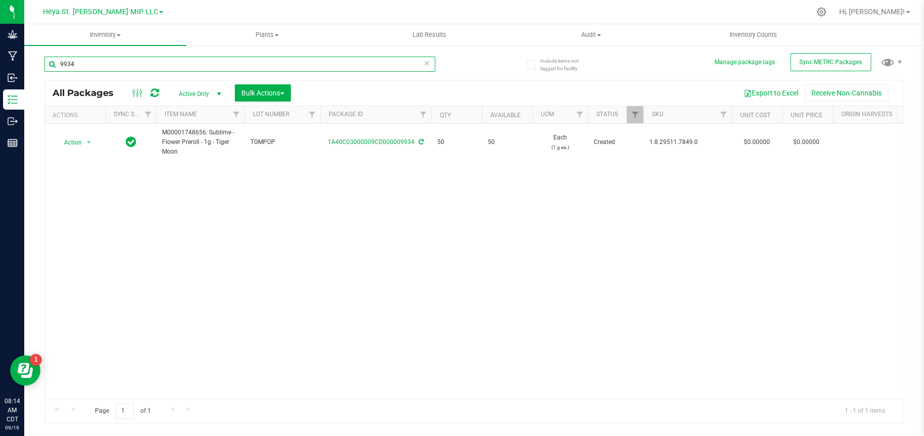
click at [149, 70] on input "9934" at bounding box center [239, 64] width 391 height 15
type input "9935"
click at [90, 140] on div at bounding box center [75, 142] width 48 height 10
click at [90, 140] on span "select" at bounding box center [89, 142] width 8 height 8
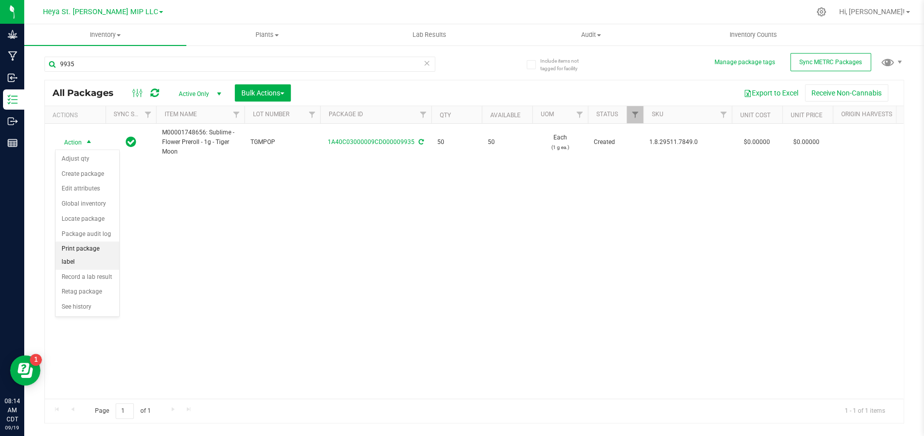
click at [87, 249] on li "Print package label" at bounding box center [88, 255] width 64 height 28
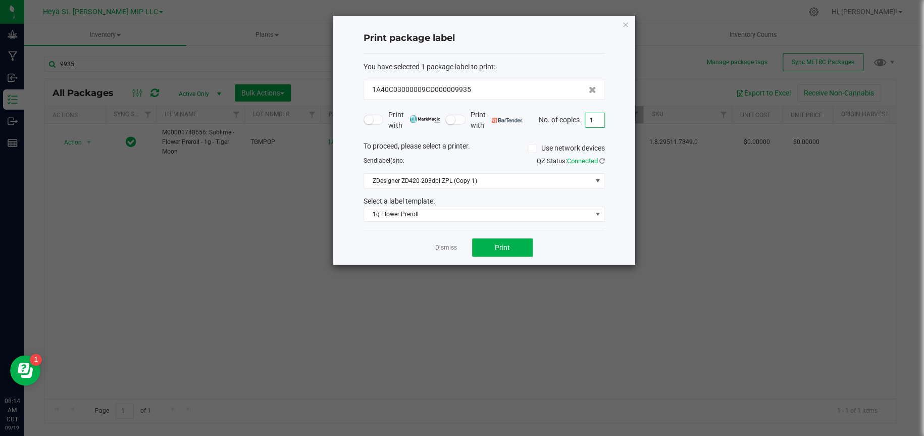
click at [597, 119] on input "1" at bounding box center [594, 120] width 19 height 14
type input "50"
click at [517, 244] on button "Print" at bounding box center [502, 247] width 61 height 18
click at [626, 23] on icon "button" at bounding box center [625, 24] width 7 height 12
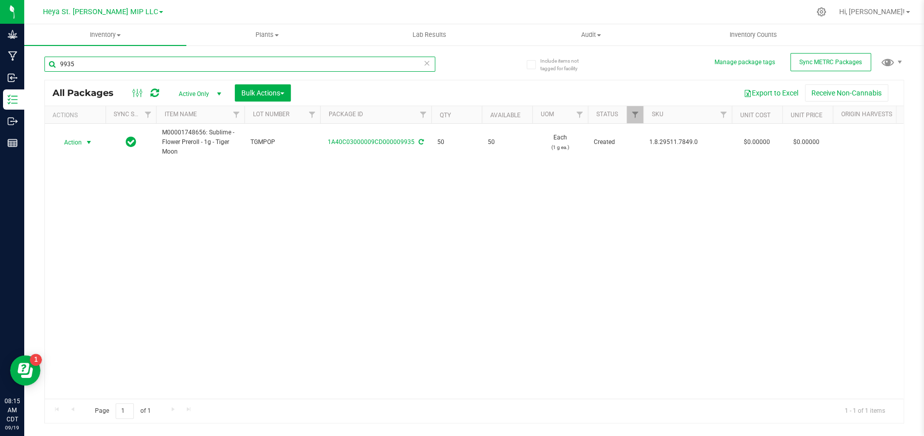
click at [252, 62] on input "9935" at bounding box center [239, 64] width 391 height 15
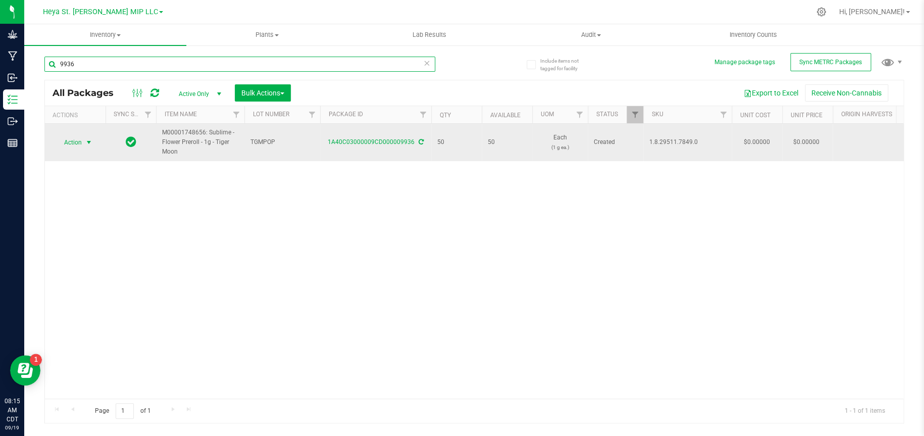
type input "9936"
click at [85, 141] on span "select" at bounding box center [89, 142] width 8 height 8
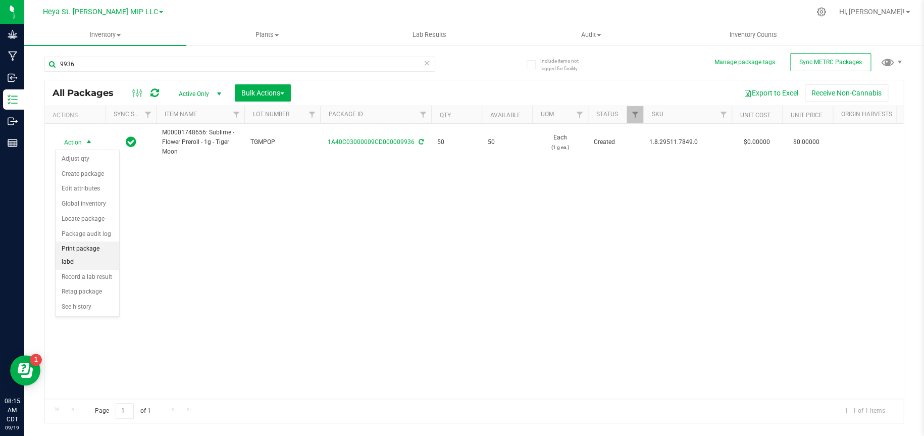
click at [87, 248] on li "Print package label" at bounding box center [88, 255] width 64 height 28
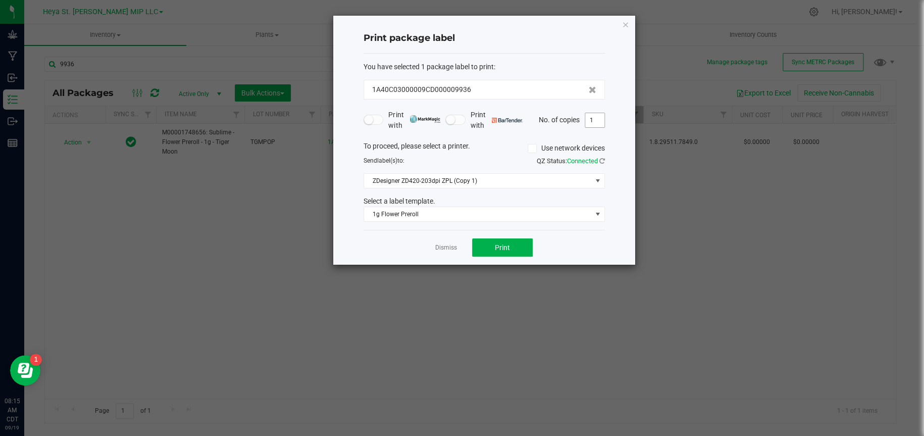
click at [592, 116] on input "1" at bounding box center [594, 120] width 19 height 14
type input "50"
click at [530, 255] on button "Print" at bounding box center [502, 247] width 61 height 18
click at [626, 20] on icon "button" at bounding box center [625, 24] width 7 height 12
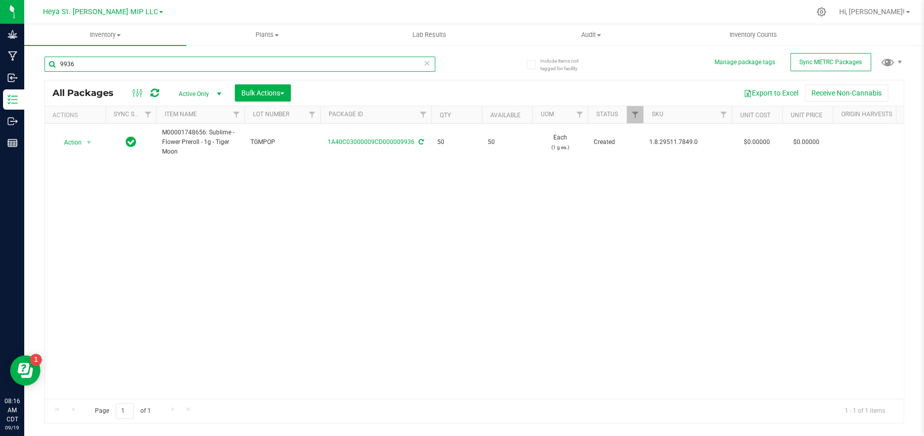
click at [187, 62] on input "9936" at bounding box center [239, 64] width 391 height 15
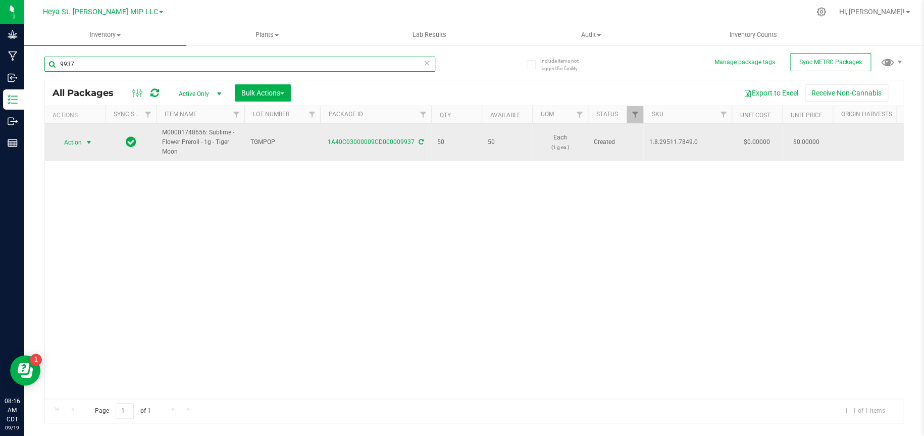
type input "9937"
click at [86, 141] on span "select" at bounding box center [89, 142] width 8 height 8
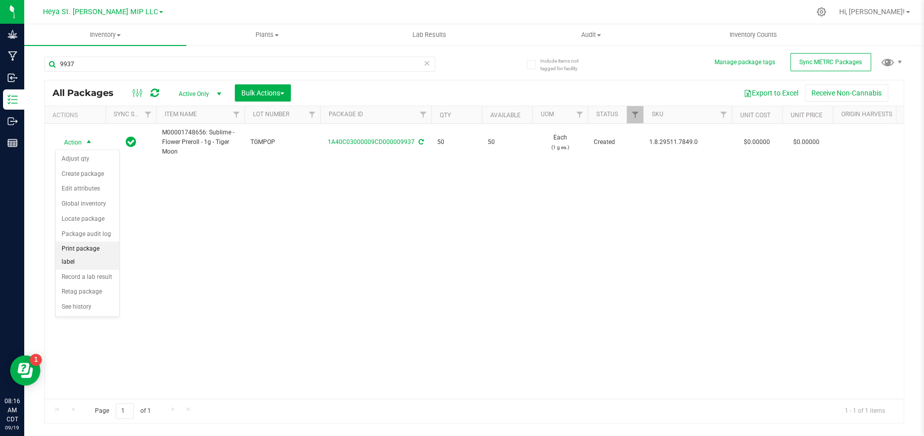
click at [94, 247] on li "Print package label" at bounding box center [88, 255] width 64 height 28
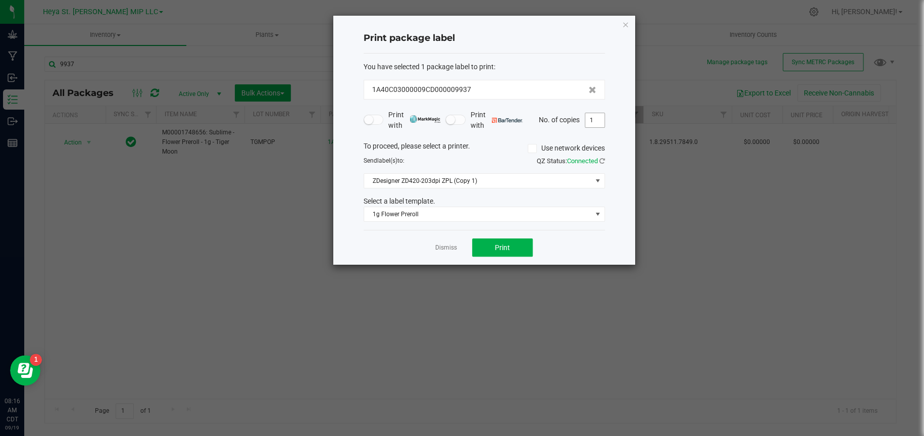
click at [593, 120] on input "1" at bounding box center [594, 120] width 19 height 14
type input "50"
click at [514, 246] on button "Print" at bounding box center [502, 247] width 61 height 18
click at [624, 25] on icon "button" at bounding box center [625, 24] width 7 height 12
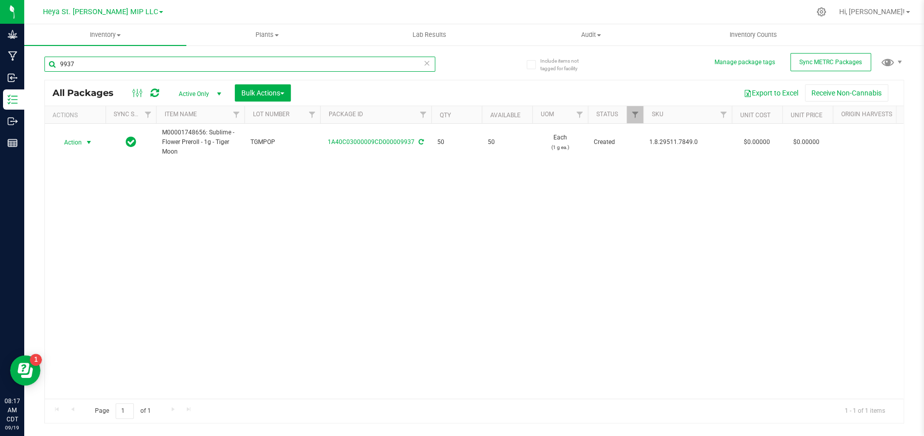
click at [221, 69] on input "9937" at bounding box center [239, 64] width 391 height 15
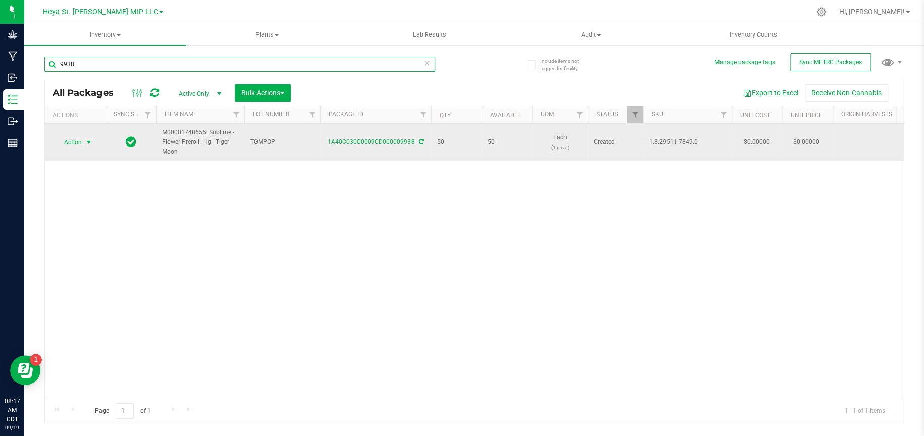
type input "9938"
click at [94, 140] on span "select" at bounding box center [89, 142] width 13 height 14
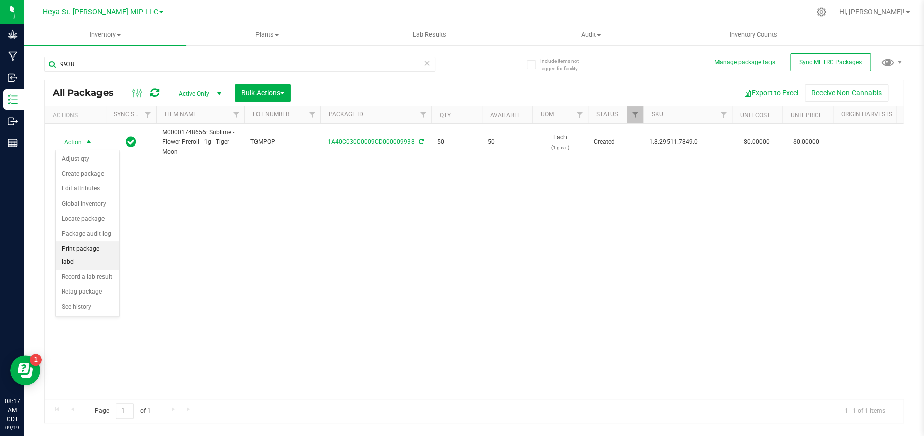
click at [92, 248] on li "Print package label" at bounding box center [88, 255] width 64 height 28
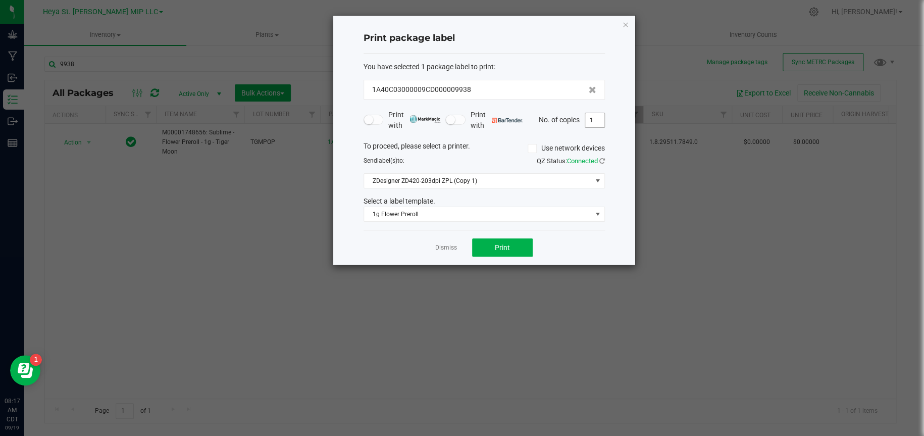
click at [592, 115] on input "1" at bounding box center [594, 120] width 19 height 14
type input "50"
click at [508, 245] on span "Print" at bounding box center [502, 247] width 15 height 8
click at [622, 23] on icon "button" at bounding box center [625, 24] width 7 height 12
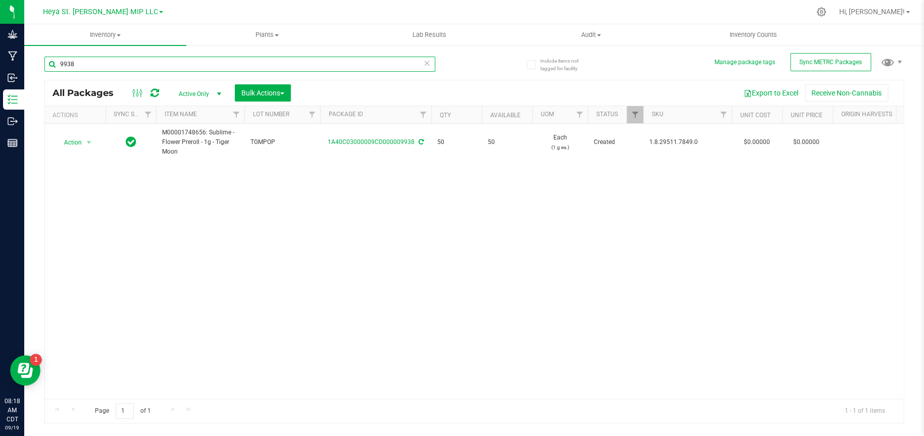
click at [202, 65] on input "9938" at bounding box center [239, 64] width 391 height 15
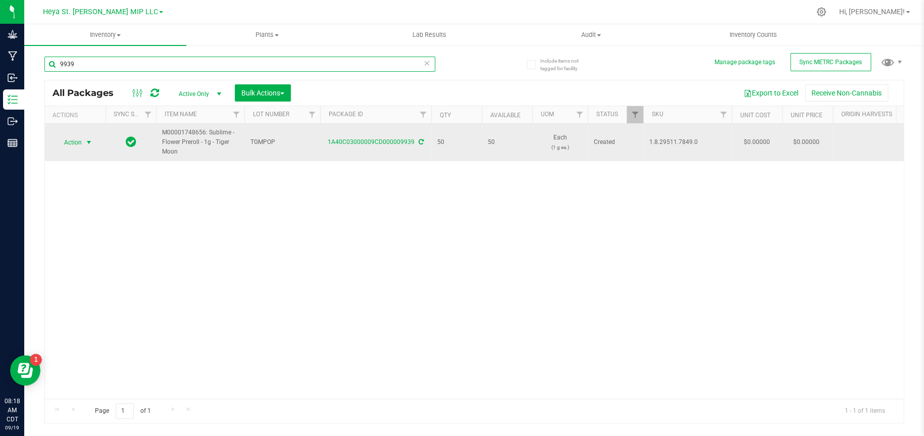
type input "9939"
click at [85, 141] on span "select" at bounding box center [89, 142] width 8 height 8
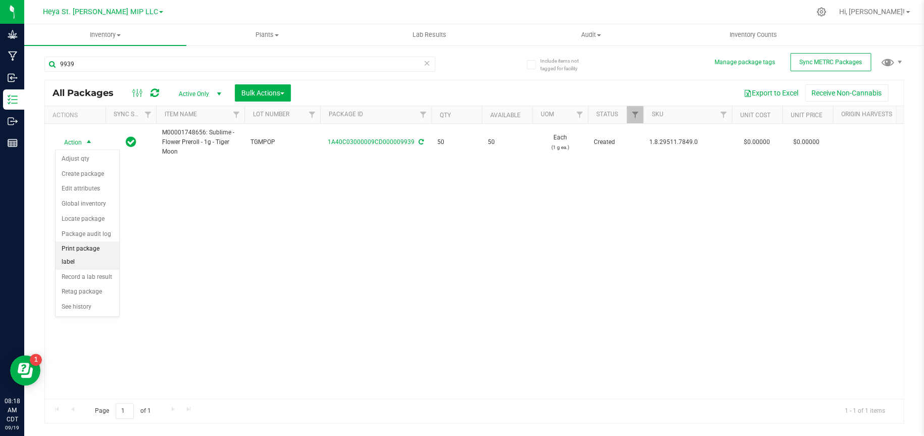
click at [82, 250] on li "Print package label" at bounding box center [88, 255] width 64 height 28
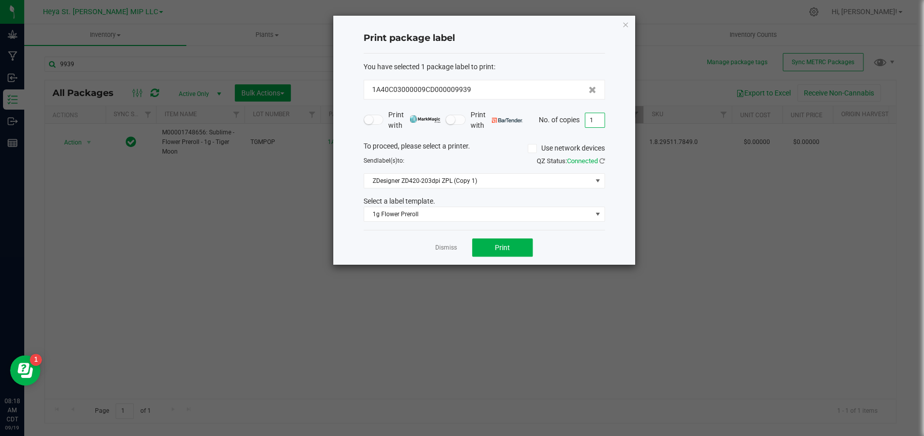
click at [591, 116] on input "1" at bounding box center [594, 120] width 19 height 14
type input "50"
click at [523, 248] on button "Print" at bounding box center [502, 247] width 61 height 18
click at [621, 24] on div "Print package label You have selected 1 package label to print : 1A40C03000009C…" at bounding box center [484, 140] width 302 height 249
click at [624, 19] on icon "button" at bounding box center [625, 24] width 7 height 12
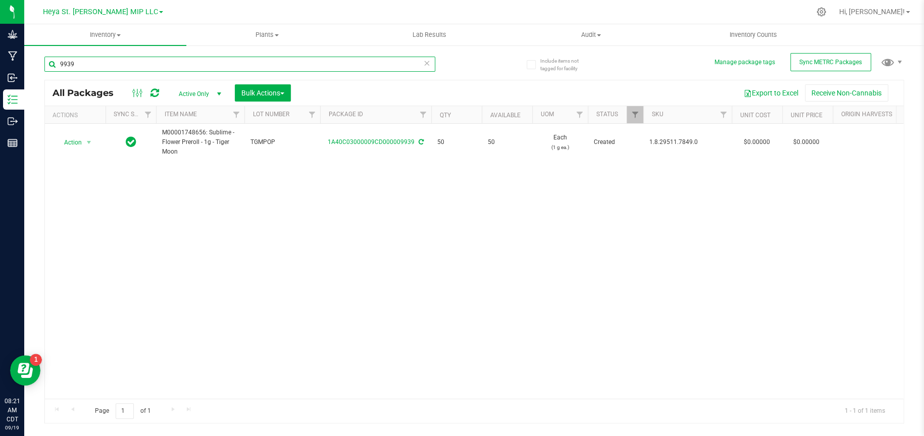
click at [134, 65] on input "9939" at bounding box center [239, 64] width 391 height 15
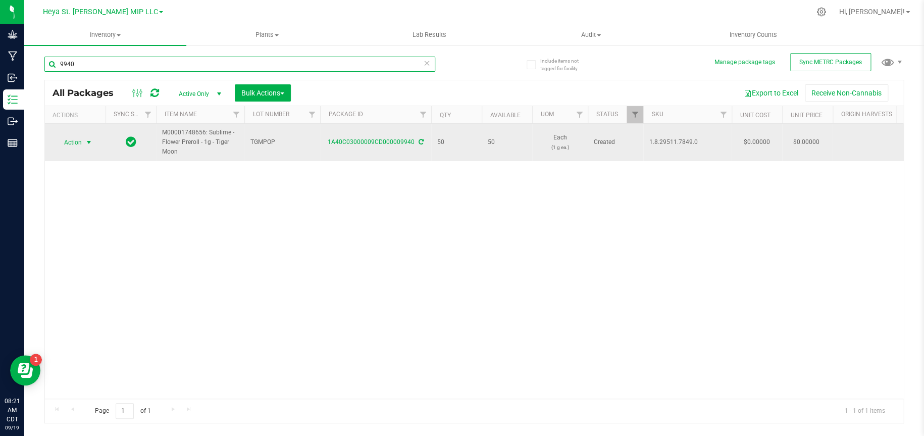
type input "9940"
click at [86, 143] on span "select" at bounding box center [89, 142] width 8 height 8
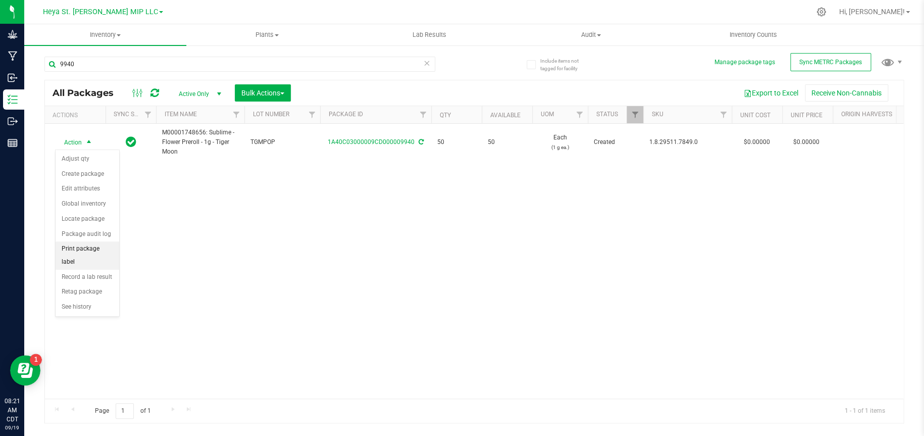
click at [91, 251] on li "Print package label" at bounding box center [88, 255] width 64 height 28
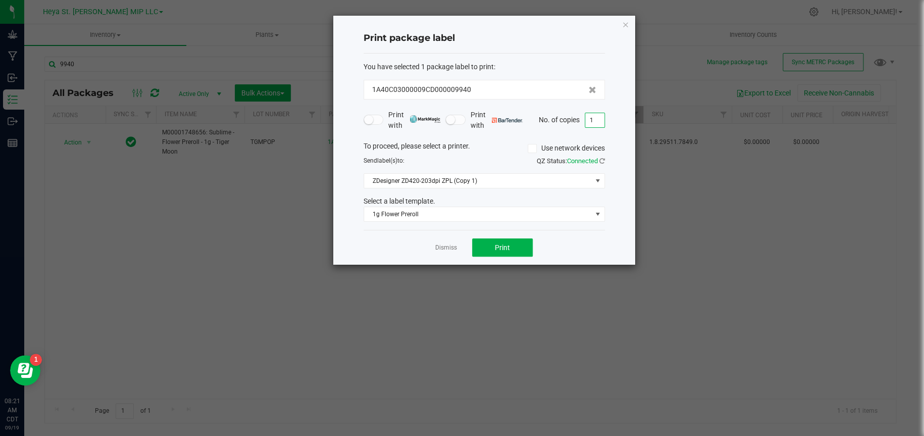
click at [596, 120] on input "1" at bounding box center [594, 120] width 19 height 14
type input "50"
click at [511, 246] on button "Print" at bounding box center [502, 247] width 61 height 18
click at [626, 20] on icon "button" at bounding box center [625, 24] width 7 height 12
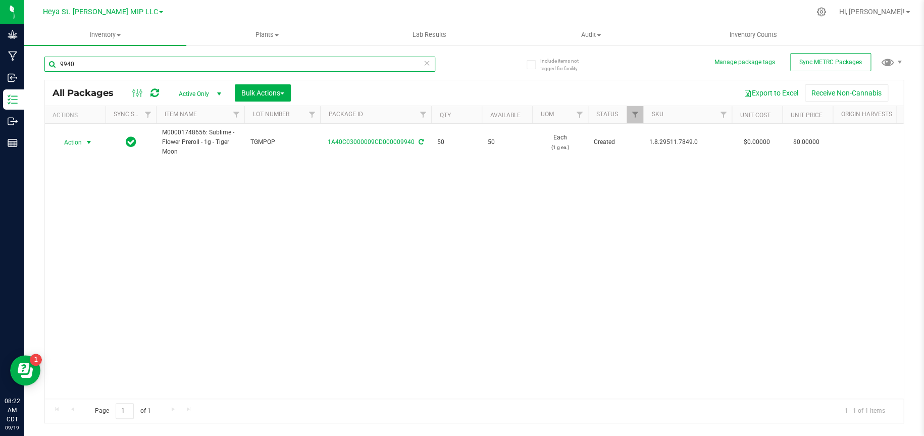
click at [151, 57] on input "9940" at bounding box center [239, 64] width 391 height 15
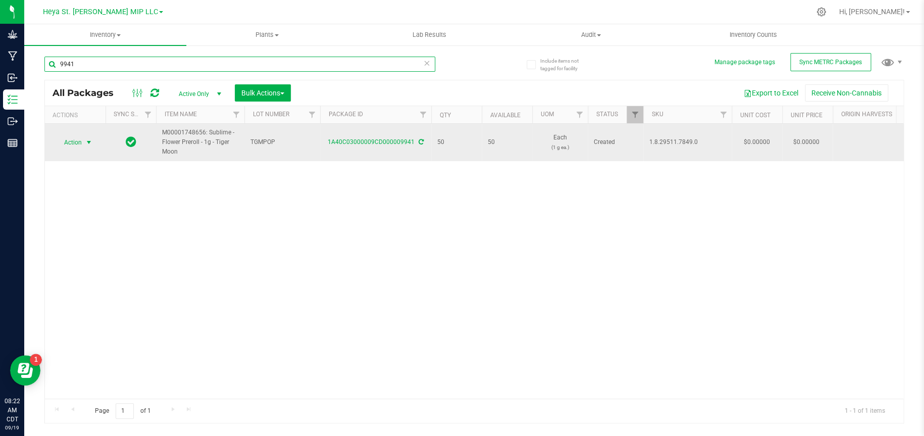
type input "9941"
click at [91, 143] on span "select" at bounding box center [89, 142] width 8 height 8
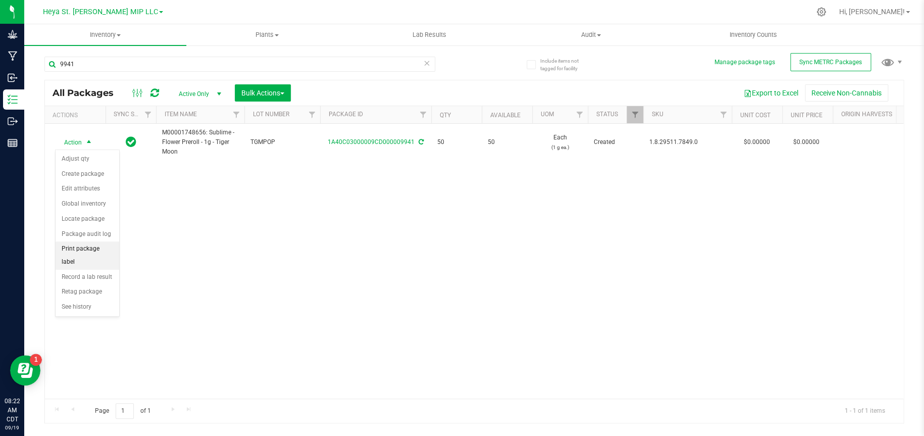
click at [100, 248] on li "Print package label" at bounding box center [88, 255] width 64 height 28
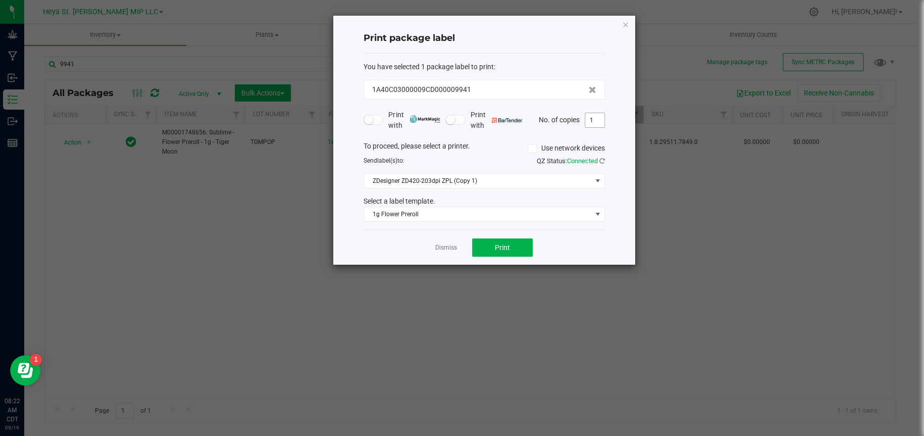
click at [595, 121] on input "1" at bounding box center [594, 120] width 19 height 14
type input "50"
click at [523, 246] on button "Print" at bounding box center [502, 247] width 61 height 18
click at [621, 22] on div "Print package label You have selected 1 package label to print : 1A40C03000009C…" at bounding box center [484, 140] width 302 height 249
click at [623, 25] on icon "button" at bounding box center [625, 24] width 7 height 12
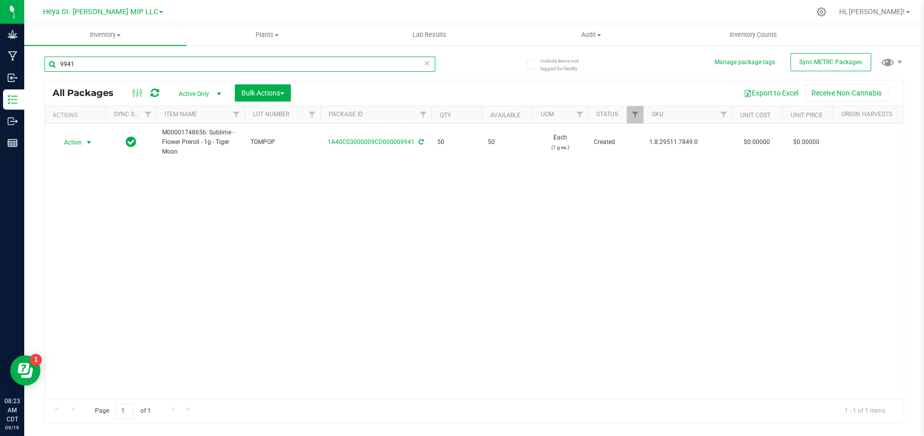
click at [267, 64] on input "9941" at bounding box center [239, 64] width 391 height 15
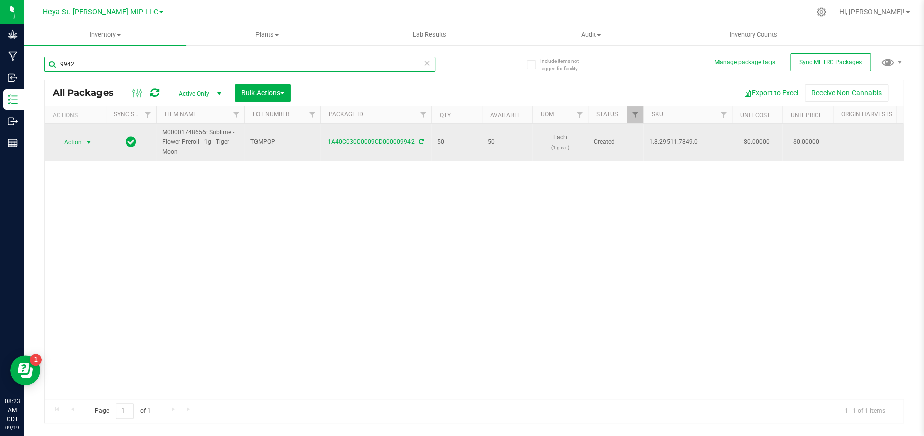
type input "9942"
click at [88, 144] on span "select" at bounding box center [89, 142] width 8 height 8
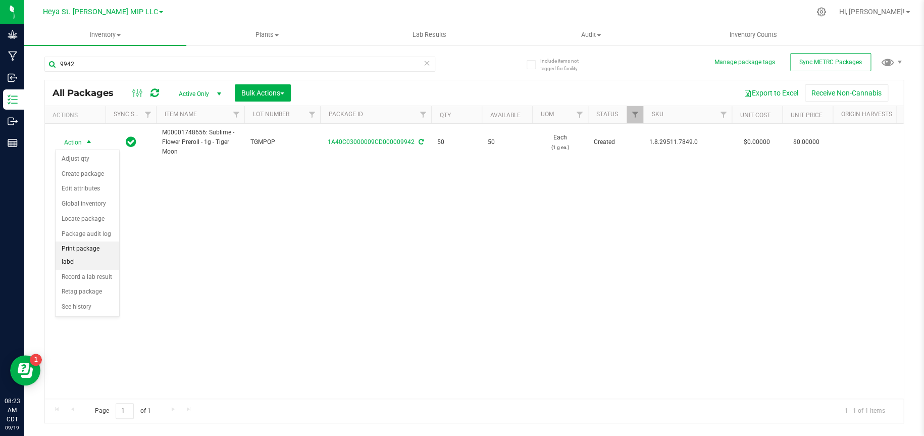
click at [103, 251] on li "Print package label" at bounding box center [88, 255] width 64 height 28
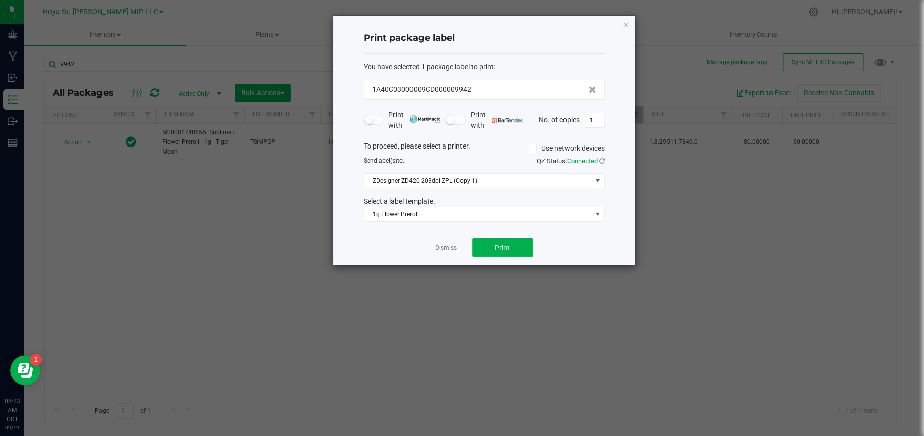
click at [605, 118] on div "Print package label You have selected 1 package label to print : 1A40C03000009C…" at bounding box center [484, 140] width 302 height 249
click at [601, 119] on input "1" at bounding box center [594, 120] width 19 height 14
type input "50"
click at [507, 245] on span "Print" at bounding box center [502, 247] width 15 height 8
click at [627, 27] on icon "button" at bounding box center [625, 24] width 7 height 12
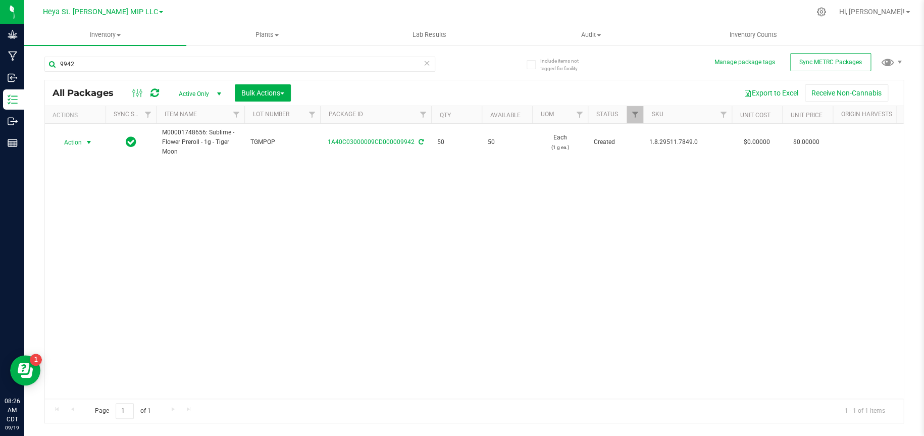
click at [209, 54] on div "9942" at bounding box center [259, 63] width 430 height 32
click at [210, 65] on input "9942" at bounding box center [239, 64] width 391 height 15
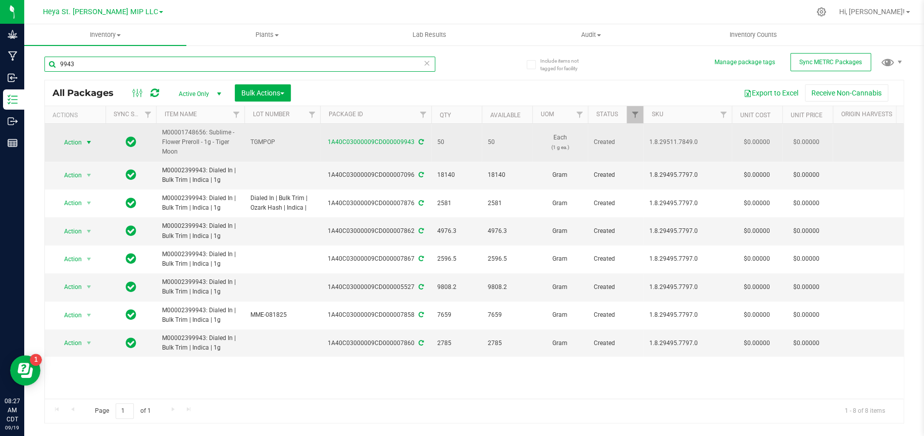
type input "9943"
click at [78, 143] on span "Action" at bounding box center [68, 142] width 27 height 14
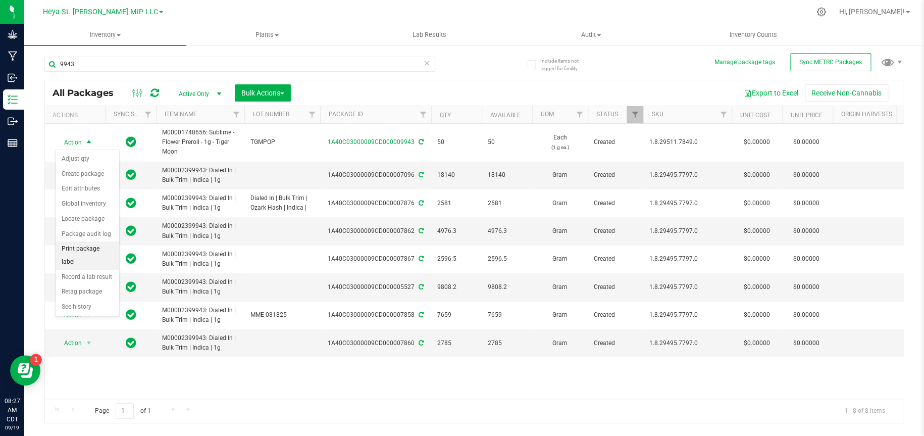
click at [81, 252] on li "Print package label" at bounding box center [88, 255] width 64 height 28
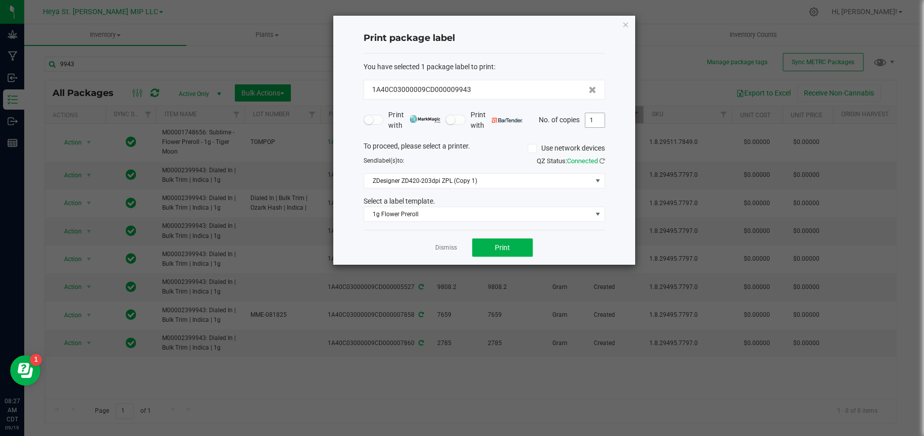
click at [599, 119] on input "1" at bounding box center [594, 120] width 19 height 14
type input "50"
click at [511, 252] on button "Print" at bounding box center [502, 247] width 61 height 18
click at [626, 21] on icon "button" at bounding box center [625, 24] width 7 height 12
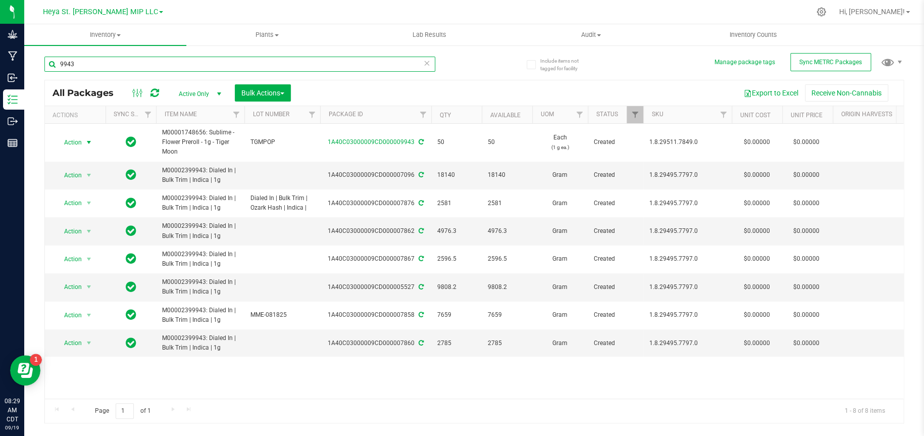
click at [360, 60] on input "9943" at bounding box center [239, 64] width 391 height 15
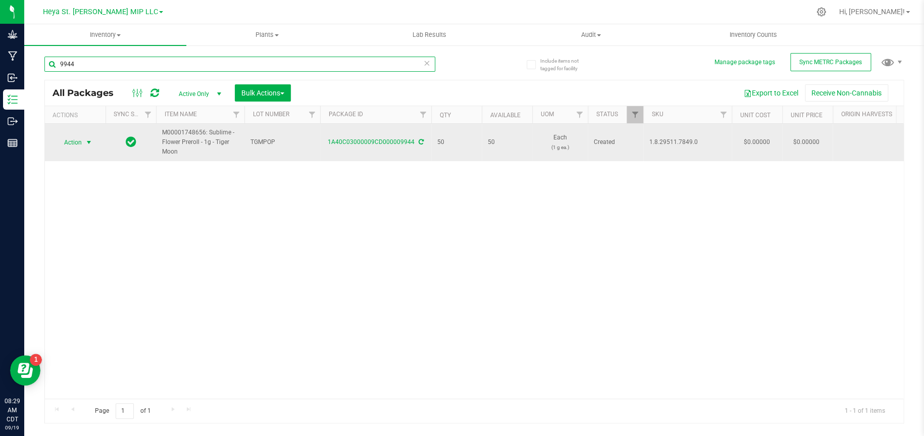
type input "9944"
click at [91, 142] on span "select" at bounding box center [89, 142] width 8 height 8
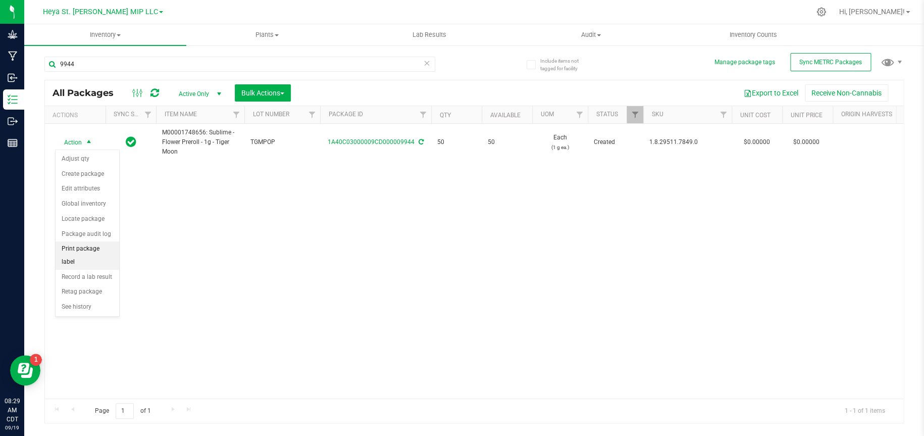
click at [77, 252] on li "Print package label" at bounding box center [88, 255] width 64 height 28
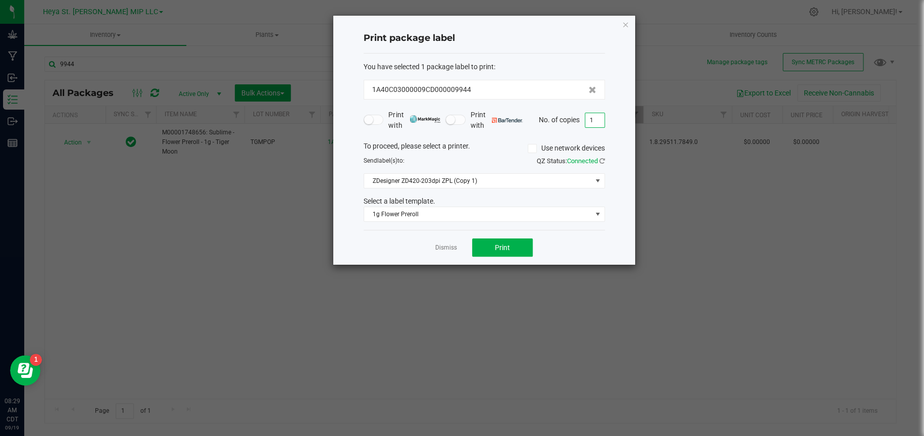
click at [600, 119] on input "1" at bounding box center [594, 120] width 19 height 14
type input "50"
click at [519, 247] on button "Print" at bounding box center [502, 247] width 61 height 18
click at [626, 25] on icon "button" at bounding box center [625, 24] width 7 height 12
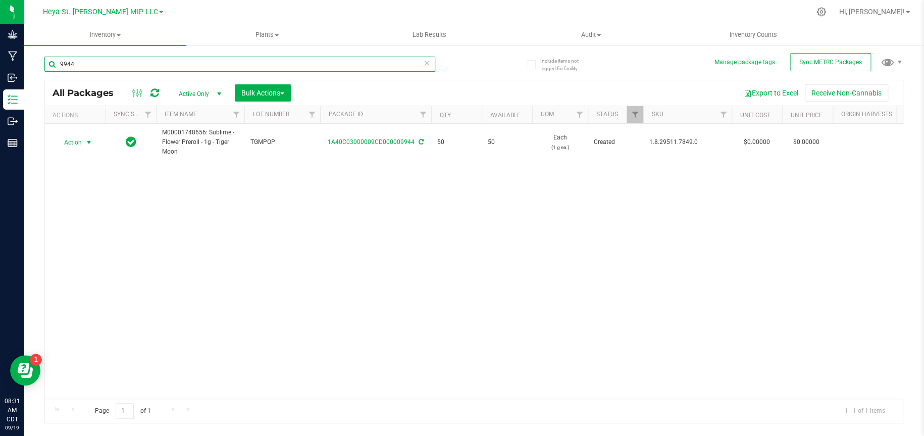
click at [382, 65] on input "9944" at bounding box center [239, 64] width 391 height 15
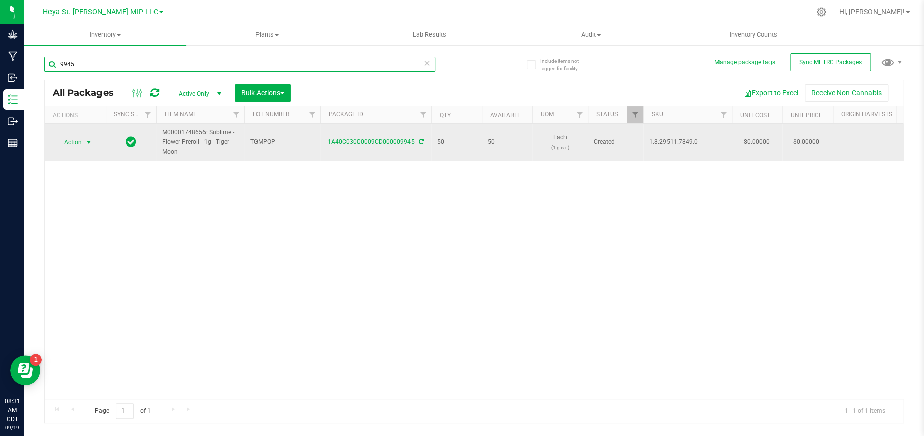
type input "9945"
click at [83, 141] on span "select" at bounding box center [89, 142] width 13 height 14
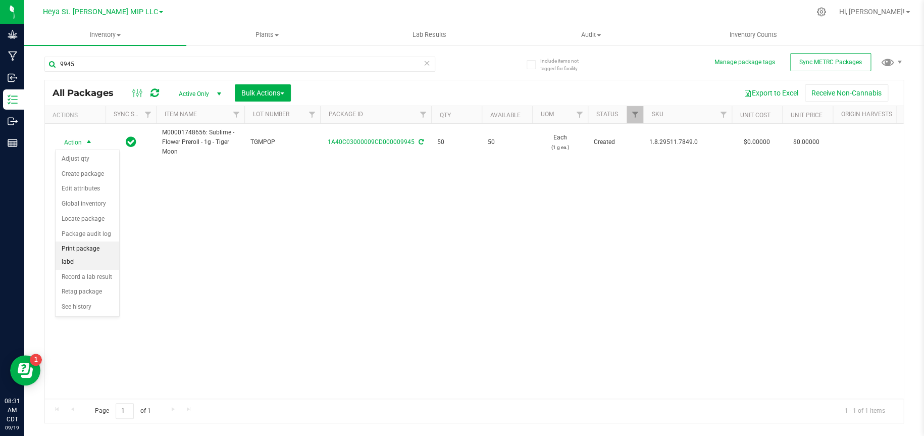
click at [89, 249] on li "Print package label" at bounding box center [88, 255] width 64 height 28
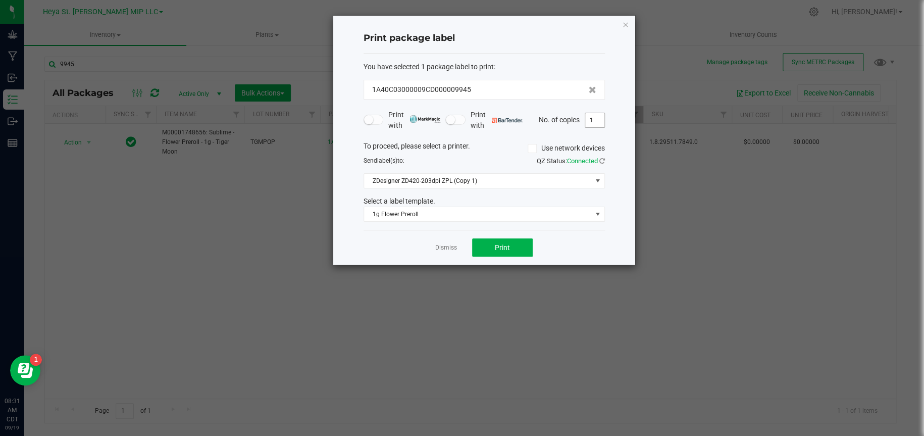
click at [596, 122] on input "1" at bounding box center [594, 120] width 19 height 14
type input "50"
click at [497, 252] on button "Print" at bounding box center [502, 247] width 61 height 18
click at [631, 20] on div "Print package label You have selected 1 package label to print : 1A40C03000009C…" at bounding box center [484, 140] width 302 height 249
click at [623, 23] on icon "button" at bounding box center [625, 24] width 7 height 12
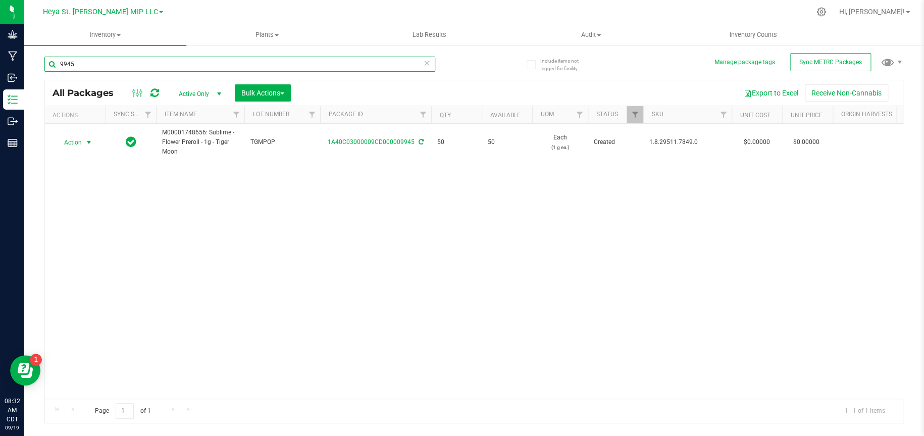
click at [303, 60] on input "9945" at bounding box center [239, 64] width 391 height 15
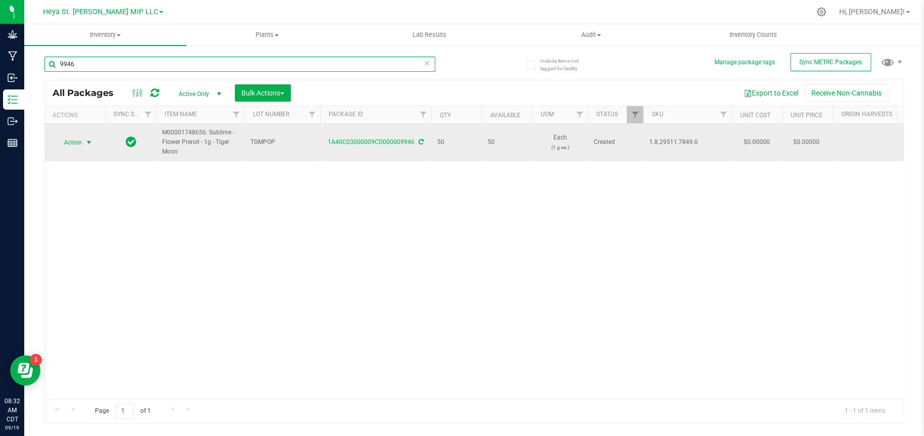
type input "9946"
click at [90, 140] on span "select" at bounding box center [89, 142] width 8 height 8
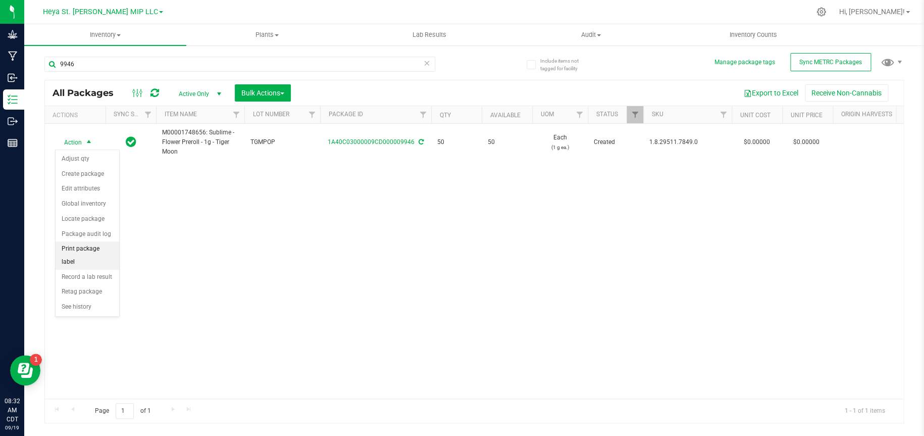
click at [103, 249] on li "Print package label" at bounding box center [88, 255] width 64 height 28
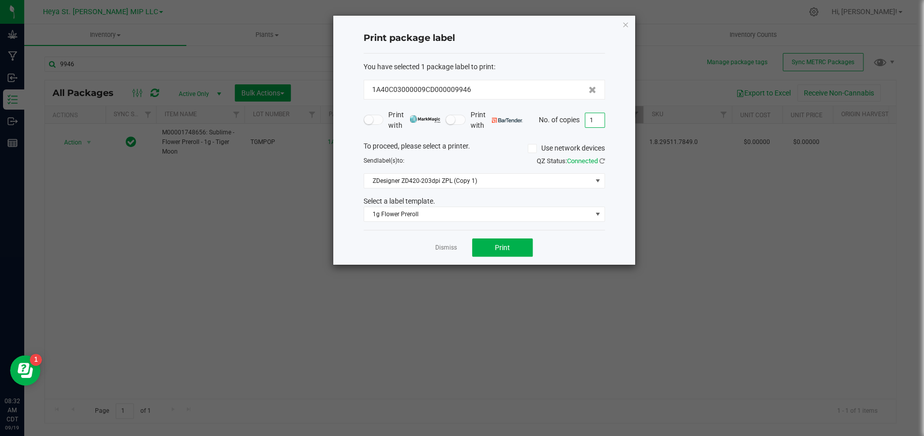
click at [596, 113] on input "1" at bounding box center [594, 120] width 19 height 14
type input "50"
click at [517, 246] on button "Print" at bounding box center [502, 247] width 61 height 18
click at [626, 28] on icon "button" at bounding box center [625, 24] width 7 height 12
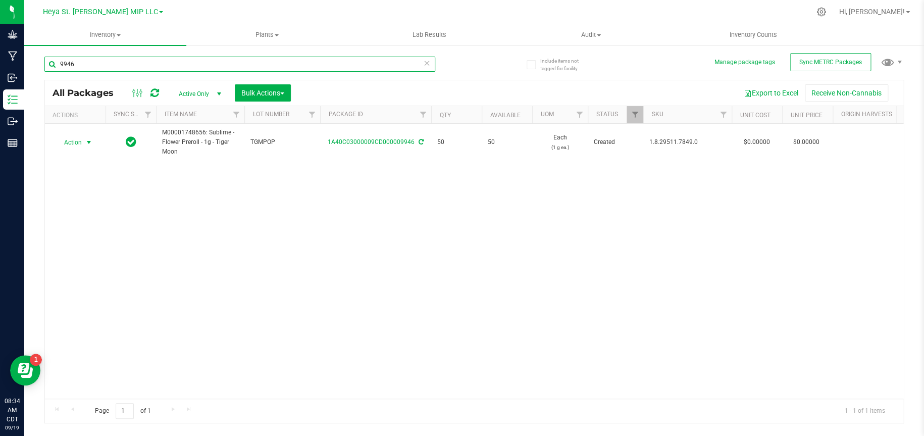
click at [349, 59] on input "9946" at bounding box center [239, 64] width 391 height 15
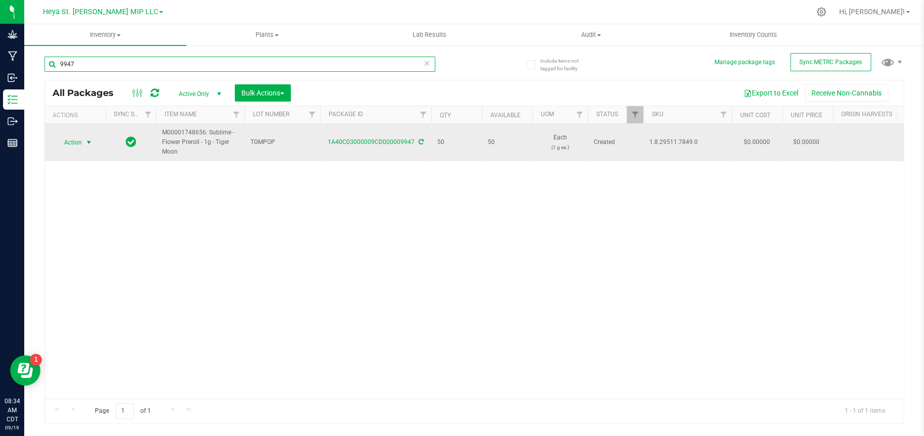
type input "9947"
click at [85, 141] on span "select" at bounding box center [89, 142] width 8 height 8
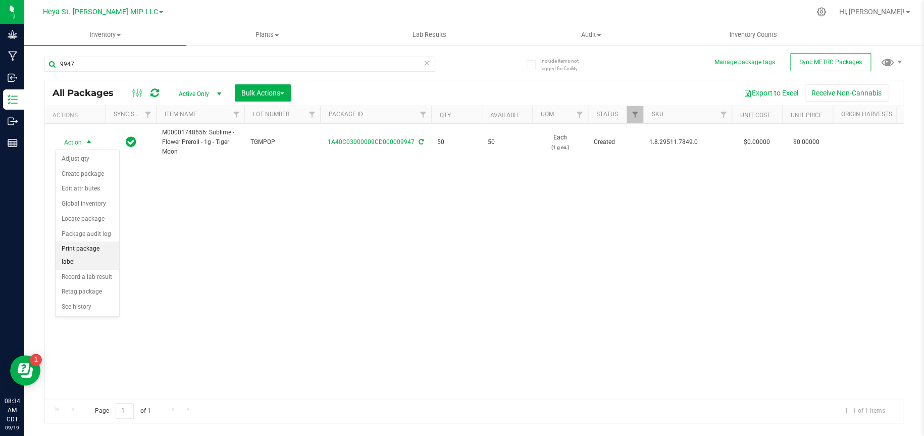
click at [93, 247] on li "Print package label" at bounding box center [88, 255] width 64 height 28
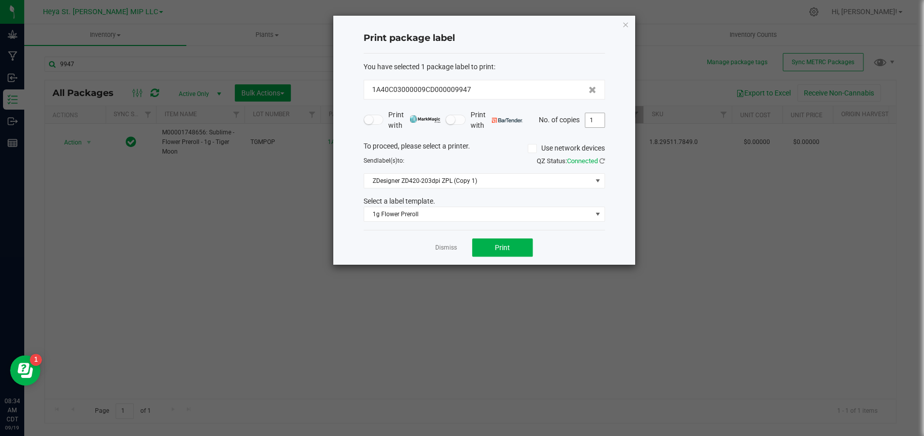
click at [596, 118] on input "1" at bounding box center [594, 120] width 19 height 14
type input "50"
click at [509, 250] on span "Print" at bounding box center [502, 247] width 15 height 8
click at [627, 24] on icon "button" at bounding box center [625, 24] width 7 height 12
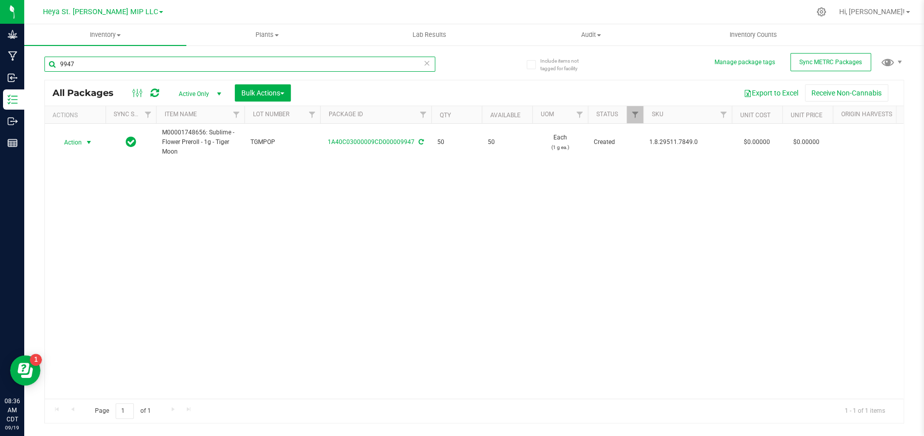
click at [366, 62] on input "9947" at bounding box center [239, 64] width 391 height 15
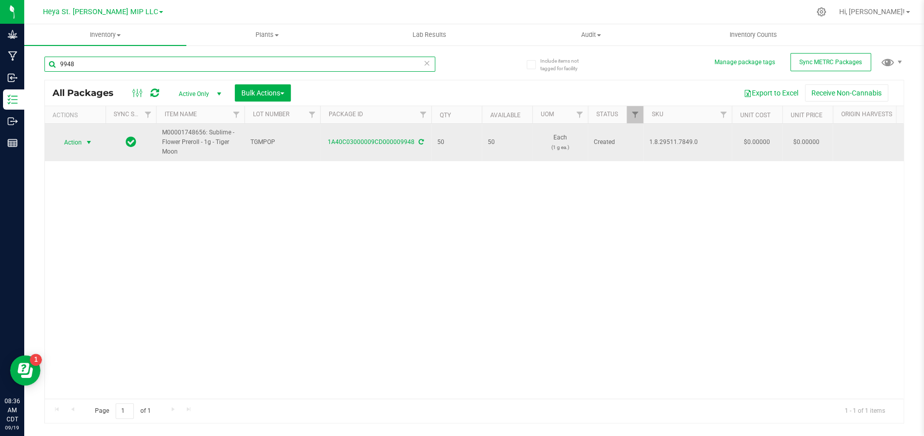
type input "9948"
click at [88, 141] on span "select" at bounding box center [89, 142] width 8 height 8
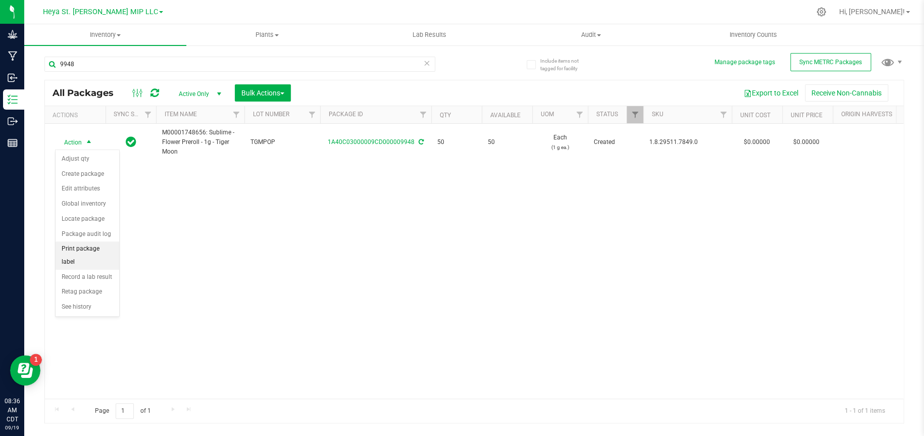
click at [90, 252] on li "Print package label" at bounding box center [88, 255] width 64 height 28
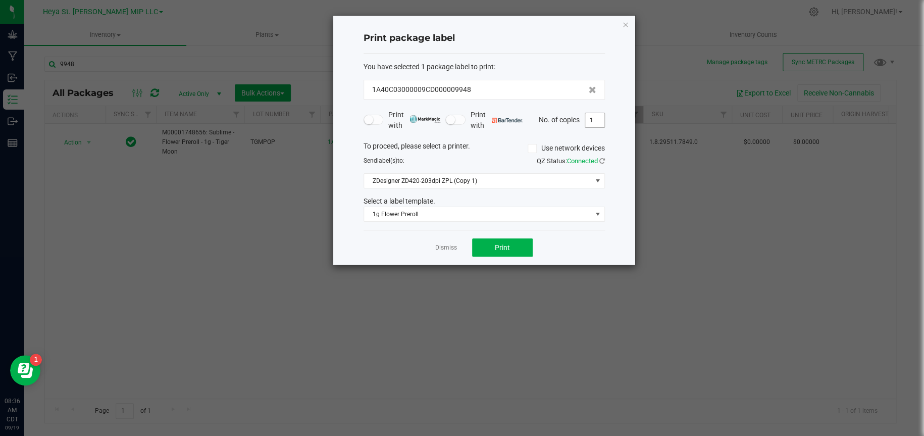
click at [599, 124] on input "1" at bounding box center [594, 120] width 19 height 14
type input "50"
click at [518, 253] on button "Print" at bounding box center [502, 247] width 61 height 18
click at [625, 26] on icon "button" at bounding box center [625, 24] width 7 height 12
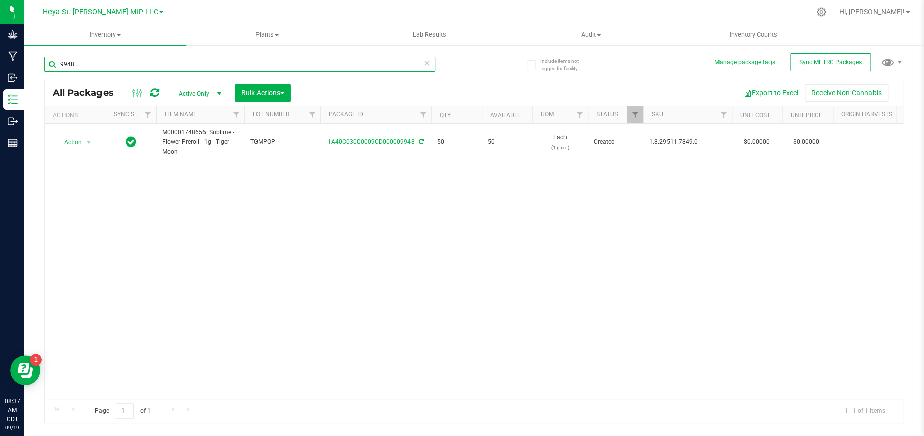
click at [341, 62] on input "9948" at bounding box center [239, 64] width 391 height 15
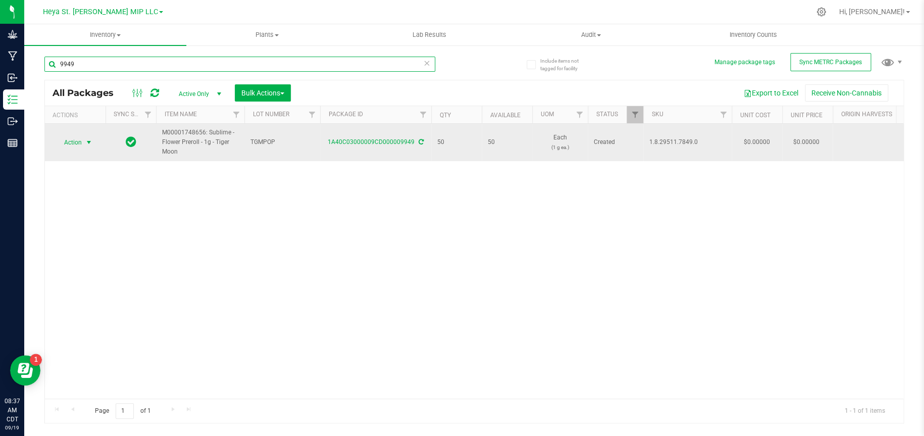
type input "9949"
click at [91, 141] on span "select" at bounding box center [89, 142] width 8 height 8
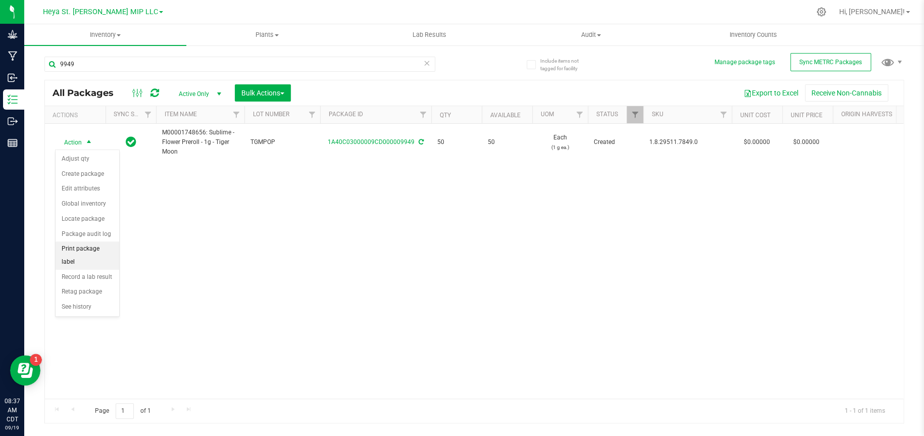
click at [83, 243] on li "Print package label" at bounding box center [88, 255] width 64 height 28
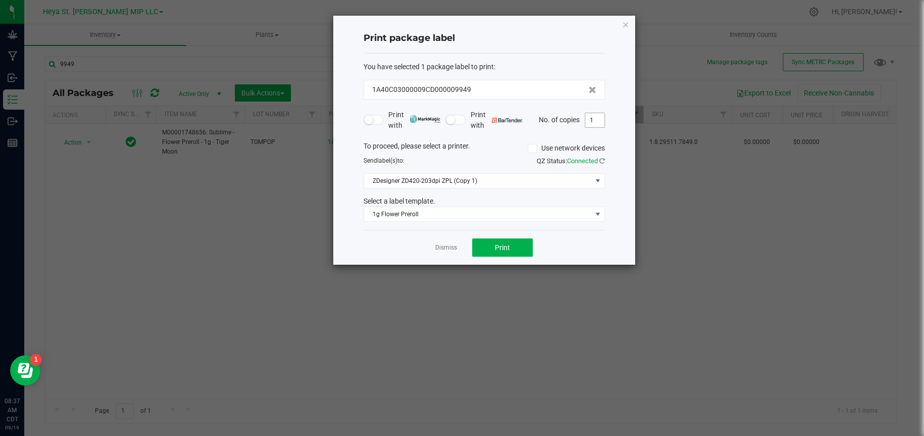
click at [593, 116] on input "1" at bounding box center [594, 120] width 19 height 14
type input "50"
click at [518, 245] on button "Print" at bounding box center [502, 247] width 61 height 18
click at [626, 23] on icon "button" at bounding box center [625, 24] width 7 height 12
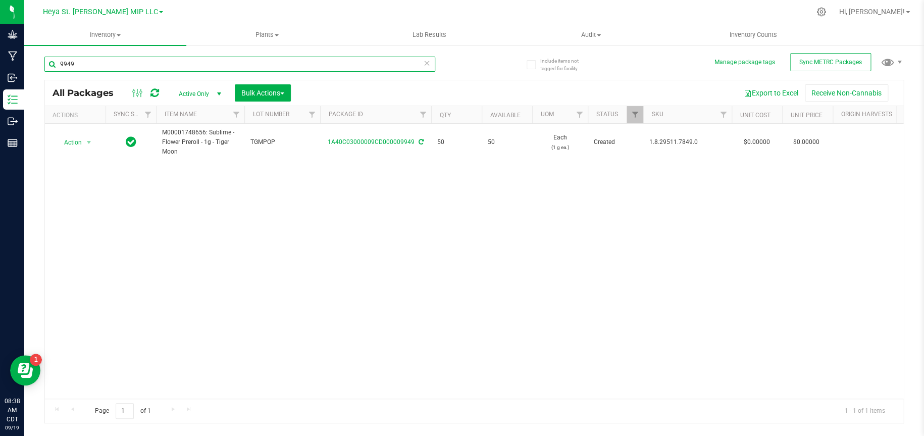
click at [325, 65] on input "9949" at bounding box center [239, 64] width 391 height 15
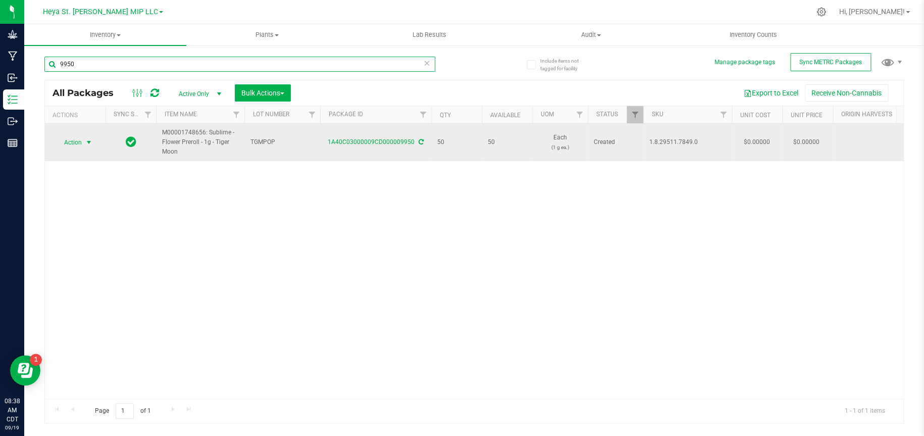
type input "9950"
click at [85, 141] on span "select" at bounding box center [89, 142] width 8 height 8
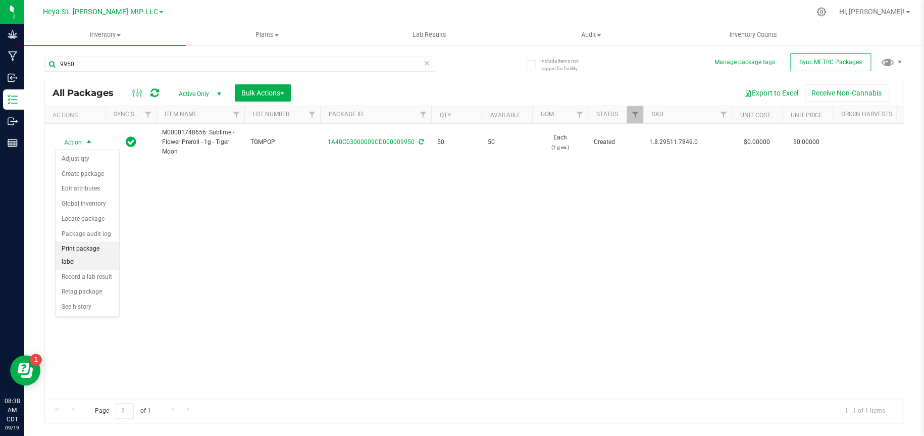
click at [90, 249] on li "Print package label" at bounding box center [88, 255] width 64 height 28
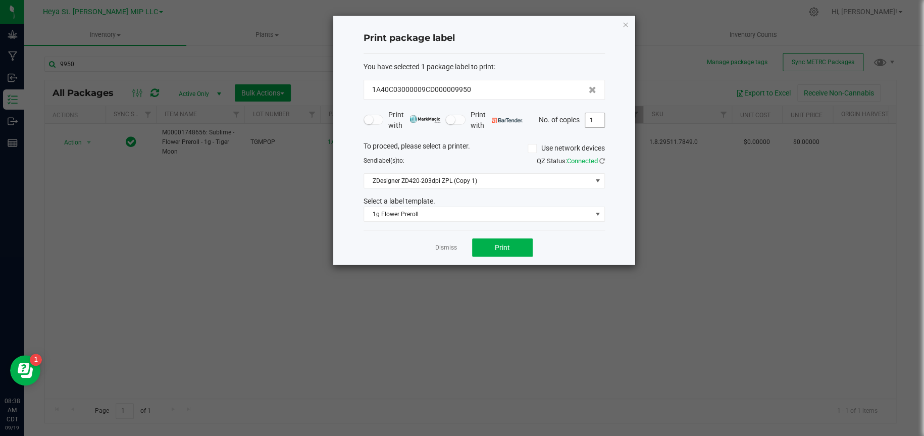
click at [600, 119] on input "1" at bounding box center [594, 120] width 19 height 14
type input "50"
click at [508, 243] on span "Print" at bounding box center [502, 247] width 15 height 8
click at [624, 26] on icon "button" at bounding box center [625, 24] width 7 height 12
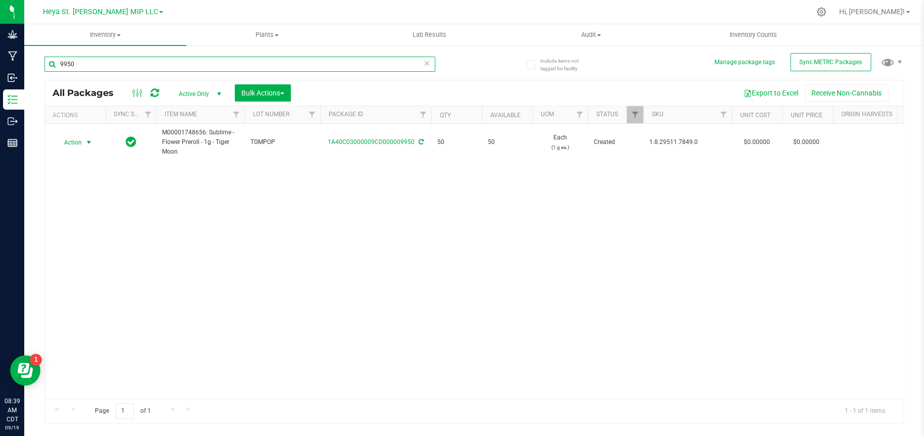
click at [356, 60] on input "9950" at bounding box center [239, 64] width 391 height 15
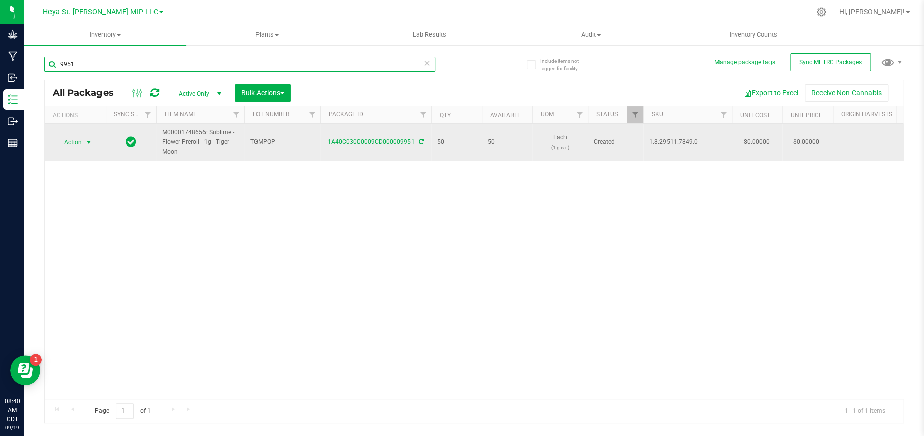
type input "9951"
click at [85, 139] on span "select" at bounding box center [89, 142] width 8 height 8
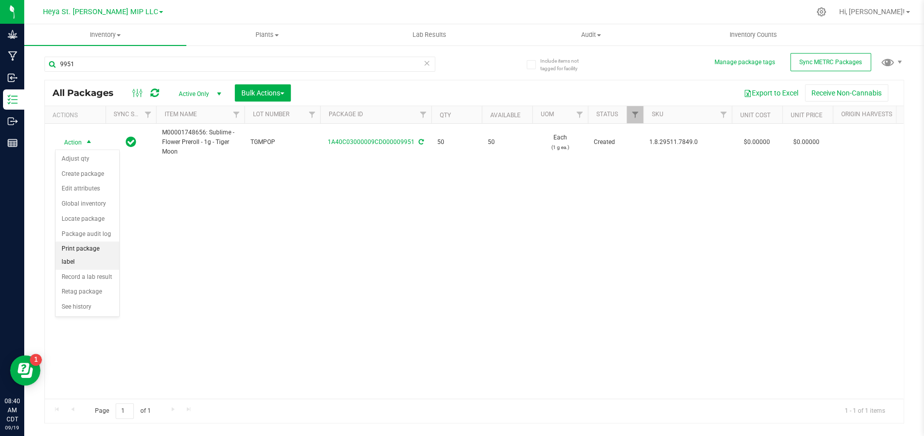
click at [97, 251] on li "Print package label" at bounding box center [88, 255] width 64 height 28
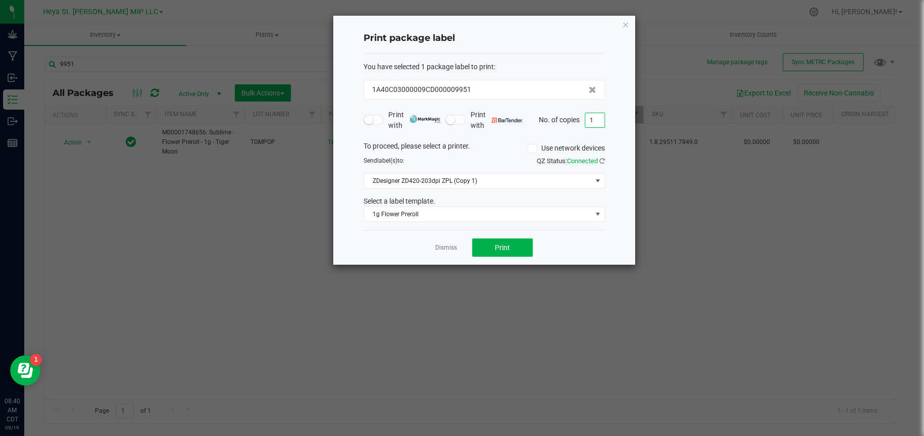
click at [602, 121] on input "1" at bounding box center [594, 120] width 19 height 14
type input "50"
click at [512, 249] on button "Print" at bounding box center [502, 247] width 61 height 18
click at [628, 25] on icon "button" at bounding box center [625, 24] width 7 height 12
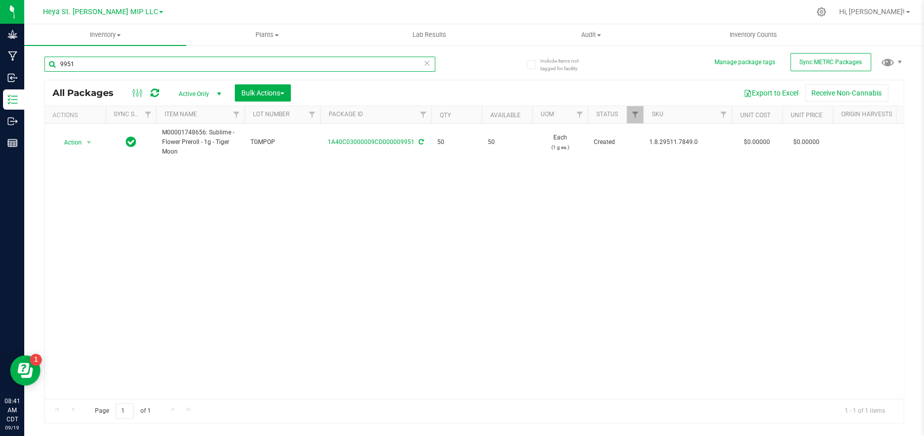
click at [256, 61] on input "9951" at bounding box center [239, 64] width 391 height 15
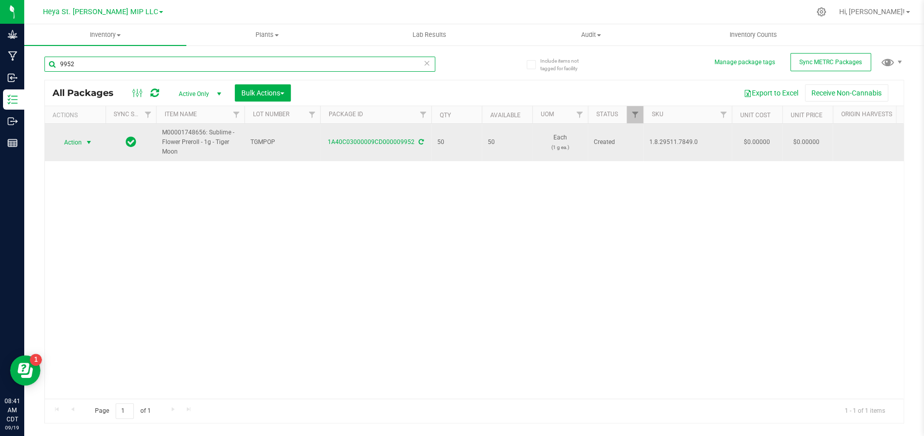
type input "9952"
click at [81, 144] on span "Action" at bounding box center [68, 142] width 27 height 14
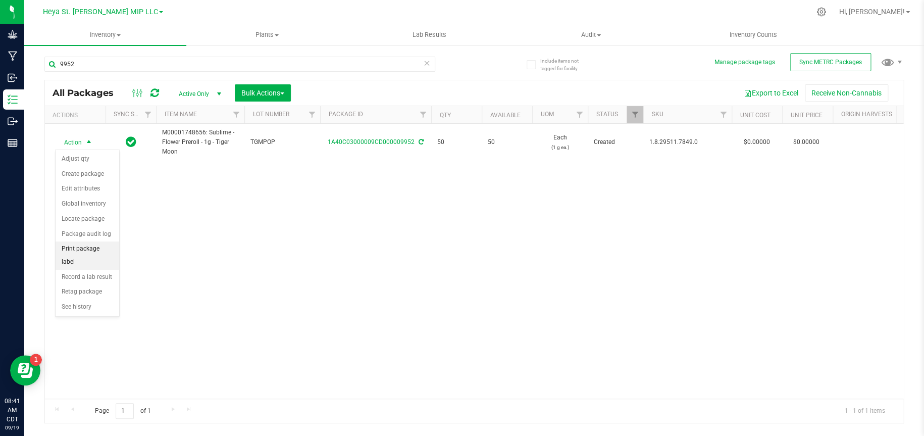
click at [100, 247] on li "Print package label" at bounding box center [88, 255] width 64 height 28
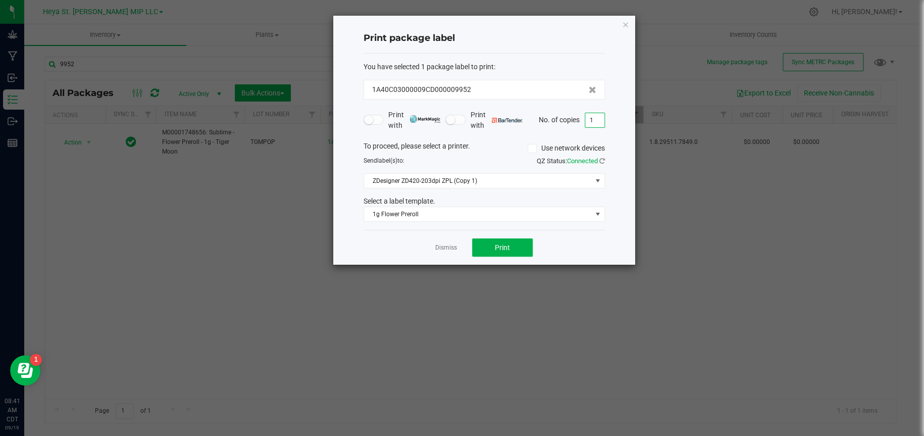
click at [597, 120] on input "1" at bounding box center [594, 120] width 19 height 14
type input "50"
click at [516, 248] on button "Print" at bounding box center [502, 247] width 61 height 18
click at [626, 22] on icon "button" at bounding box center [625, 24] width 7 height 12
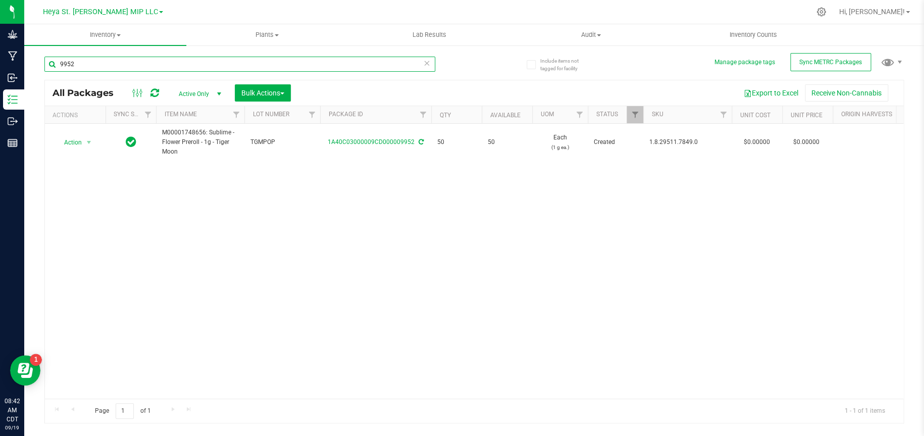
click at [334, 66] on input "9952" at bounding box center [239, 64] width 391 height 15
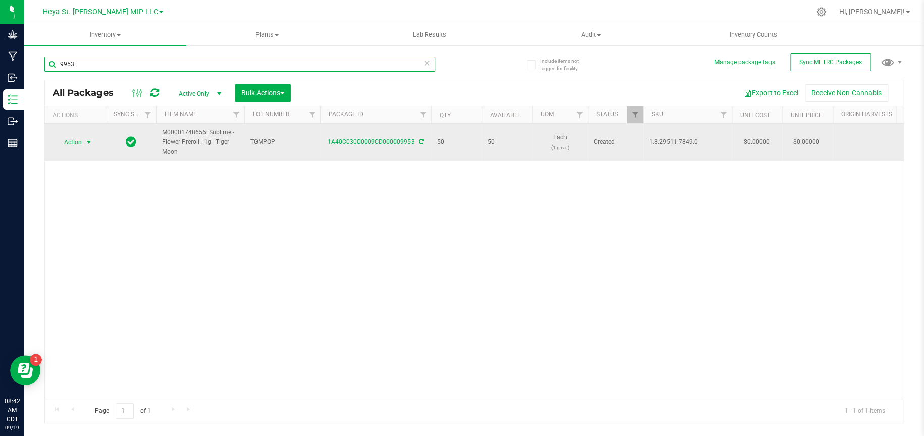
type input "9953"
click at [73, 144] on span "Action" at bounding box center [68, 142] width 27 height 14
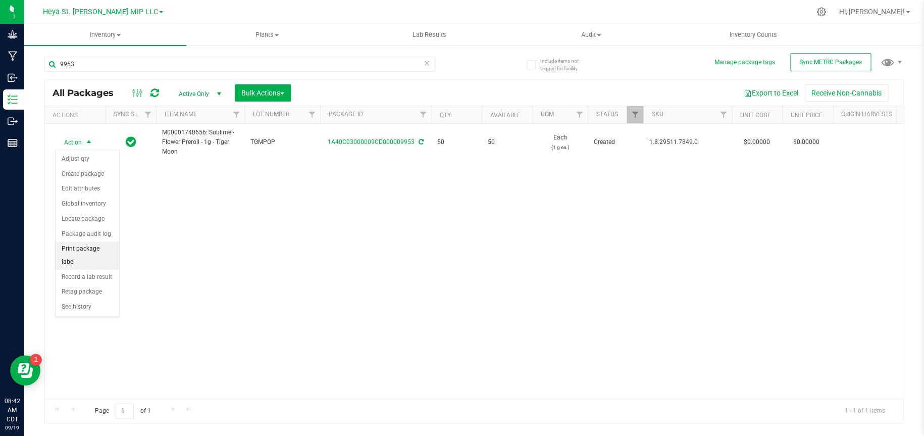
click at [91, 247] on li "Print package label" at bounding box center [88, 255] width 64 height 28
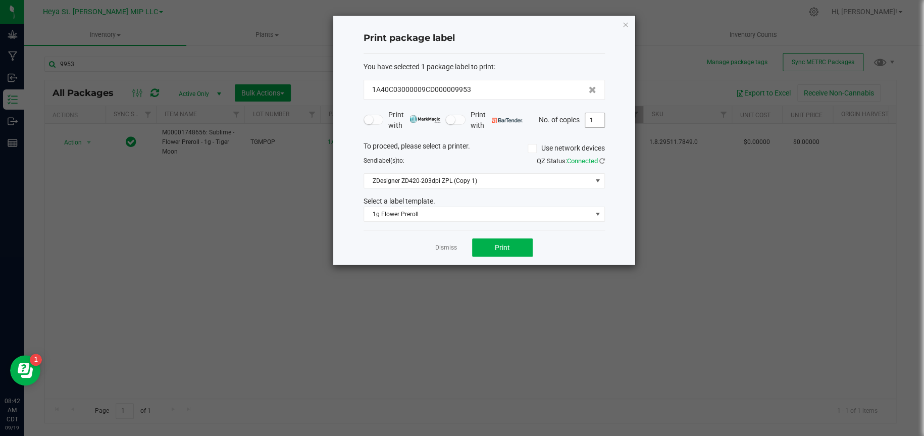
click at [604, 118] on input "1" at bounding box center [594, 120] width 19 height 14
type input "50"
click at [502, 247] on span "Print" at bounding box center [502, 247] width 15 height 8
click at [621, 22] on div "Print package label You have selected 1 package label to print : 1A40C03000009C…" at bounding box center [484, 140] width 302 height 249
click at [627, 23] on icon "button" at bounding box center [625, 24] width 7 height 12
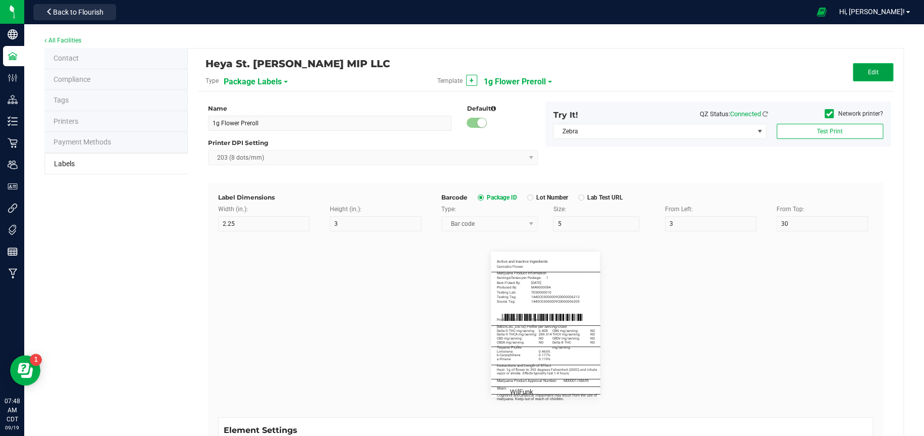
click at [873, 70] on button "Edit" at bounding box center [873, 72] width 40 height 18
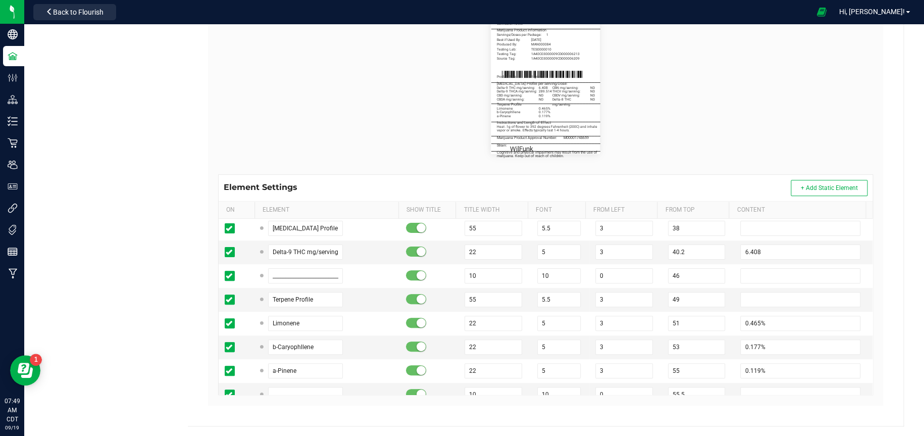
scroll to position [202, 0]
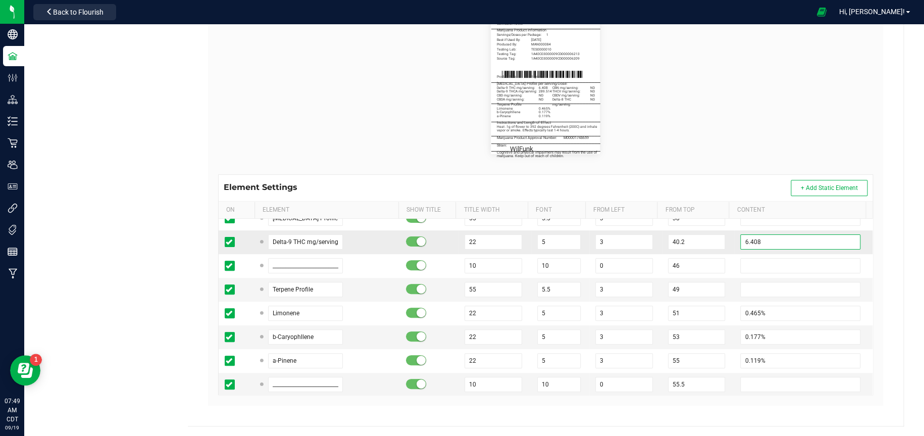
click at [783, 242] on input "6.408" at bounding box center [800, 241] width 120 height 15
type input "6"
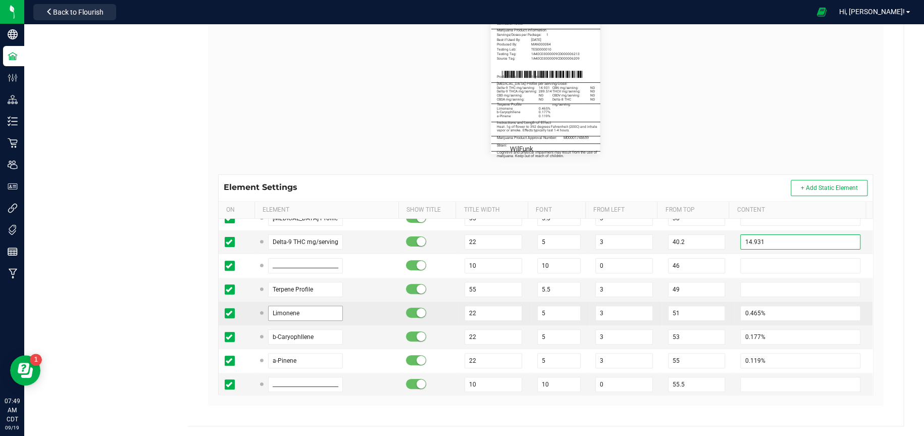
type input "14.931"
click at [322, 310] on input "Limonene" at bounding box center [305, 313] width 75 height 15
type input "L"
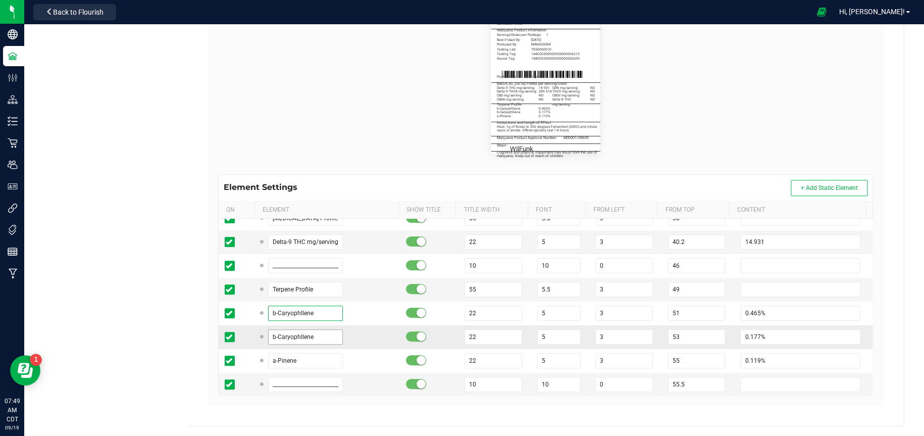
type input "b-Caryophllene"
click at [323, 333] on input "b-Caryophllene" at bounding box center [305, 336] width 75 height 15
type input "b"
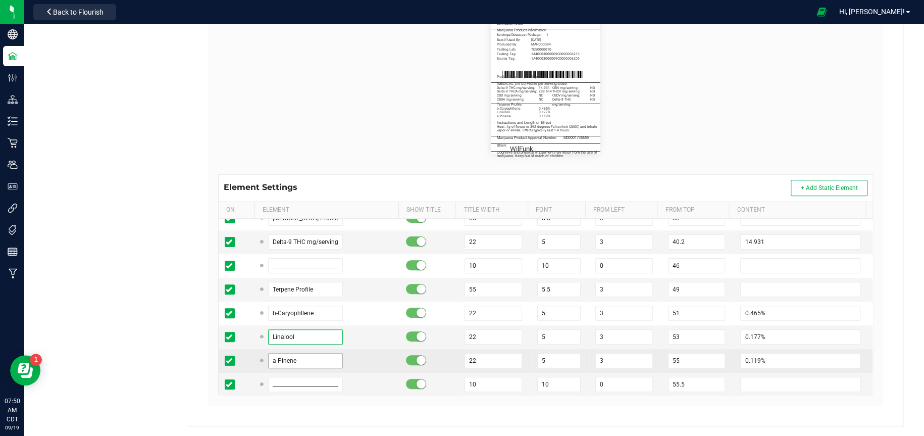
type input "Linalool"
click at [304, 363] on input "a-Pinene" at bounding box center [305, 360] width 75 height 15
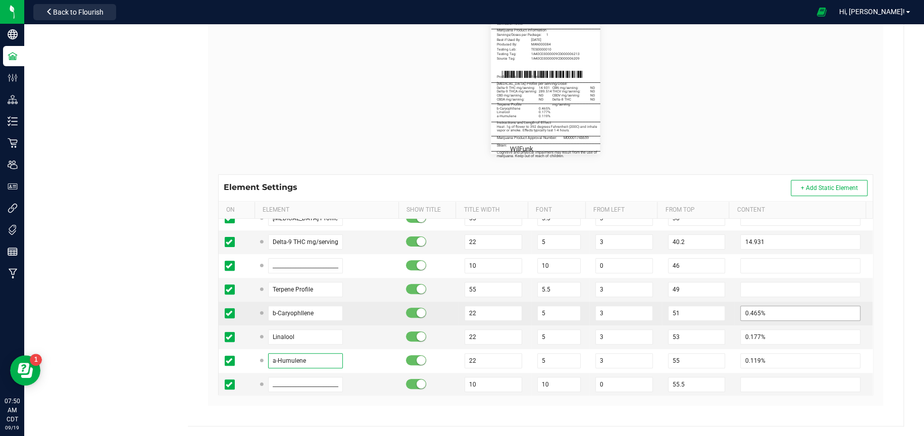
type input "a-Humulene"
click at [764, 314] on input "0.465%" at bounding box center [800, 313] width 120 height 15
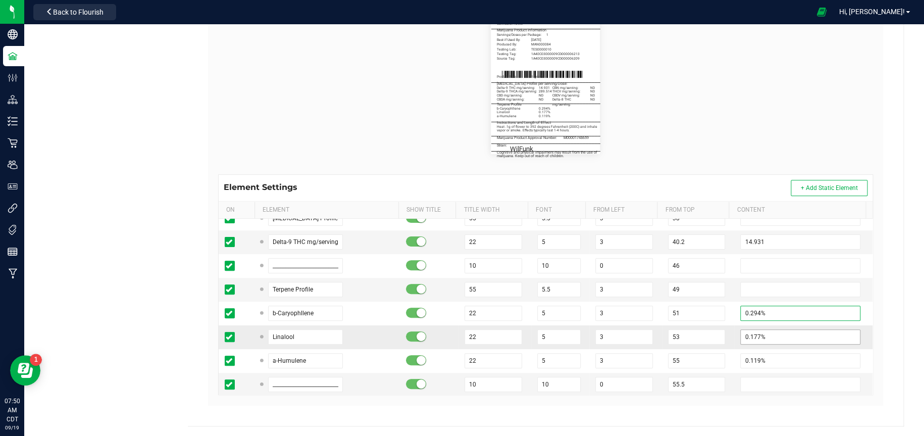
type input "0.294%"
click at [770, 337] on input "0.177%" at bounding box center [800, 336] width 120 height 15
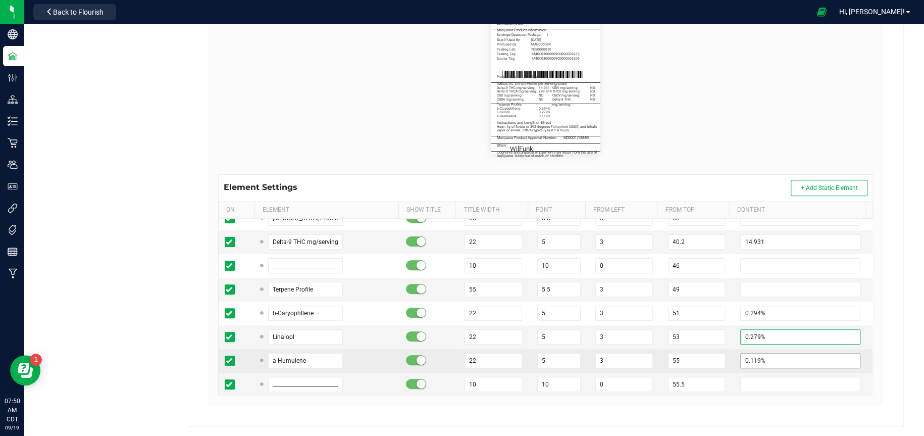
type input "0.279%"
click at [777, 362] on input "0.119%" at bounding box center [800, 360] width 120 height 15
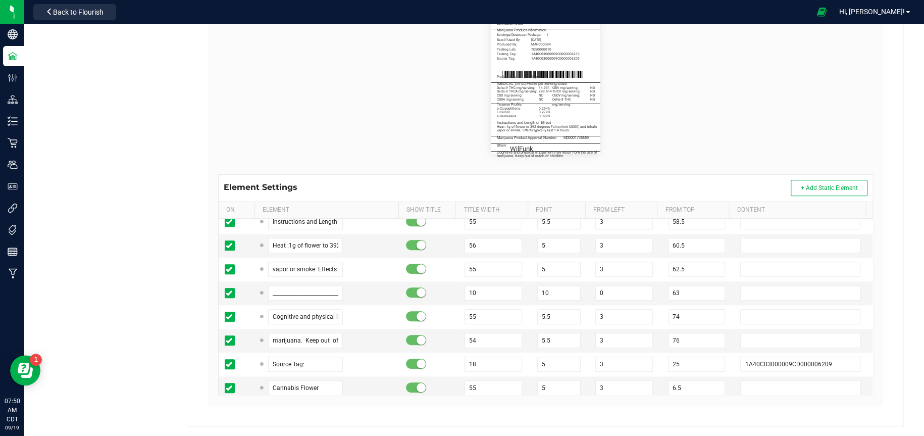
scroll to position [404, 0]
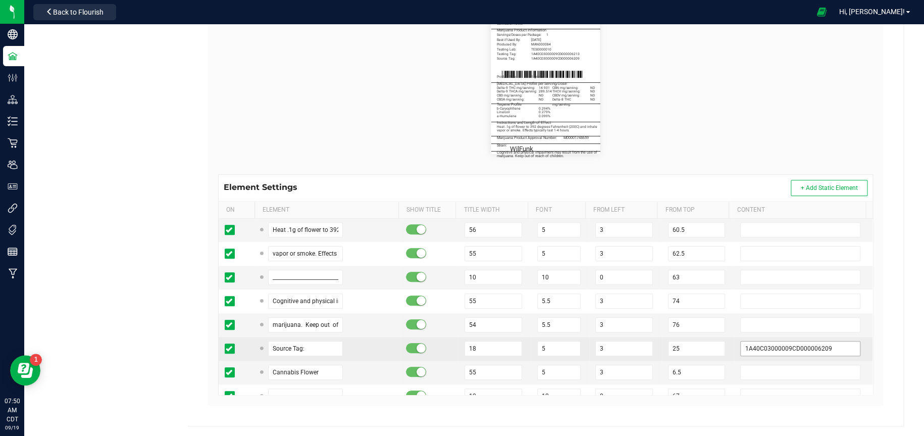
type input "0.099%"
click at [827, 345] on input "1A40C03000009CD000006209" at bounding box center [800, 348] width 120 height 15
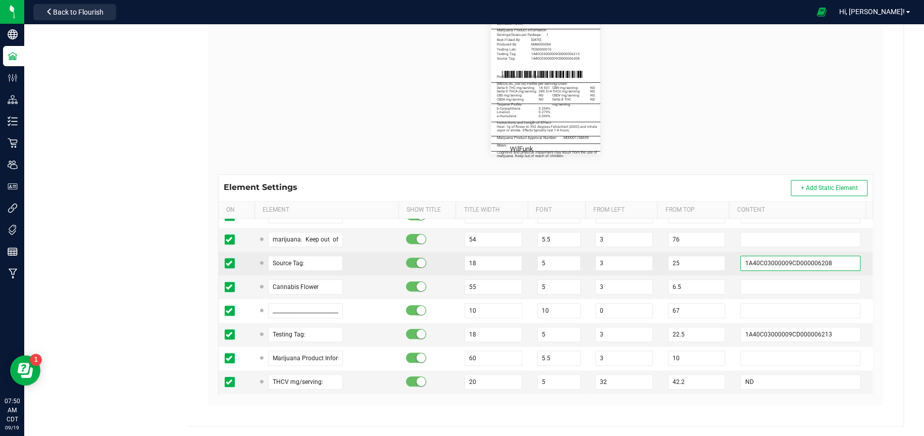
scroll to position [505, 0]
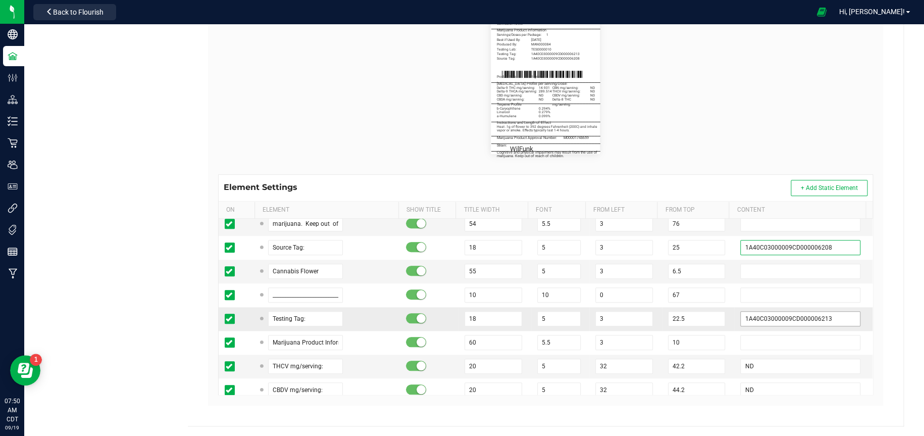
type input "1A40C03000009CD000006208"
click at [827, 317] on input "1A40C03000009CD000006213" at bounding box center [800, 318] width 120 height 15
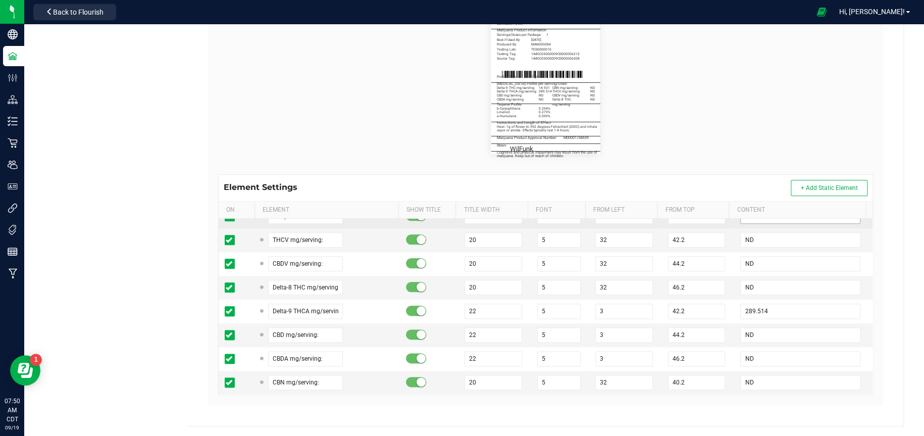
scroll to position [656, 0]
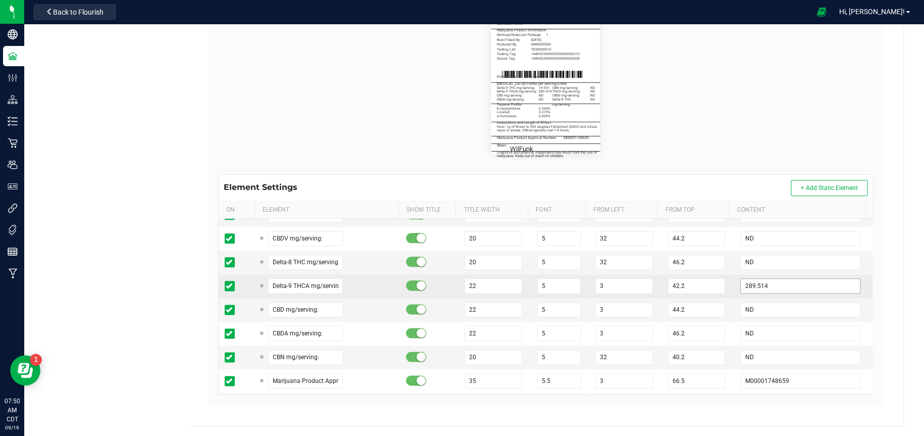
type input "1A40C03000009CD000006212"
click at [766, 283] on input "289.514" at bounding box center [800, 285] width 120 height 15
type input "2"
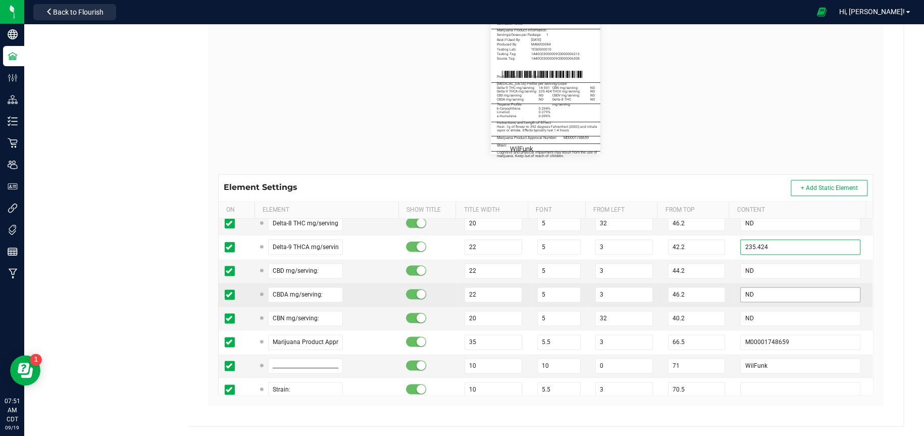
scroll to position [707, 0]
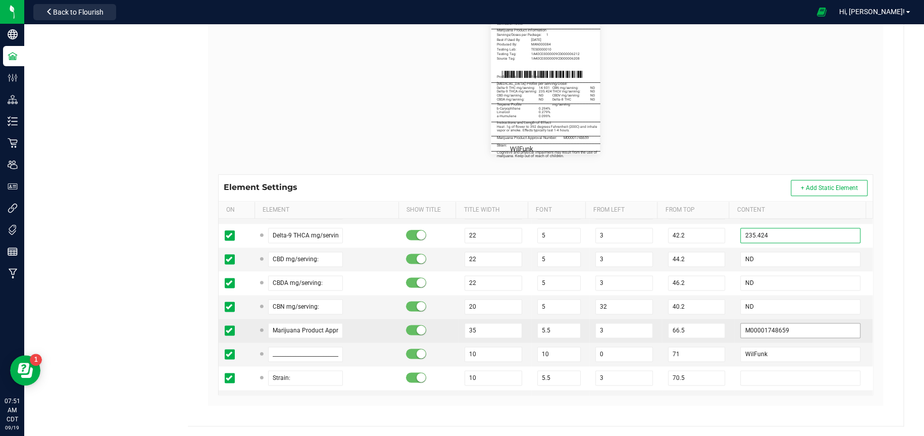
type input "235.424"
click at [800, 330] on input "M00001748659" at bounding box center [800, 330] width 120 height 15
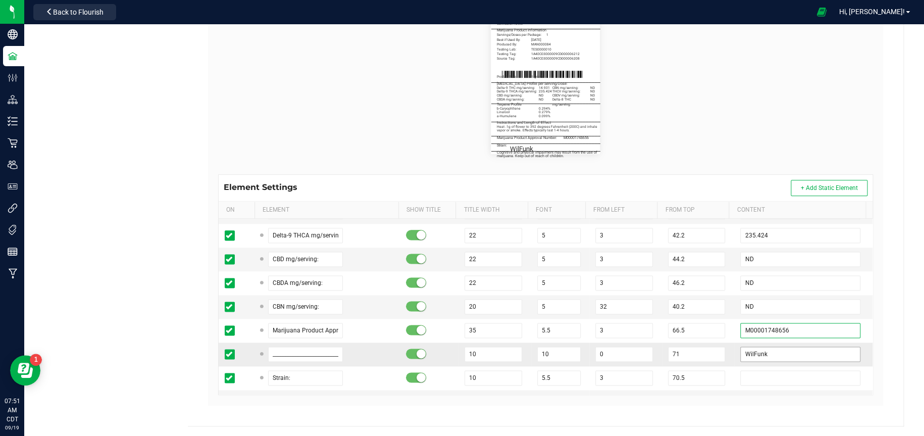
type input "M00001748656"
click at [797, 353] on input "WilFunk" at bounding box center [800, 353] width 120 height 15
type input "W"
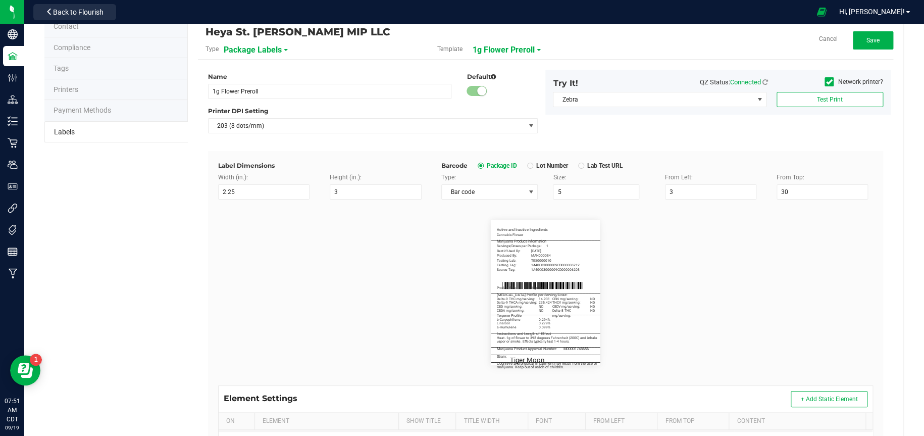
scroll to position [0, 0]
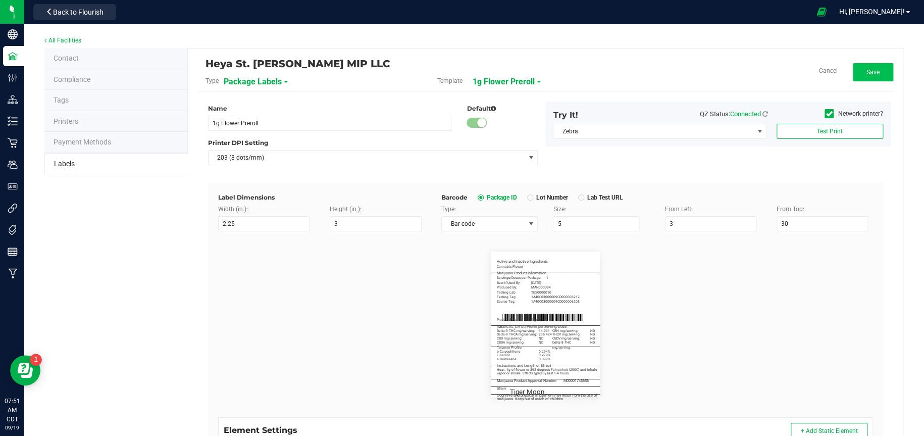
type input "Tiger Moon"
click at [866, 77] on button "Save" at bounding box center [873, 72] width 40 height 18
